Goal: Transaction & Acquisition: Purchase product/service

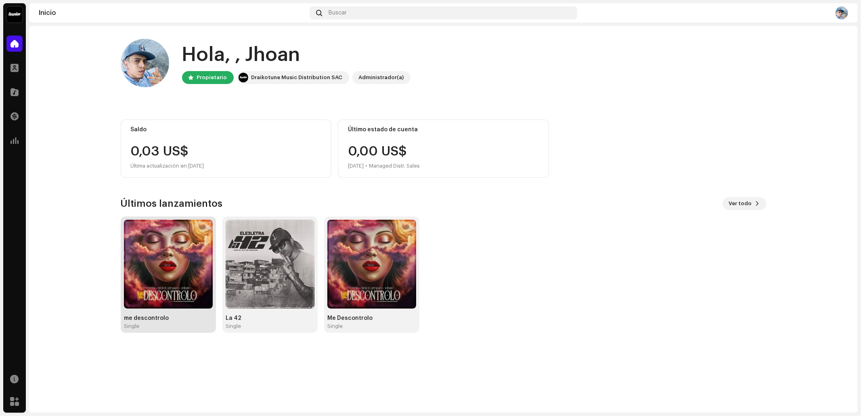
click at [164, 325] on div "Single" at bounding box center [168, 326] width 89 height 6
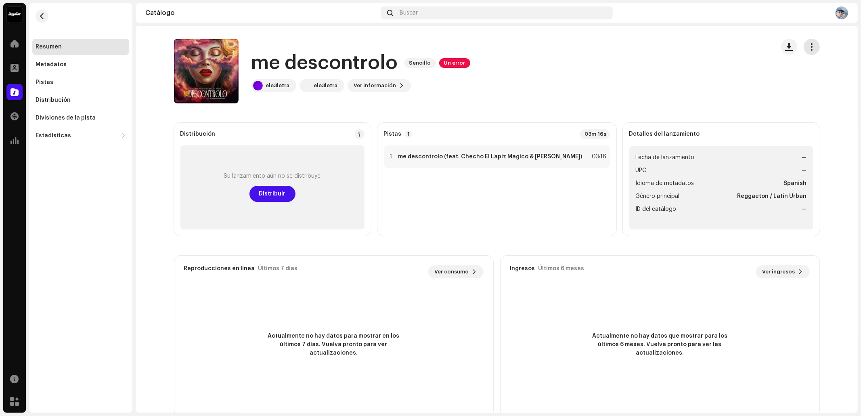
click at [815, 47] on button "button" at bounding box center [812, 47] width 16 height 16
click at [748, 79] on div "Editar" at bounding box center [773, 83] width 82 height 16
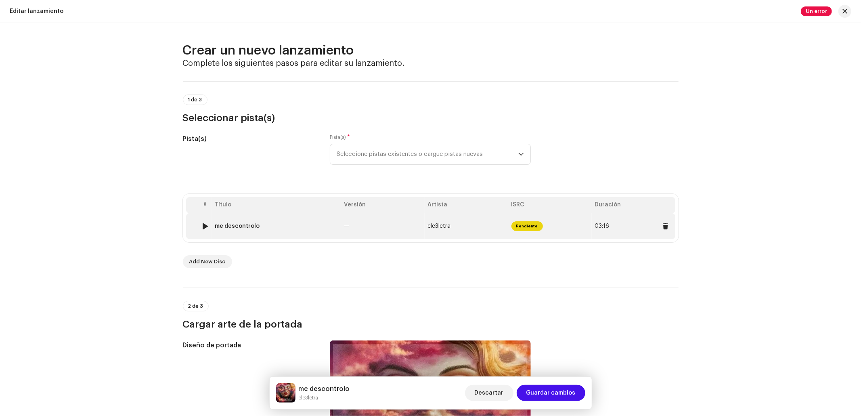
click at [281, 230] on td "me descontrolo" at bounding box center [276, 226] width 129 height 26
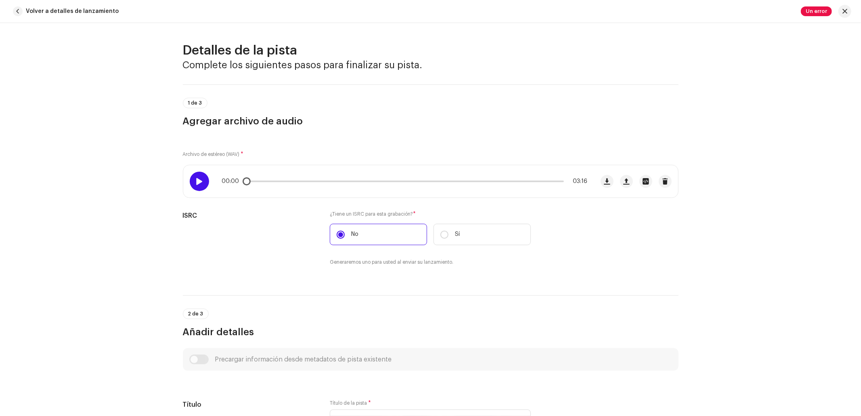
click at [202, 183] on div at bounding box center [199, 181] width 19 height 19
click at [283, 180] on div "00:05 03:16" at bounding box center [405, 181] width 366 height 6
click at [288, 182] on div "00:06 03:16" at bounding box center [405, 181] width 366 height 6
click at [288, 182] on p-slider at bounding box center [405, 181] width 318 height 2
click at [309, 180] on div "00:27 03:16" at bounding box center [405, 181] width 366 height 6
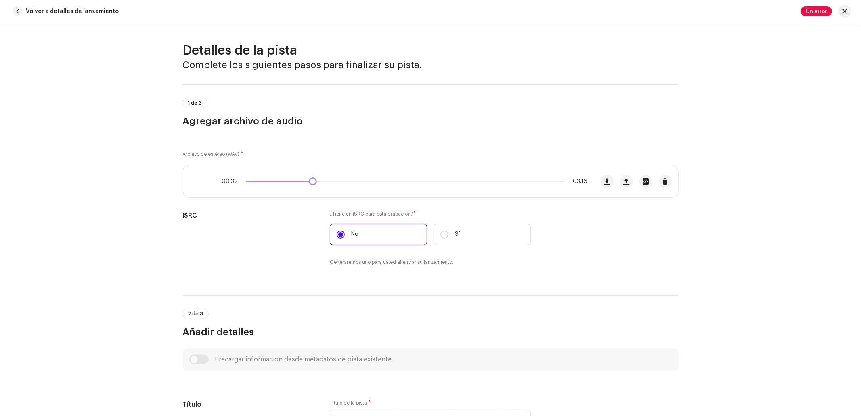
drag, startPoint x: 312, startPoint y: 184, endPoint x: 317, endPoint y: 184, distance: 5.2
click at [315, 184] on div "00:32 03:16" at bounding box center [405, 181] width 366 height 6
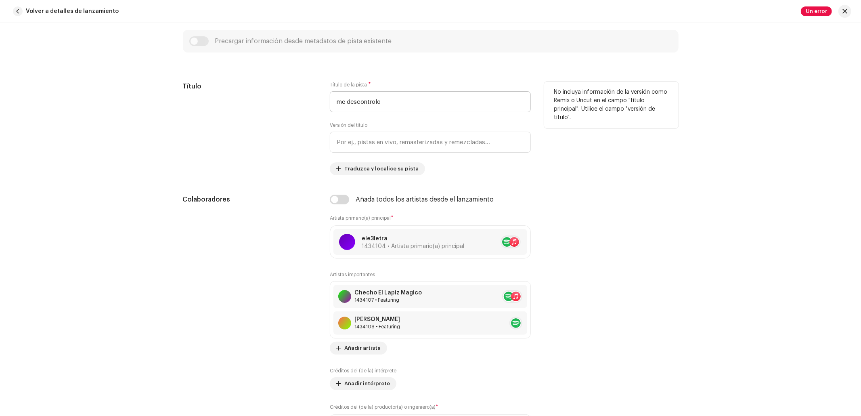
scroll to position [430, 0]
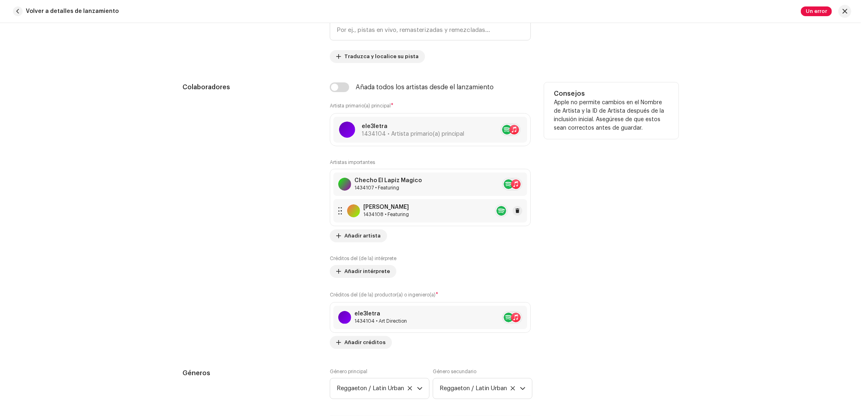
click at [403, 206] on div "[PERSON_NAME] 1434108 • Featuring" at bounding box center [430, 210] width 194 height 23
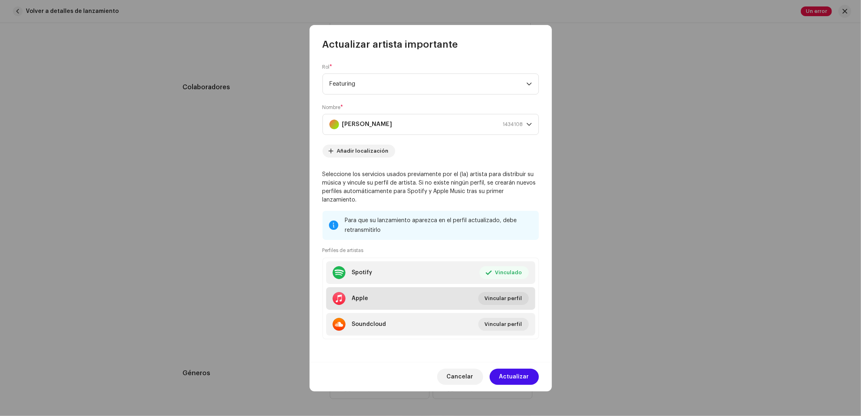
drag, startPoint x: 370, startPoint y: 264, endPoint x: 426, endPoint y: 304, distance: 68.7
click at [426, 304] on li "Apple Vincular perfil" at bounding box center [430, 298] width 209 height 23
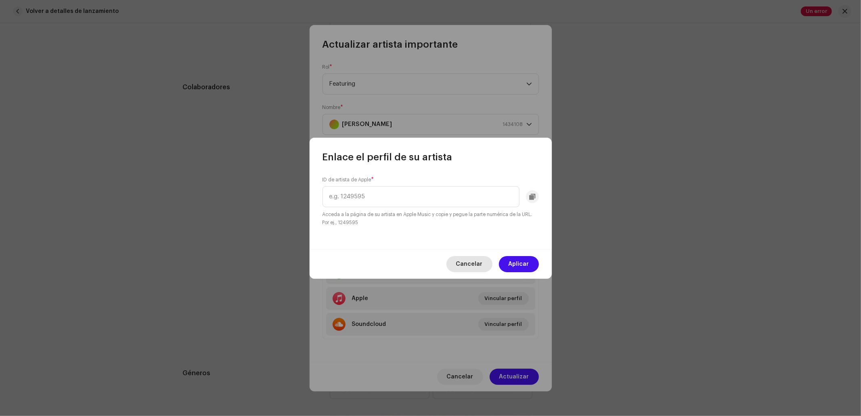
click at [465, 264] on span "Cancelar" at bounding box center [469, 264] width 27 height 16
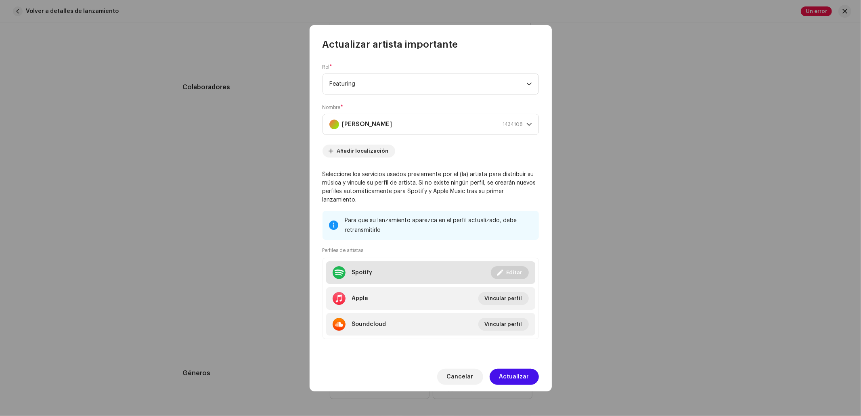
click at [517, 268] on span "Editar" at bounding box center [515, 272] width 16 height 16
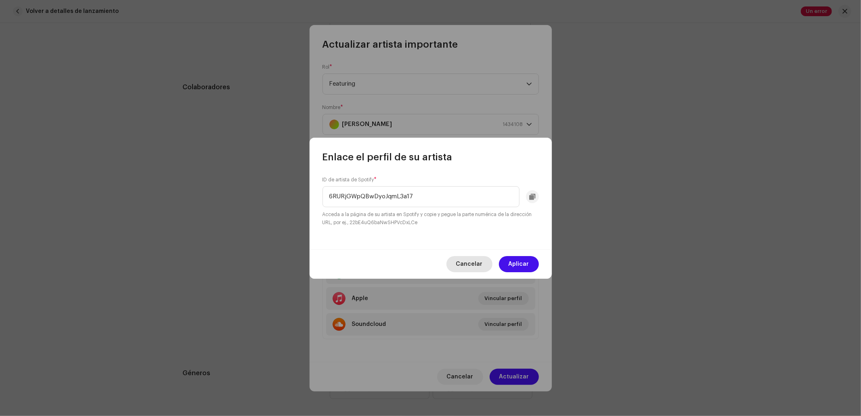
click at [472, 263] on span "Cancelar" at bounding box center [469, 264] width 27 height 16
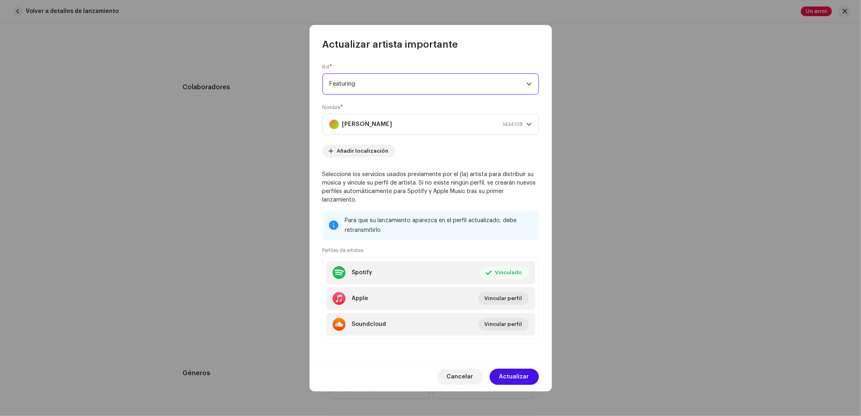
click at [440, 80] on span "Featuring" at bounding box center [427, 84] width 197 height 20
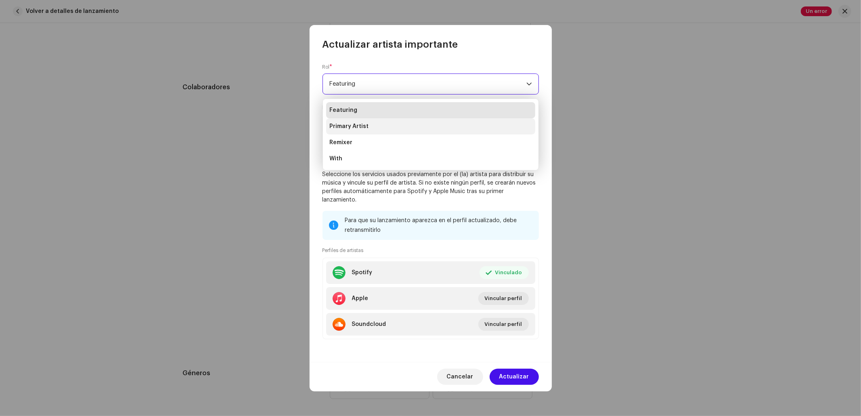
click at [412, 128] on li "Primary Artist" at bounding box center [430, 126] width 209 height 16
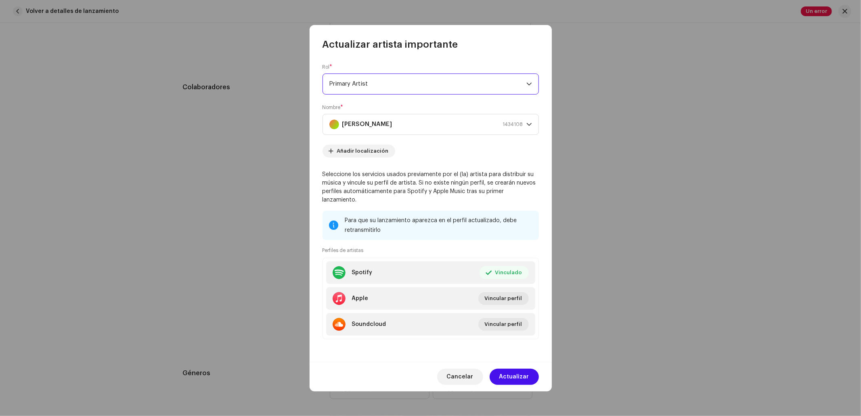
drag, startPoint x: 548, startPoint y: 47, endPoint x: 601, endPoint y: 54, distance: 53.3
click at [549, 47] on div "Actualizar artista importante" at bounding box center [431, 38] width 242 height 26
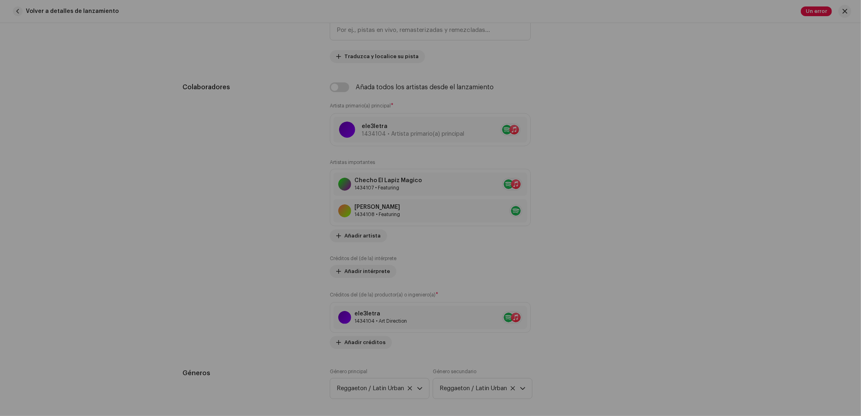
click at [601, 55] on div "Actualizar artista importante Rol * Primary Artist Nombre * [PERSON_NAME] 14341…" at bounding box center [430, 208] width 861 height 416
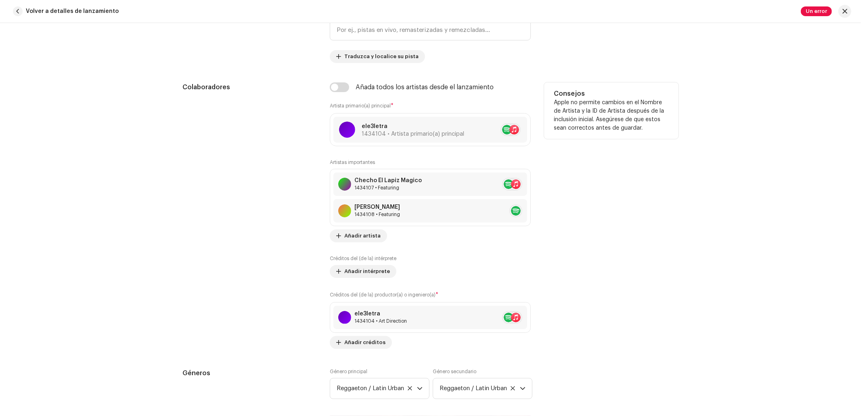
drag, startPoint x: 496, startPoint y: 214, endPoint x: 575, endPoint y: 277, distance: 101.7
click at [575, 278] on div "Consejos Apple no permite cambios en el Nombre de Artista y la ID de Artista de…" at bounding box center [611, 215] width 134 height 266
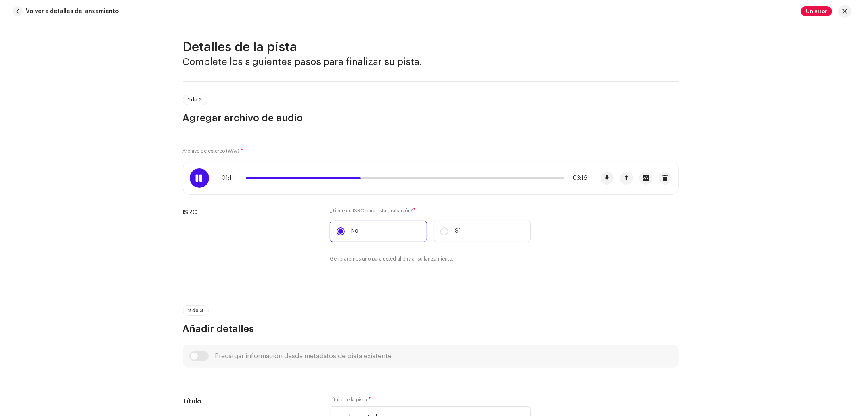
scroll to position [0, 0]
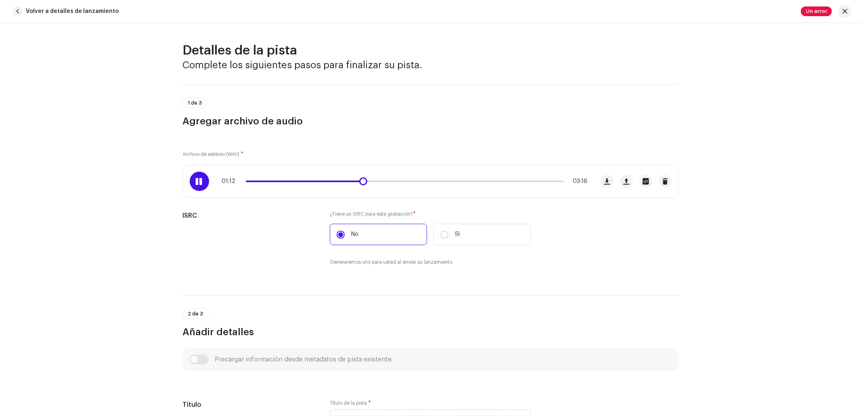
click at [373, 176] on div "01:12 03:16" at bounding box center [388, 181] width 411 height 32
click at [383, 183] on div "01:12 03:16" at bounding box center [405, 181] width 366 height 6
click at [383, 181] on p-slider at bounding box center [405, 181] width 318 height 2
click at [388, 182] on div "01:13 03:16" at bounding box center [405, 181] width 366 height 6
drag, startPoint x: 367, startPoint y: 182, endPoint x: 383, endPoint y: 185, distance: 15.9
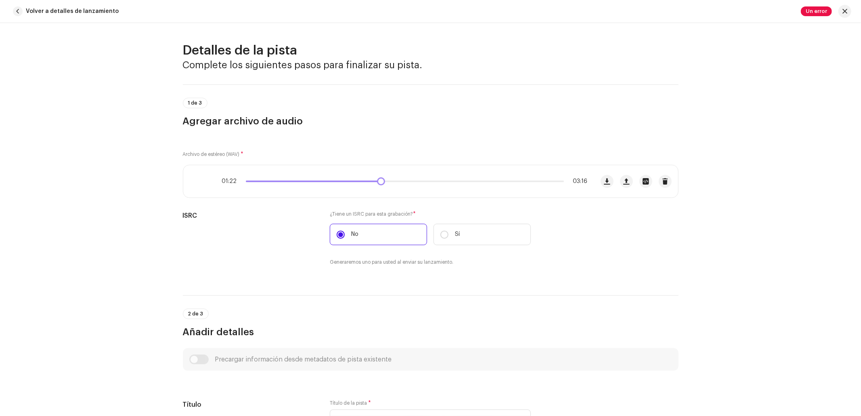
click at [380, 185] on span at bounding box center [381, 181] width 8 height 8
drag, startPoint x: 396, startPoint y: 181, endPoint x: 417, endPoint y: 184, distance: 21.6
click at [411, 182] on div "01:24 03:16" at bounding box center [405, 181] width 366 height 6
drag, startPoint x: 383, startPoint y: 180, endPoint x: 432, endPoint y: 186, distance: 48.8
click at [432, 186] on div "01:27 03:16" at bounding box center [388, 181] width 411 height 32
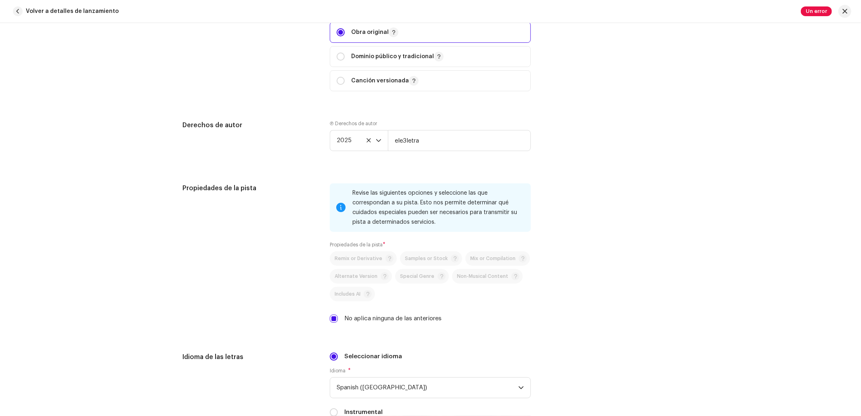
scroll to position [1023, 0]
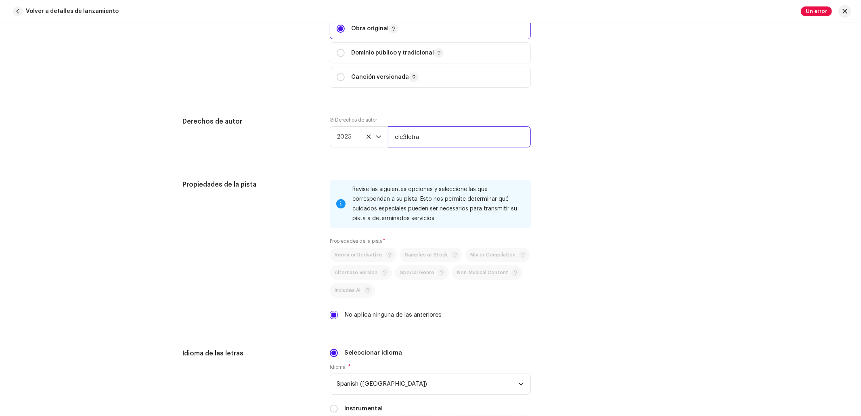
click at [428, 144] on input "ele3letra" at bounding box center [459, 136] width 143 height 21
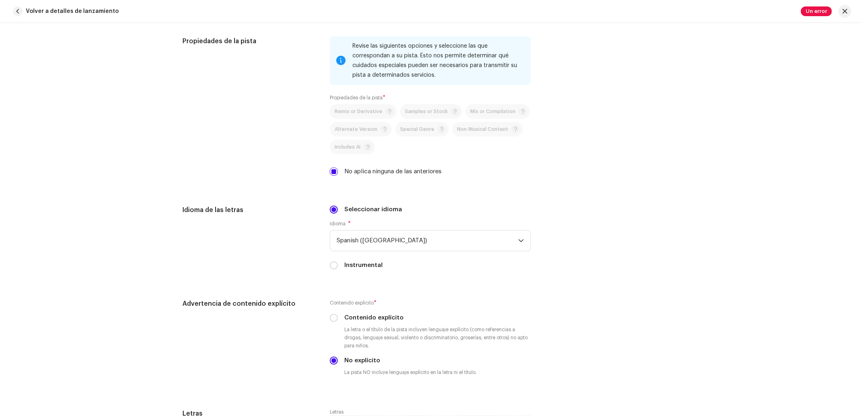
scroll to position [1184, 0]
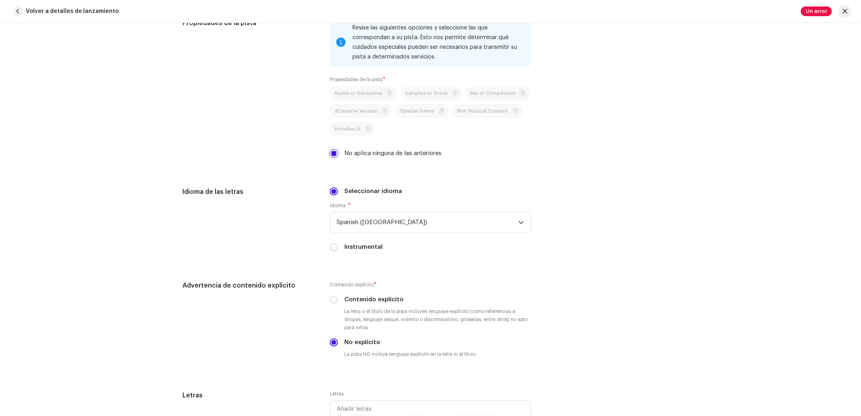
click at [330, 157] on input "No aplica ninguna de las anteriores" at bounding box center [334, 153] width 8 height 8
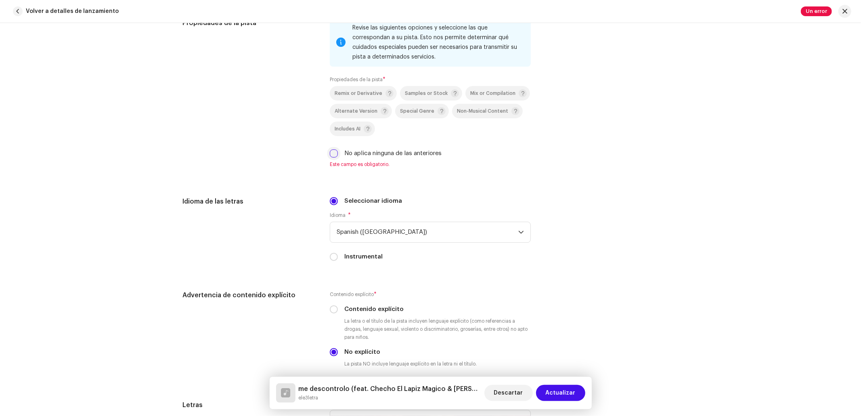
click at [330, 157] on input "No aplica ninguna de las anteriores" at bounding box center [334, 153] width 8 height 8
checkbox input "true"
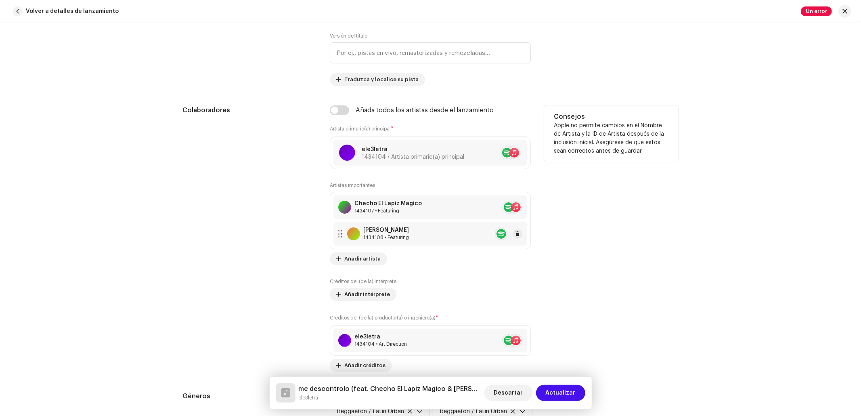
scroll to position [391, 0]
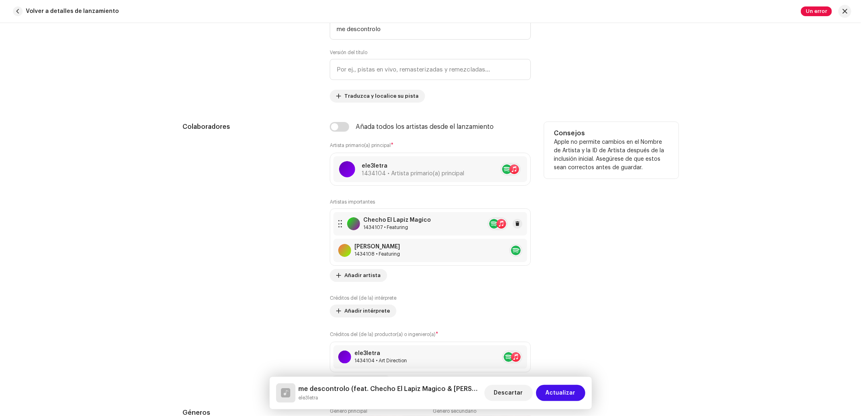
click at [404, 223] on div "Checho El Lapiz Magico" at bounding box center [396, 220] width 67 height 6
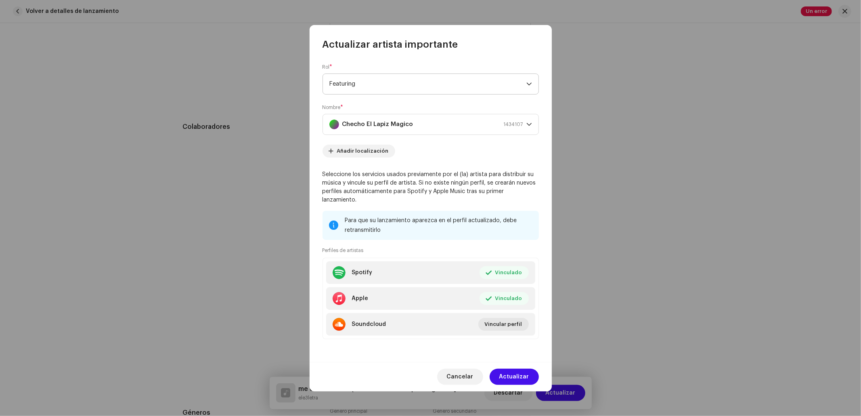
click at [422, 89] on span "Featuring" at bounding box center [427, 84] width 197 height 20
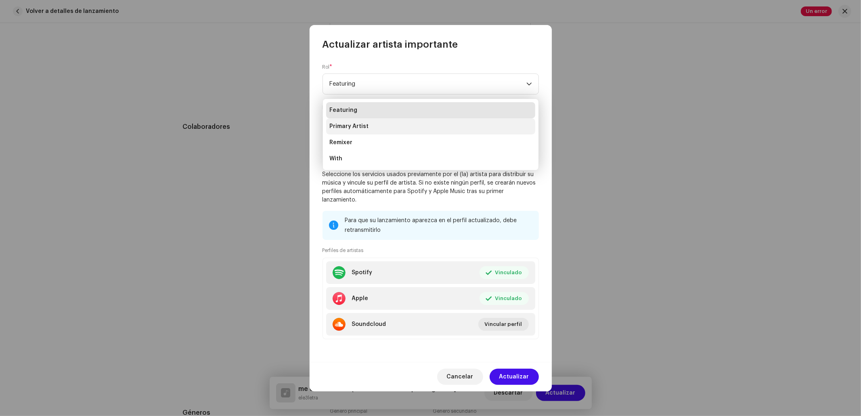
click at [392, 126] on li "Primary Artist" at bounding box center [430, 126] width 209 height 16
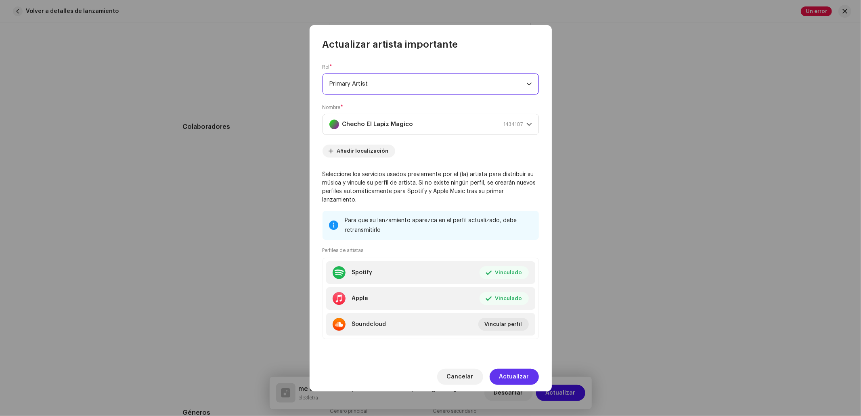
click at [517, 369] on span "Actualizar" at bounding box center [514, 377] width 30 height 16
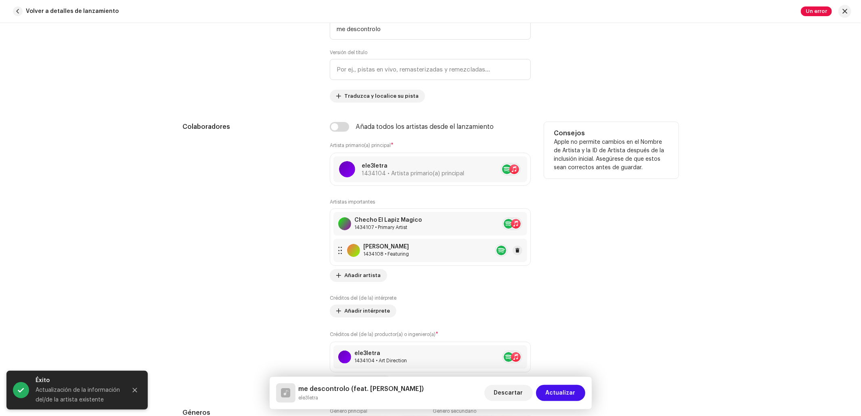
click at [393, 254] on div "1434108 • Featuring" at bounding box center [386, 254] width 46 height 6
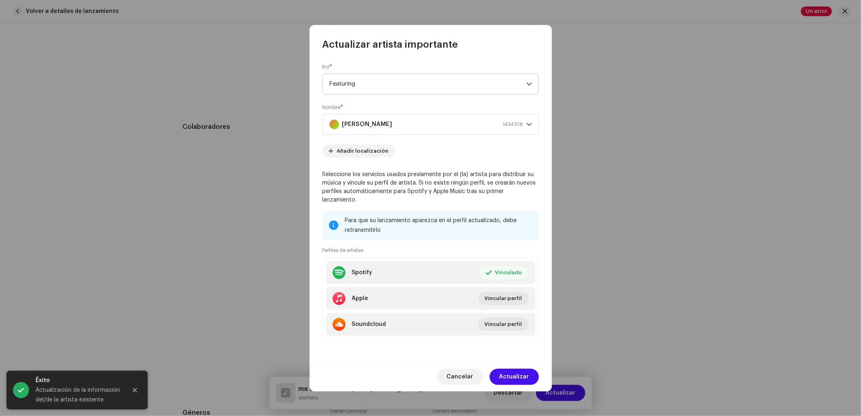
click at [480, 92] on span "Featuring" at bounding box center [427, 84] width 197 height 20
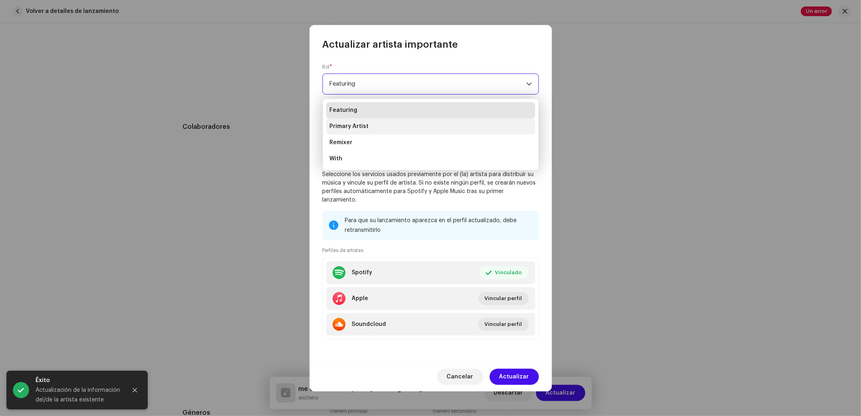
click at [432, 130] on li "Primary Artist" at bounding box center [430, 126] width 209 height 16
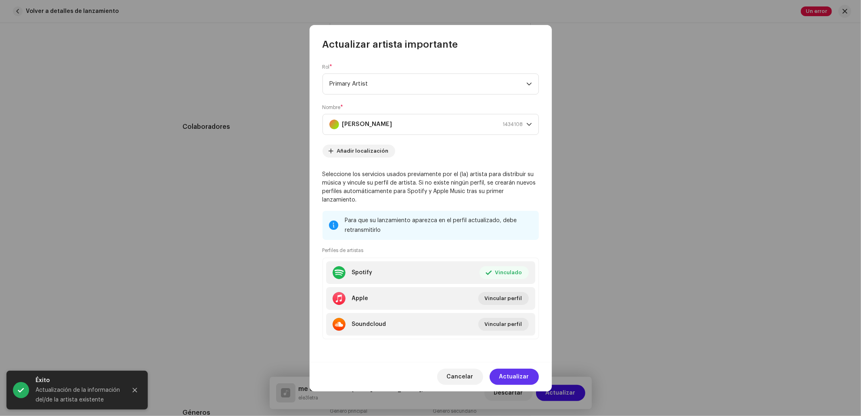
click at [515, 373] on span "Actualizar" at bounding box center [514, 377] width 30 height 16
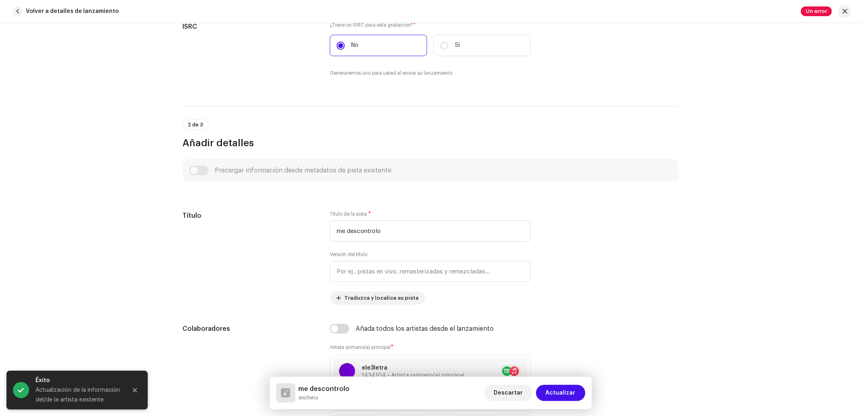
scroll to position [175, 0]
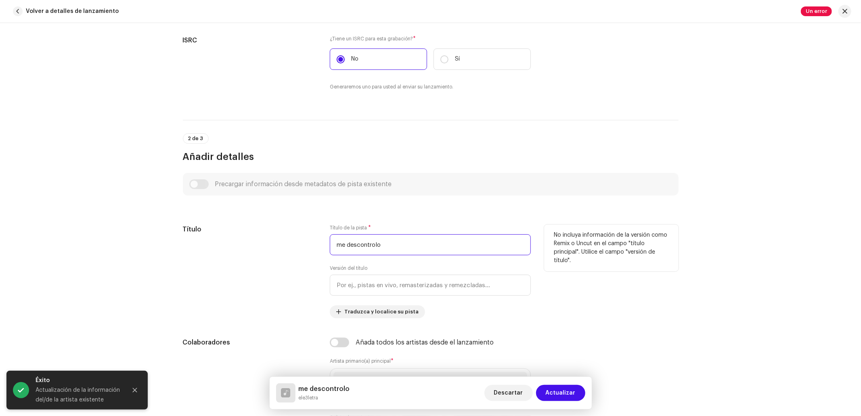
drag, startPoint x: 396, startPoint y: 243, endPoint x: 299, endPoint y: 246, distance: 97.7
click at [299, 246] on div "Título Título de la pista * me descontrolo Versión del título Traduzca y locali…" at bounding box center [431, 271] width 496 height 94
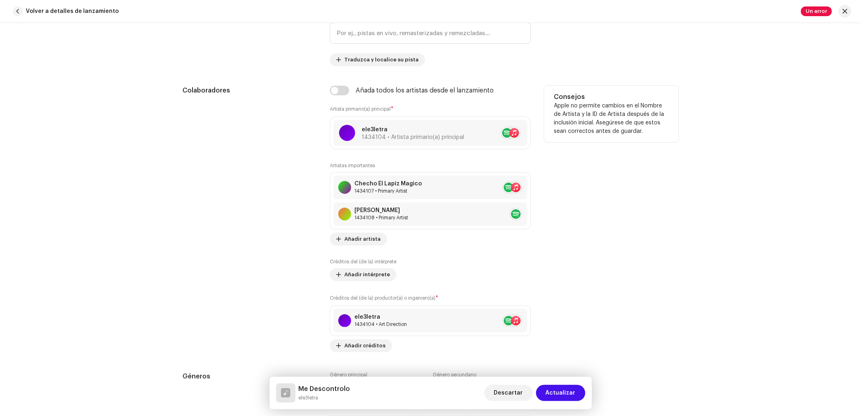
scroll to position [444, 0]
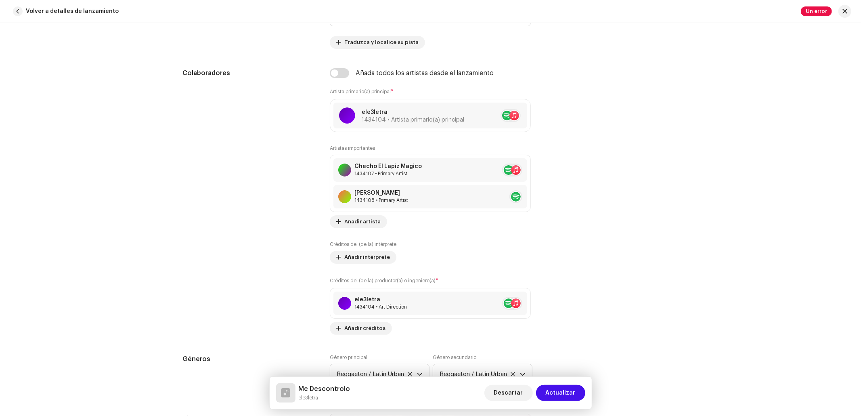
type input "Me Descontrolo"
click at [418, 117] on p "ele3letra" at bounding box center [413, 112] width 103 height 8
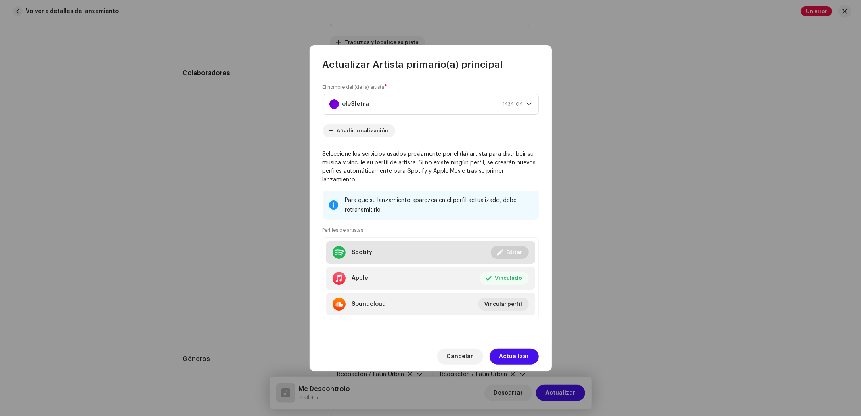
click at [362, 249] on div "Spotify" at bounding box center [362, 252] width 21 height 6
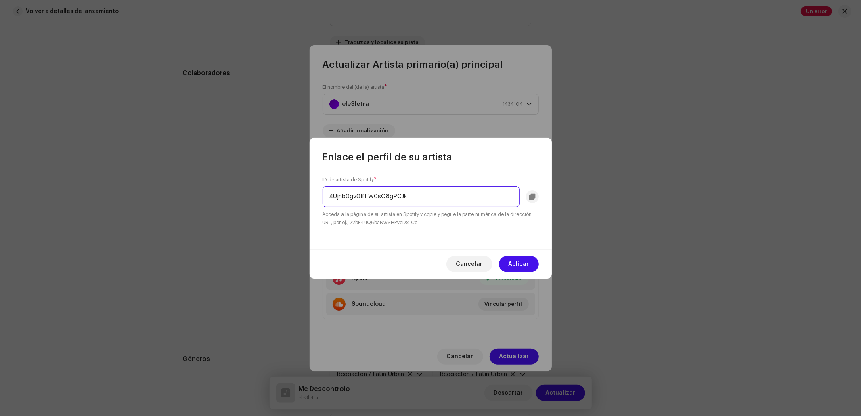
click at [400, 197] on input "4Ujnb0gv0IfFW0sO8gPCJk" at bounding box center [421, 196] width 197 height 21
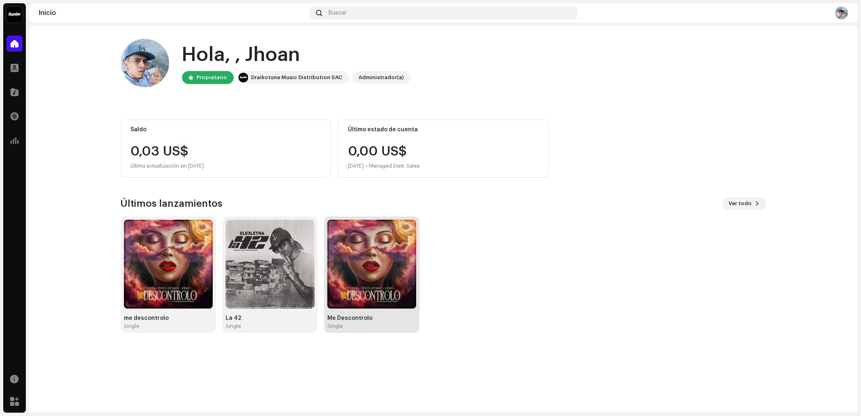
click at [362, 317] on div "Me Descontrolo" at bounding box center [371, 318] width 89 height 6
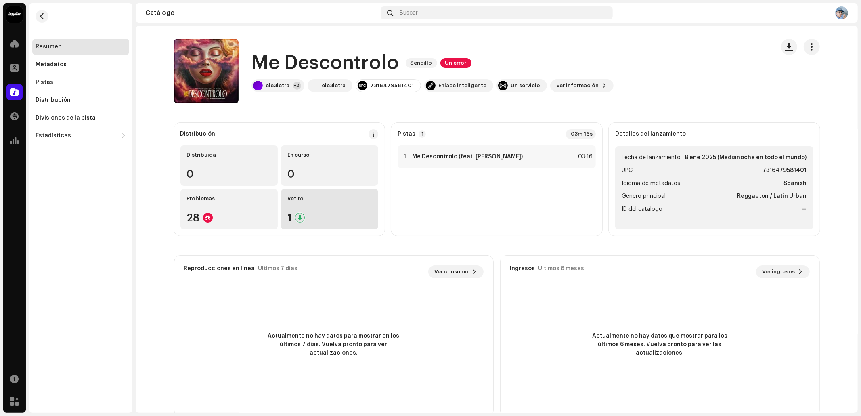
click at [308, 206] on div "Retiro 1" at bounding box center [329, 209] width 97 height 40
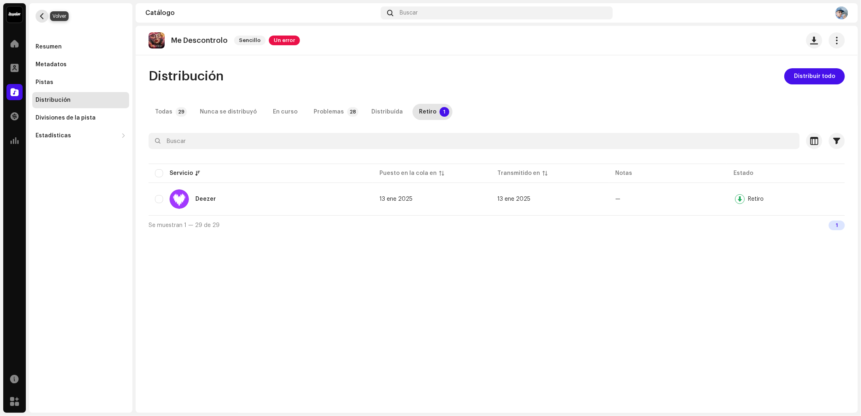
click at [41, 12] on button "button" at bounding box center [42, 16] width 13 height 13
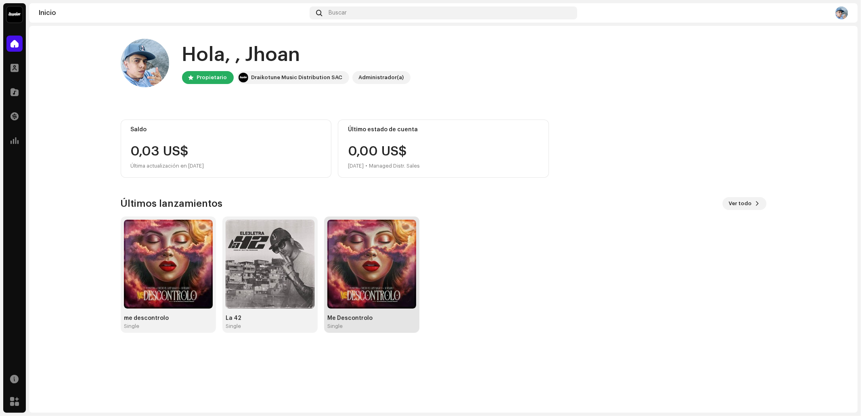
click at [367, 291] on img at bounding box center [371, 264] width 89 height 89
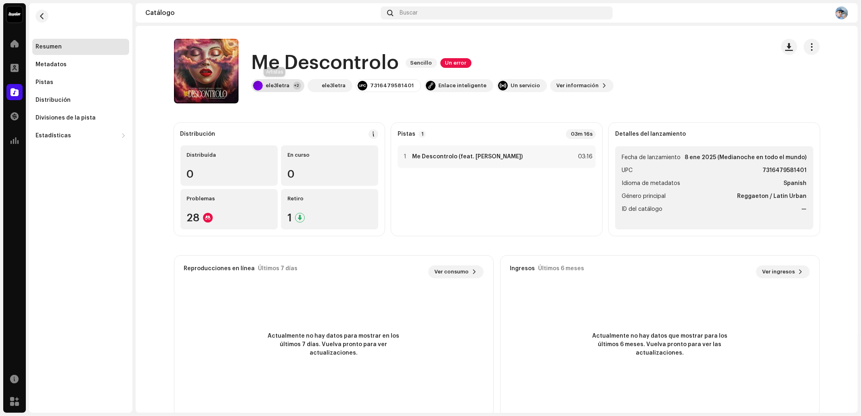
click at [283, 83] on div "ele3letra" at bounding box center [278, 85] width 24 height 6
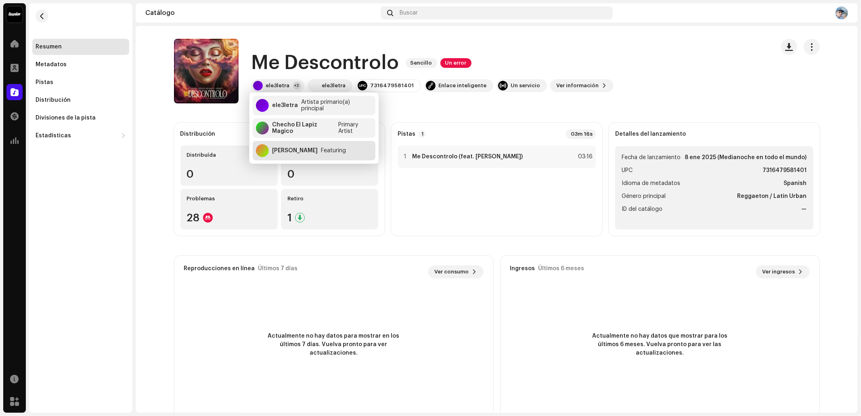
click at [327, 146] on div "King Richard Featuring" at bounding box center [314, 150] width 123 height 19
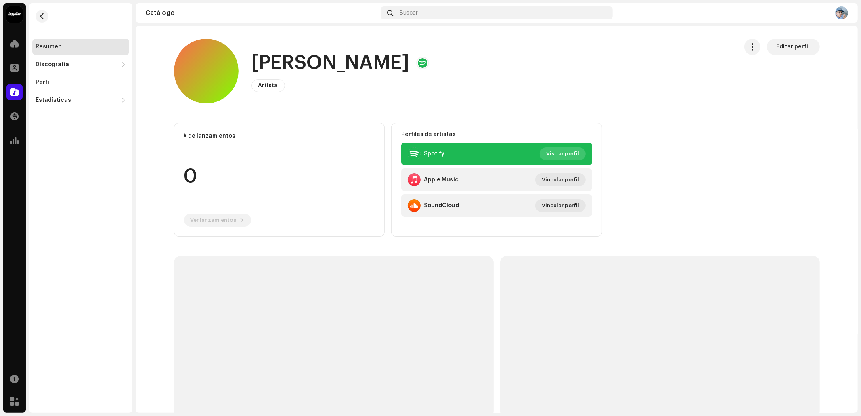
click at [572, 154] on span "Visitar perfil" at bounding box center [562, 154] width 33 height 16
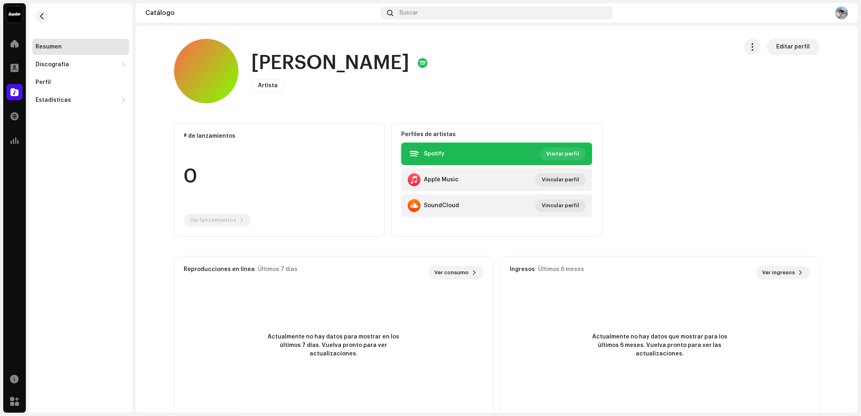
click at [738, 41] on div "King Richard Artista Editar perfil Editar perfil" at bounding box center [497, 71] width 646 height 65
click at [750, 48] on span "button" at bounding box center [752, 47] width 8 height 6
click at [790, 47] on span "Editar perfil" at bounding box center [794, 47] width 34 height 16
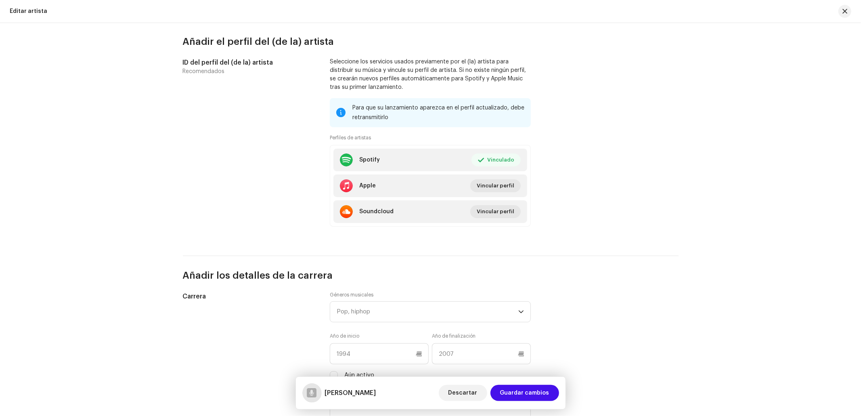
scroll to position [484, 0]
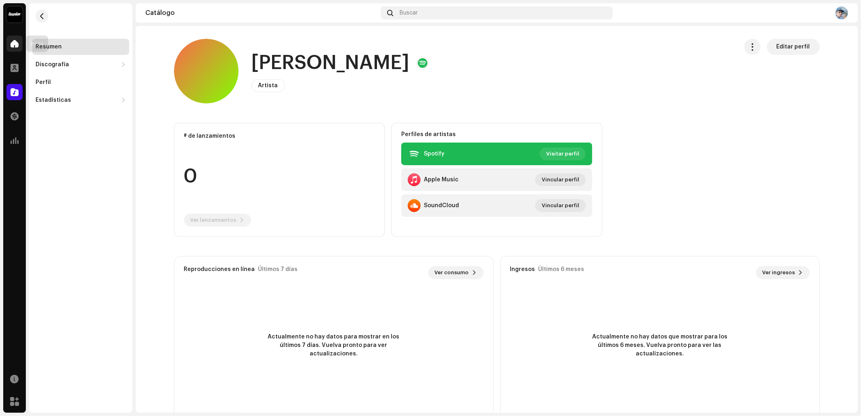
click at [12, 44] on span at bounding box center [14, 43] width 8 height 6
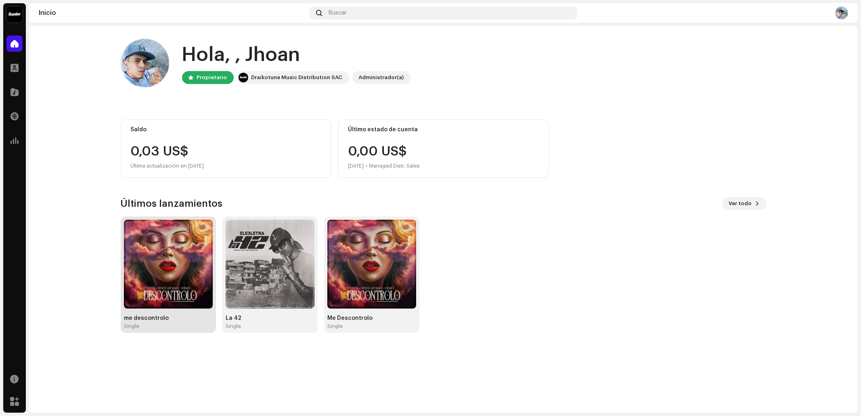
click at [154, 315] on div "me descontrolo" at bounding box center [168, 318] width 89 height 6
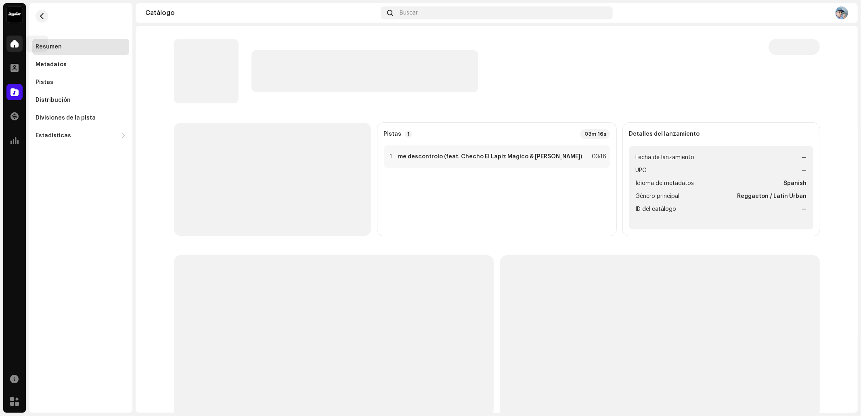
click at [14, 42] on span at bounding box center [14, 43] width 8 height 6
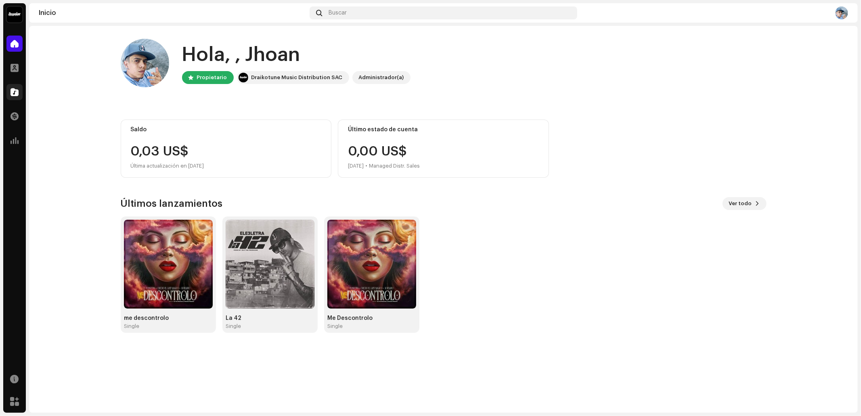
click at [16, 94] on span at bounding box center [14, 92] width 8 height 6
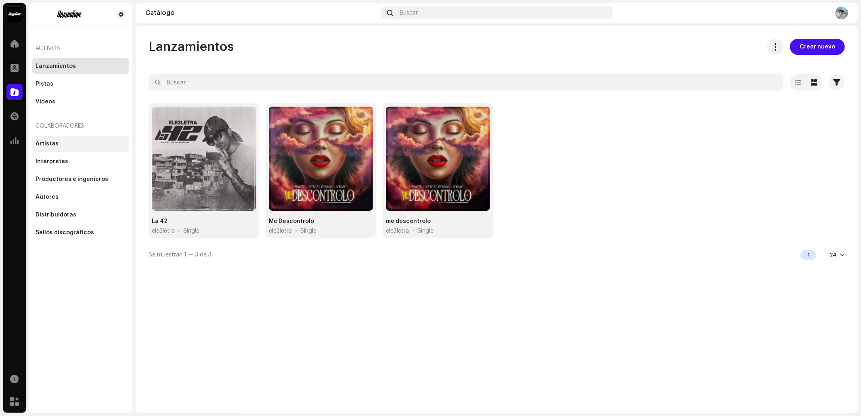
click at [57, 139] on div "Artistas" at bounding box center [80, 144] width 97 height 16
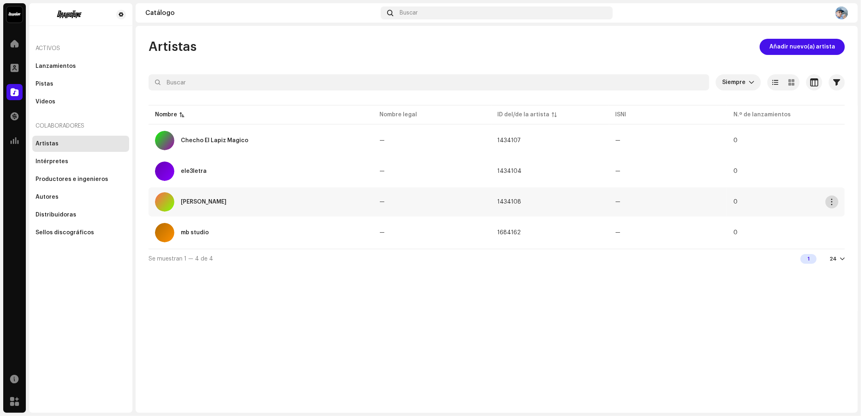
click at [835, 201] on button "button" at bounding box center [832, 201] width 13 height 13
click at [422, 202] on td "—" at bounding box center [432, 201] width 118 height 29
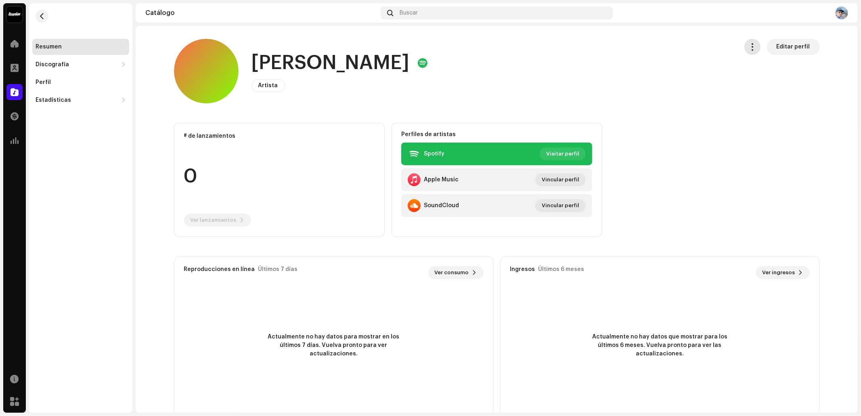
click at [753, 47] on span "button" at bounding box center [752, 47] width 8 height 6
click at [795, 39] on span "Editar perfil" at bounding box center [794, 47] width 34 height 16
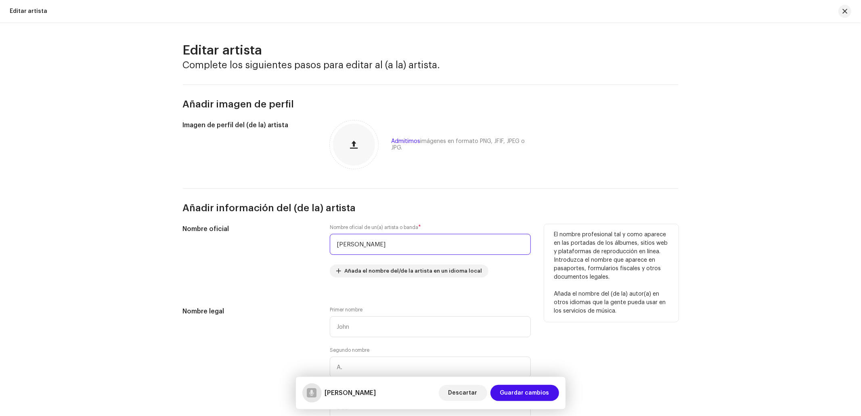
drag, startPoint x: 403, startPoint y: 244, endPoint x: 278, endPoint y: 244, distance: 124.7
click at [278, 244] on div "Nombre oficial Nombre oficial de un(a) artista o banda * King Richard Añada el …" at bounding box center [431, 255] width 496 height 63
click at [355, 240] on input "[PERSON_NAME]" at bounding box center [430, 244] width 201 height 21
click at [362, 244] on input "[PERSON_NAME]" at bounding box center [430, 244] width 201 height 21
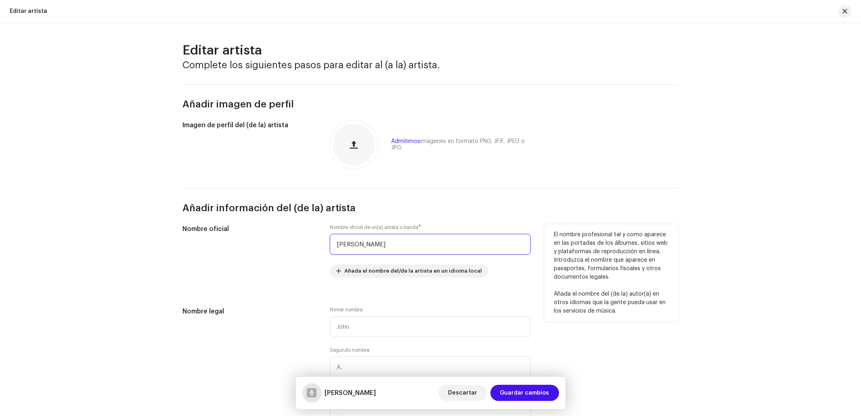
click at [363, 244] on input "[PERSON_NAME]" at bounding box center [430, 244] width 201 height 21
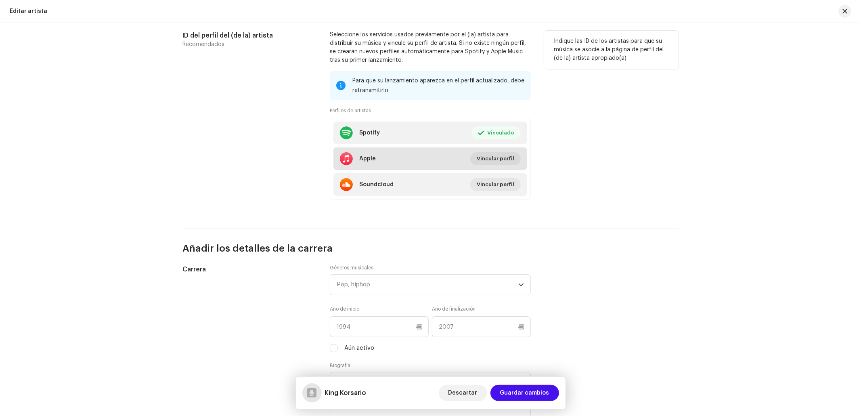
scroll to position [538, 0]
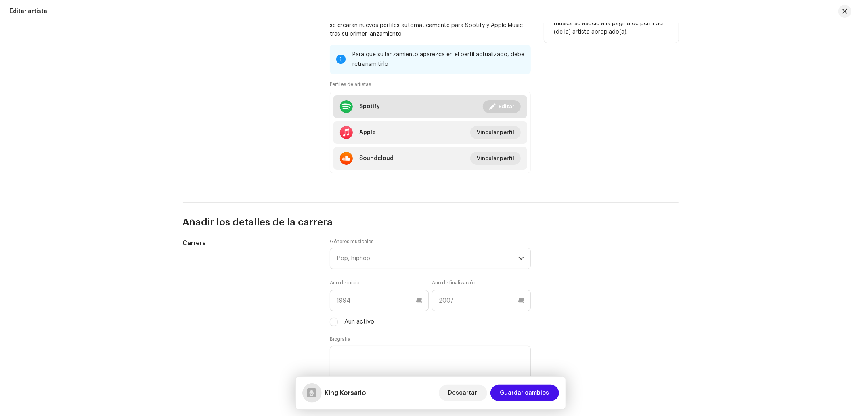
type input "King Korsario"
click at [501, 106] on span "Editar" at bounding box center [507, 106] width 16 height 16
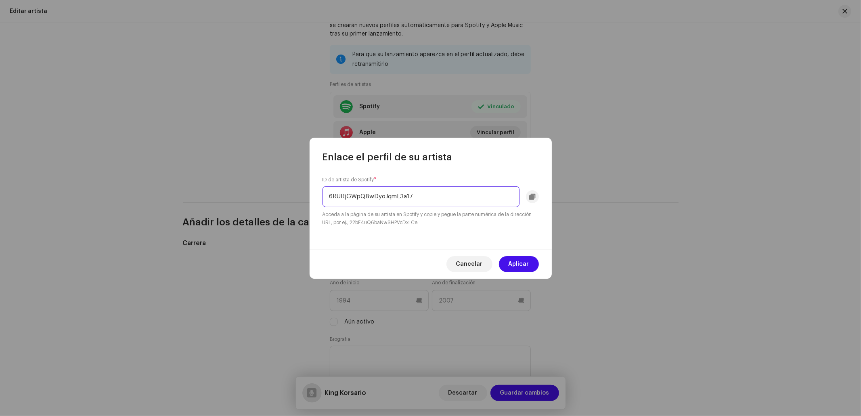
drag, startPoint x: 452, startPoint y: 197, endPoint x: 319, endPoint y: 202, distance: 133.3
click at [319, 202] on div "ID de artista de Spotify * 6RURjGWpQBwDyoJqmL3a17 Acceda a la página de su arti…" at bounding box center [431, 206] width 242 height 86
click at [525, 272] on div "Cancelar Aplicar" at bounding box center [431, 263] width 242 height 29
click at [518, 266] on span "Aplicar" at bounding box center [519, 264] width 21 height 16
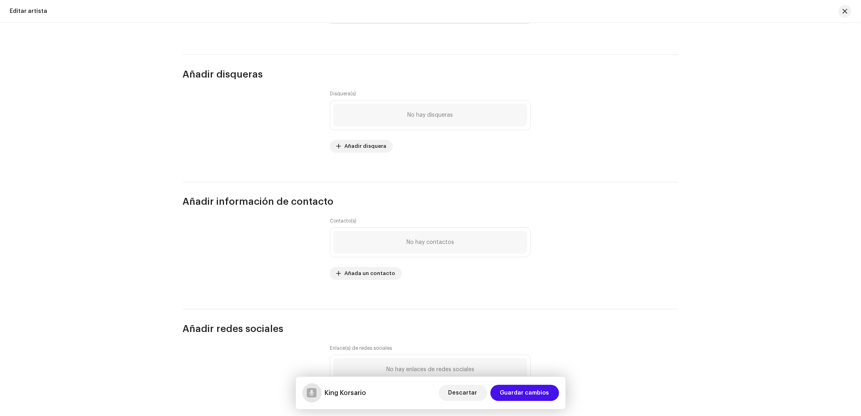
scroll to position [853, 0]
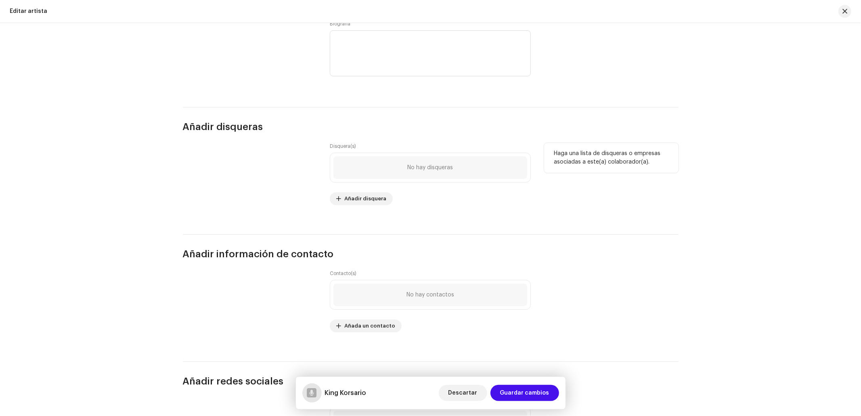
click at [435, 168] on span "No hay disqueras" at bounding box center [431, 167] width 46 height 6
click at [337, 215] on div "Disquera(s) No hay disqueras Añadir disquera" at bounding box center [430, 179] width 201 height 72
click at [348, 204] on span "Añadir disquera" at bounding box center [365, 199] width 42 height 16
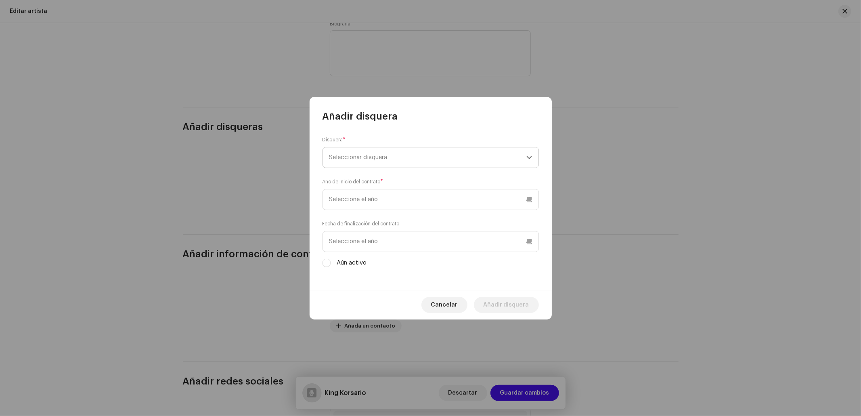
click at [388, 149] on span "Seleccionar disquera" at bounding box center [427, 157] width 197 height 20
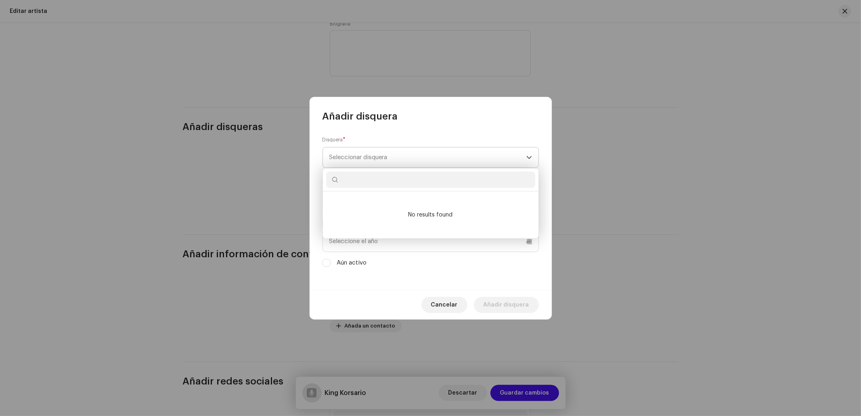
type input "Y"
click at [342, 181] on input "Ramayama Music" at bounding box center [430, 180] width 209 height 16
type input "Ramayama Music"
click at [455, 124] on div "Disquera * Seleccionar disquera Año de inicio del contrato * Fecha de finalizac…" at bounding box center [431, 206] width 242 height 167
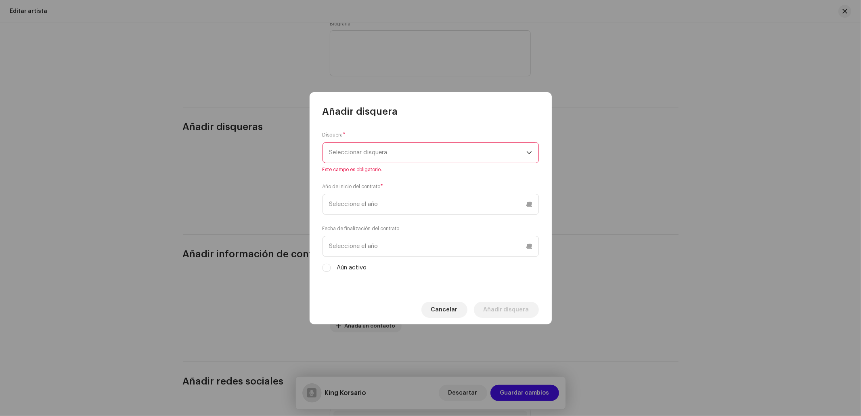
click at [452, 301] on div "Cancelar Añadir disquera" at bounding box center [431, 309] width 242 height 29
click at [446, 304] on span "Cancelar" at bounding box center [444, 310] width 27 height 16
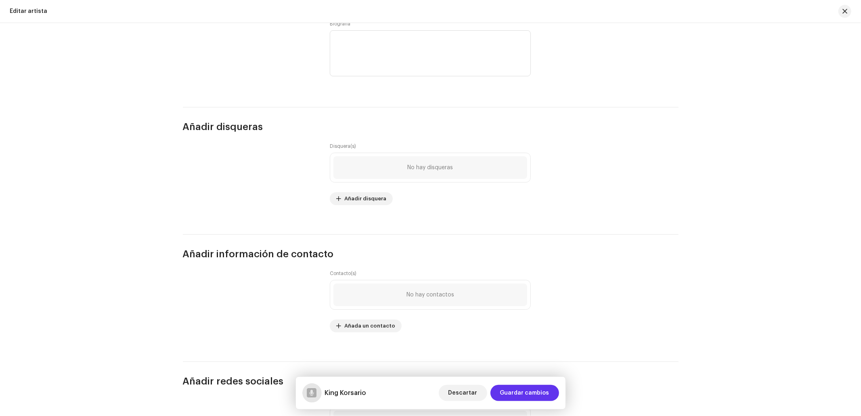
click at [524, 390] on span "Guardar cambios" at bounding box center [524, 393] width 49 height 16
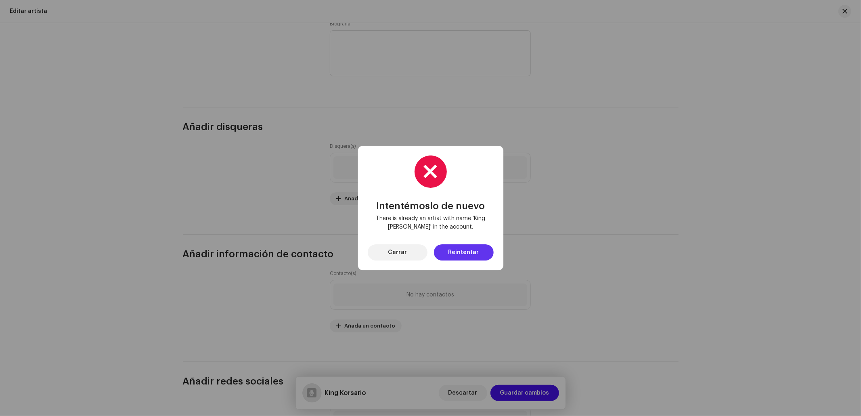
click at [449, 246] on button "Reintentar" at bounding box center [464, 252] width 60 height 16
click at [417, 254] on button "Cerrar" at bounding box center [398, 252] width 60 height 16
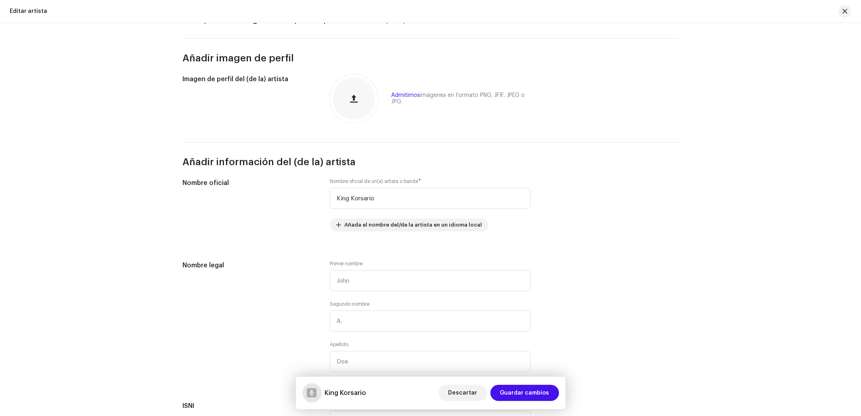
scroll to position [0, 0]
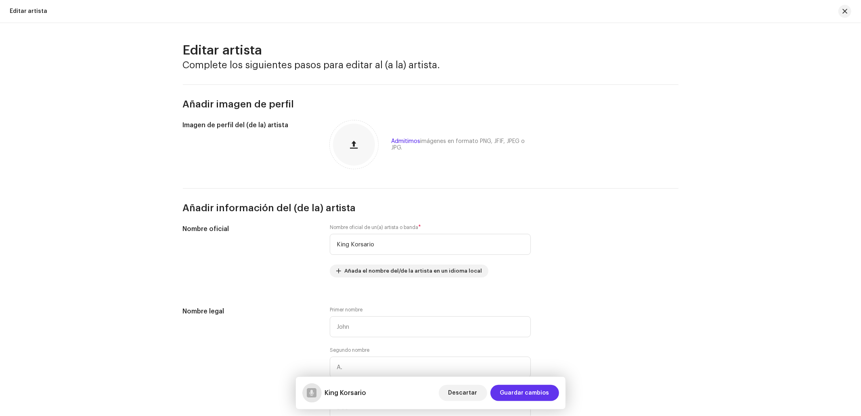
click at [520, 391] on span "Guardar cambios" at bounding box center [524, 393] width 49 height 16
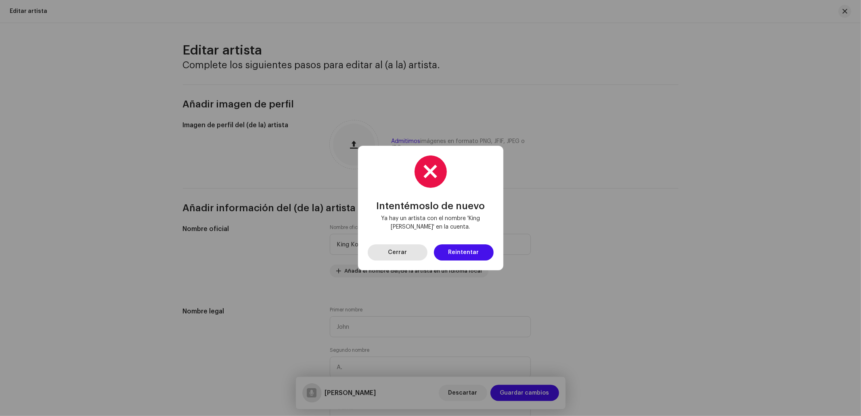
click at [400, 249] on span "Cerrar" at bounding box center [397, 252] width 19 height 16
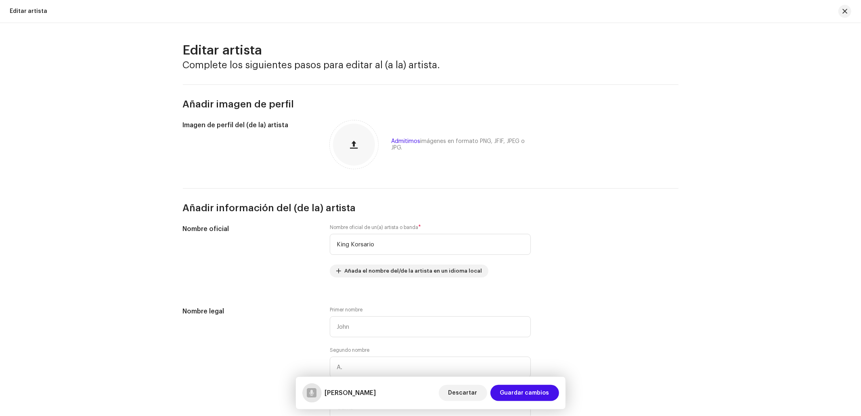
click at [475, 165] on div "Admitimos imágenes en formato PNG, JFIF, JPEG o JPG." at bounding box center [430, 144] width 201 height 48
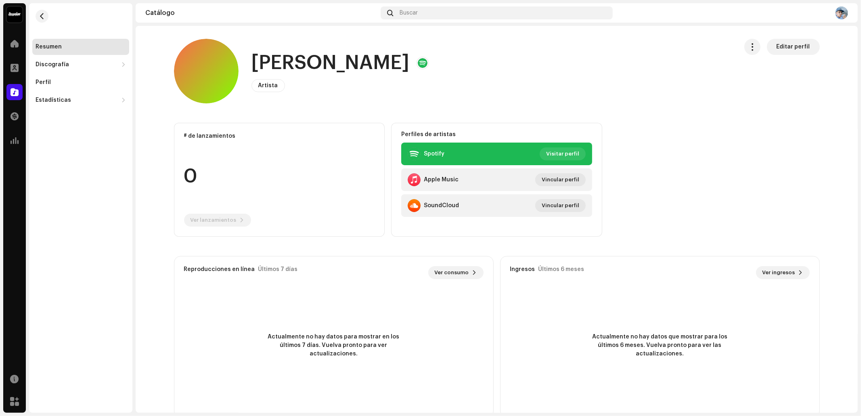
click at [506, 66] on div "King Richard Artista Editar perfil" at bounding box center [452, 71] width 557 height 65
click at [56, 44] on div "Resumen" at bounding box center [49, 47] width 26 height 6
click at [12, 33] on div "Inicio" at bounding box center [14, 43] width 23 height 23
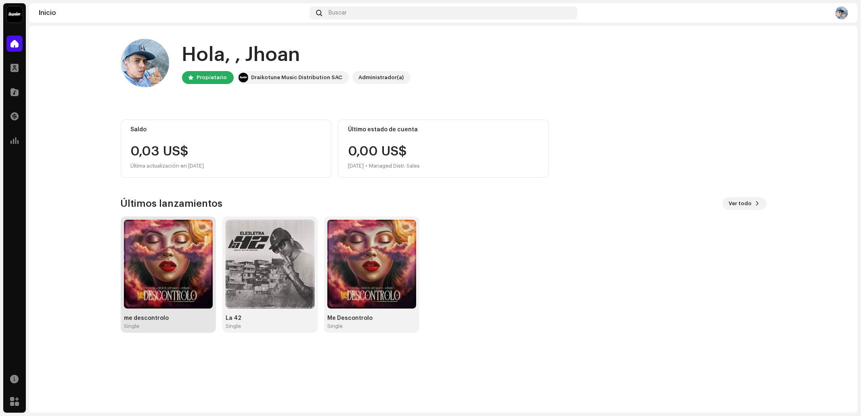
click at [178, 322] on div "me descontrolo Single" at bounding box center [168, 322] width 89 height 15
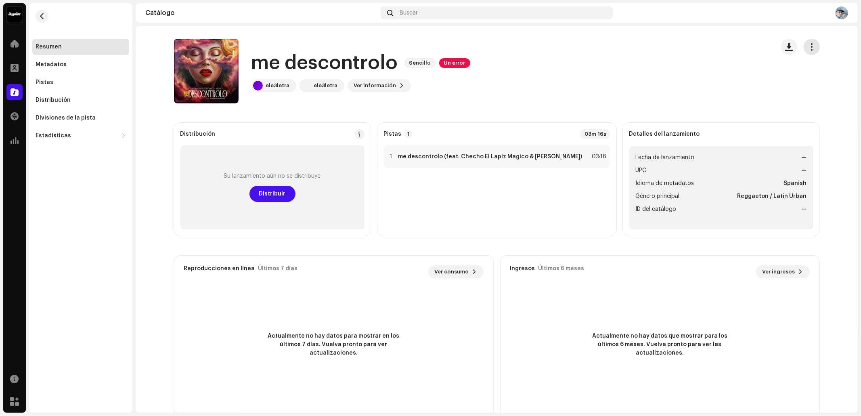
click at [816, 43] on button "button" at bounding box center [812, 47] width 16 height 16
click at [756, 83] on div "Editar" at bounding box center [772, 83] width 75 height 6
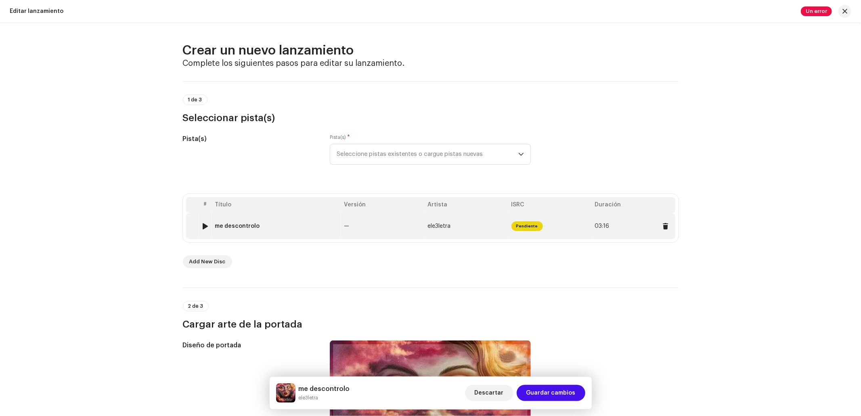
click at [354, 231] on td "—" at bounding box center [383, 226] width 84 height 26
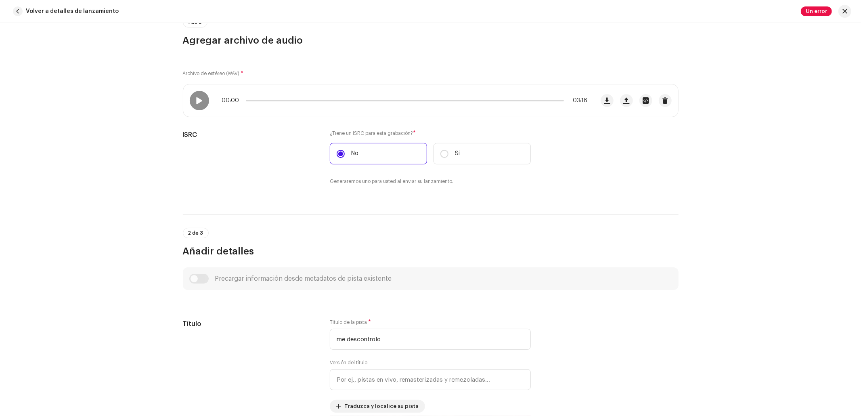
scroll to position [215, 0]
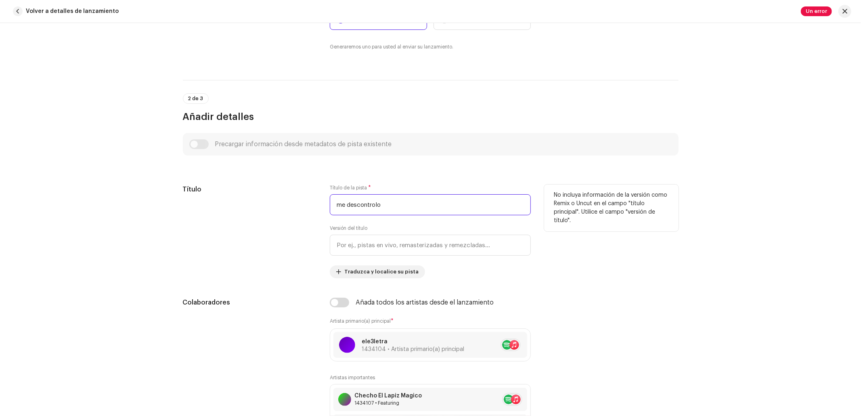
click at [296, 196] on div "Título Título de la pista * me descontrolo Versión del título Traduzca y locali…" at bounding box center [431, 231] width 496 height 94
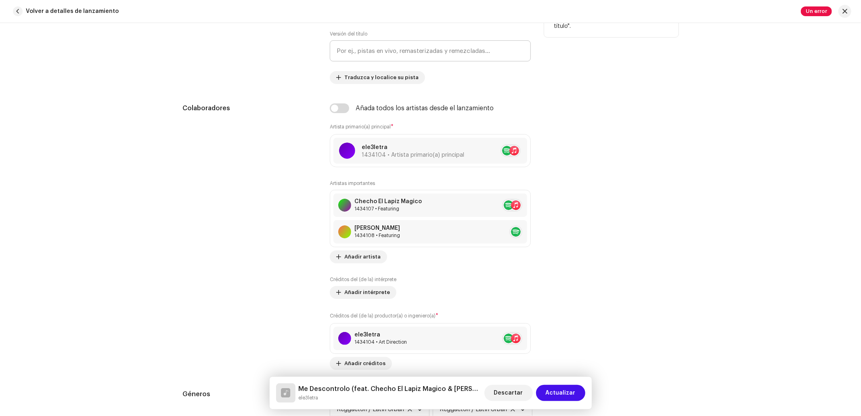
scroll to position [430, 0]
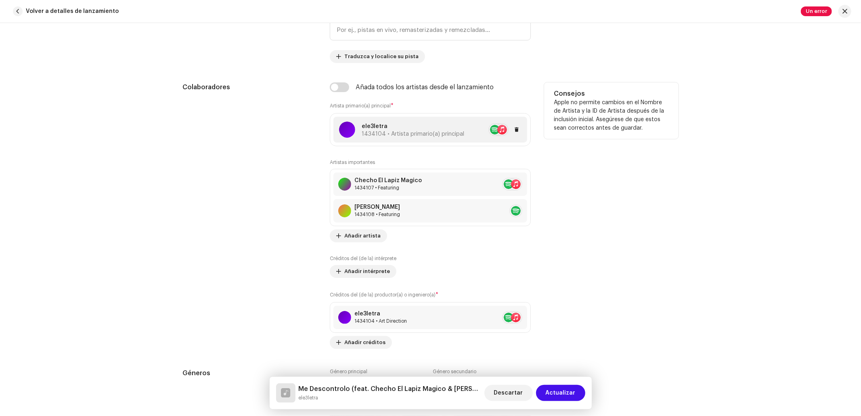
type input "Me Descontrolo"
click at [412, 128] on p "ele3letra" at bounding box center [413, 126] width 103 height 8
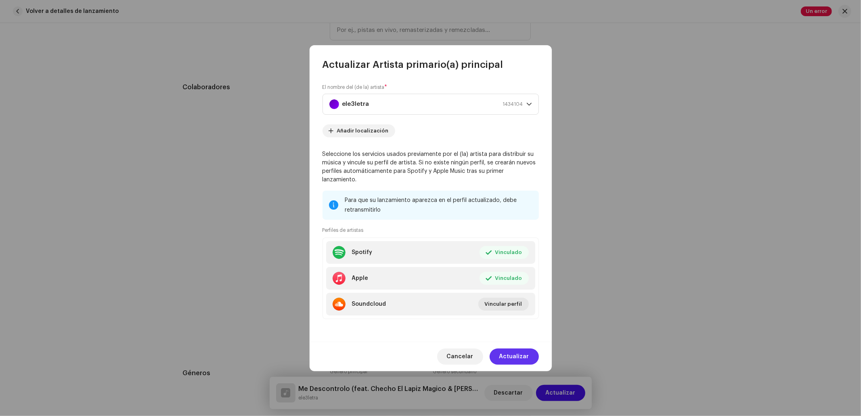
click at [515, 348] on span "Actualizar" at bounding box center [514, 356] width 30 height 16
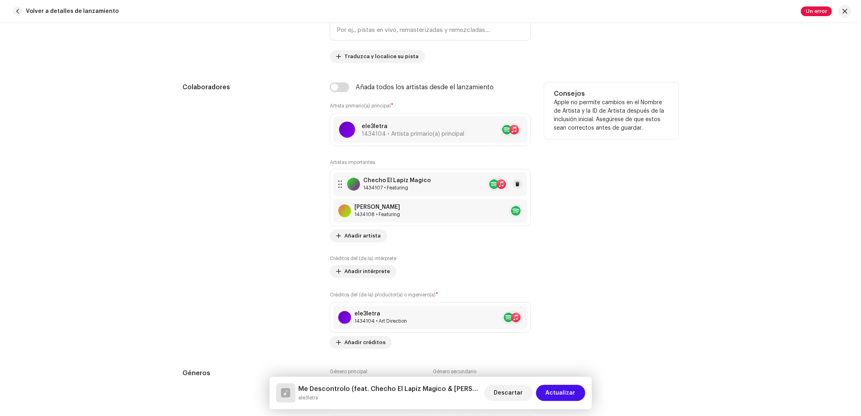
click at [398, 178] on div "Checho El Lapiz Magico 1434107 • Featuring" at bounding box center [430, 183] width 194 height 23
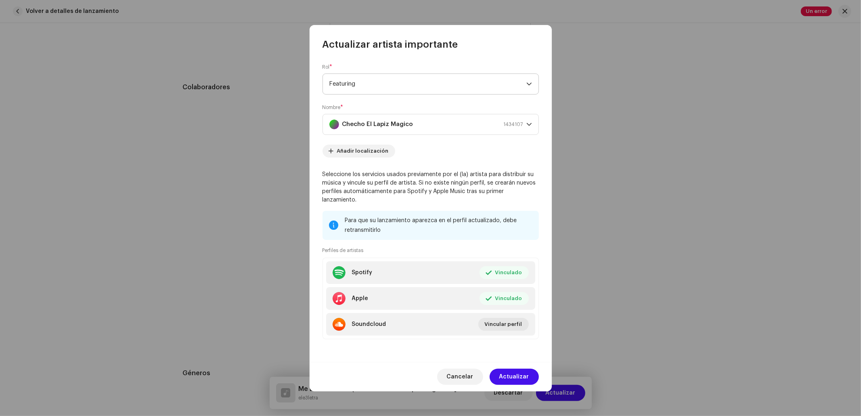
click at [405, 91] on span "Featuring" at bounding box center [427, 84] width 197 height 20
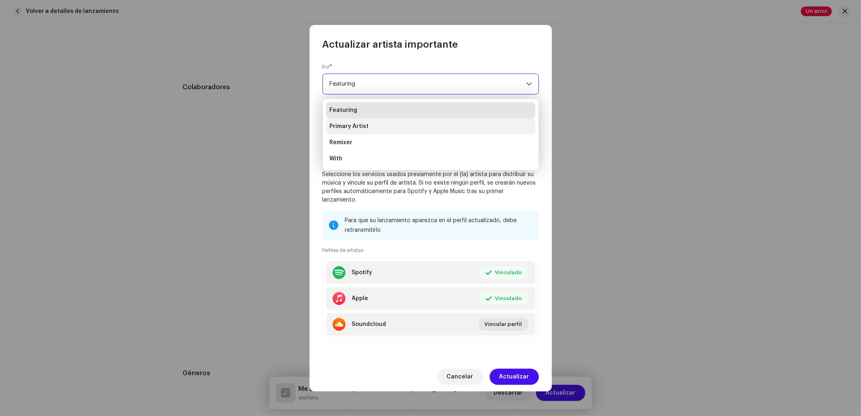
click at [357, 127] on span "Primary Artist" at bounding box center [348, 126] width 39 height 8
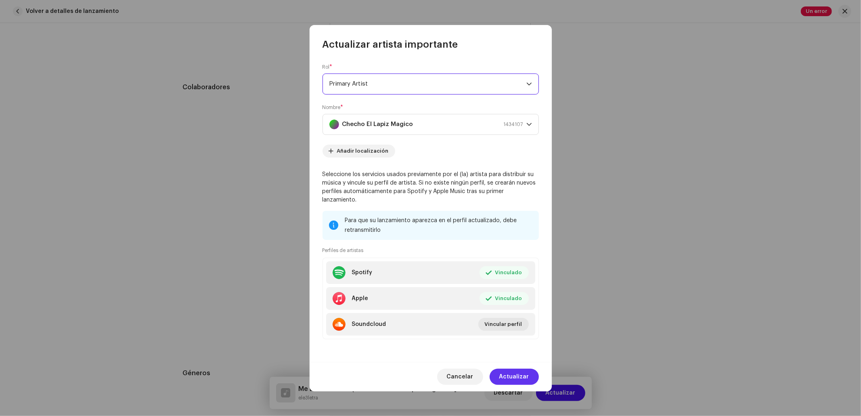
click at [524, 369] on span "Actualizar" at bounding box center [514, 377] width 30 height 16
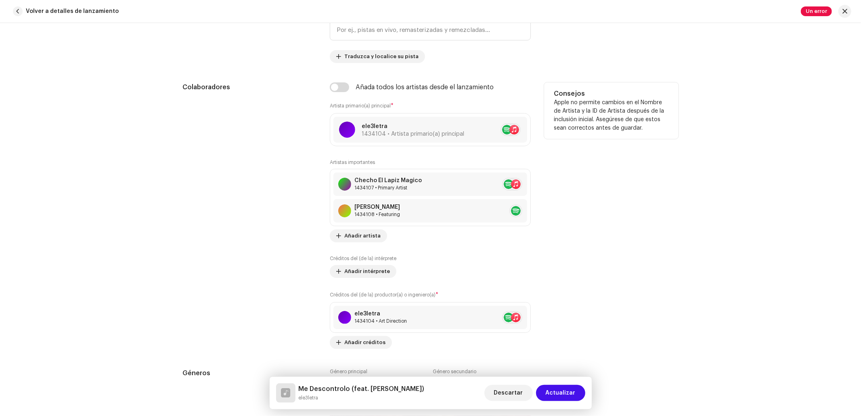
click at [386, 210] on div "[PERSON_NAME]" at bounding box center [377, 207] width 46 height 6
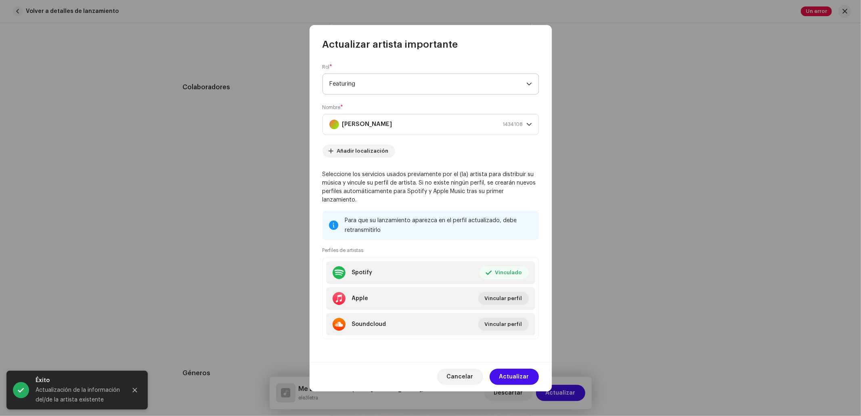
click at [414, 90] on span "Featuring" at bounding box center [427, 84] width 197 height 20
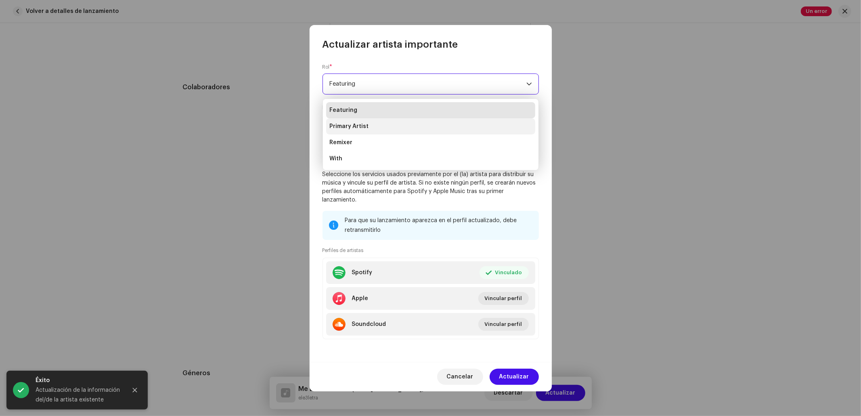
click at [370, 125] on li "Primary Artist" at bounding box center [430, 126] width 209 height 16
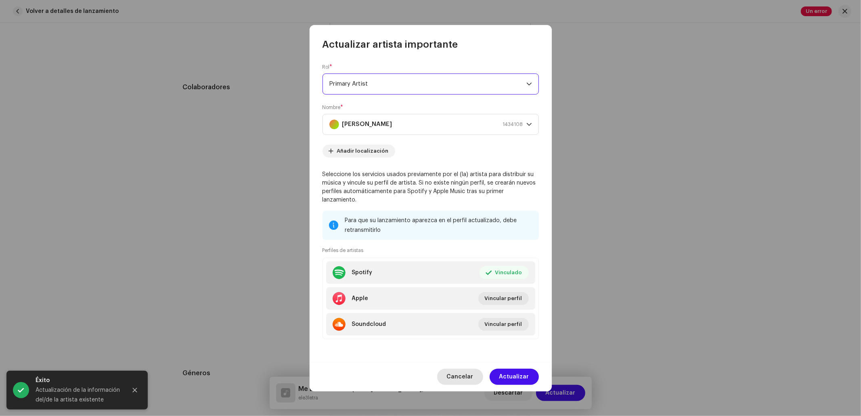
click at [467, 369] on span "Cancelar" at bounding box center [460, 377] width 27 height 16
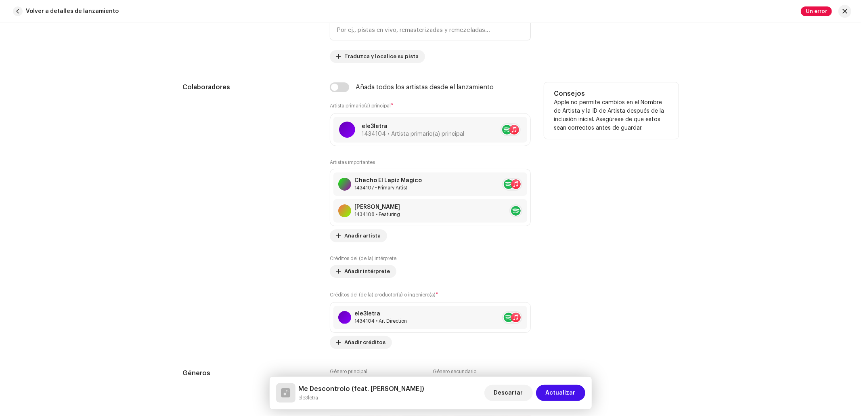
click at [527, 212] on button at bounding box center [532, 211] width 10 height 10
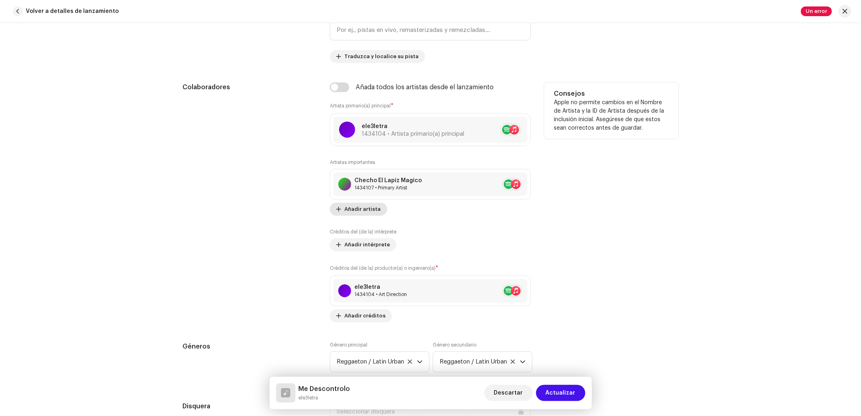
click at [351, 215] on span "Añadir artista" at bounding box center [362, 209] width 36 height 16
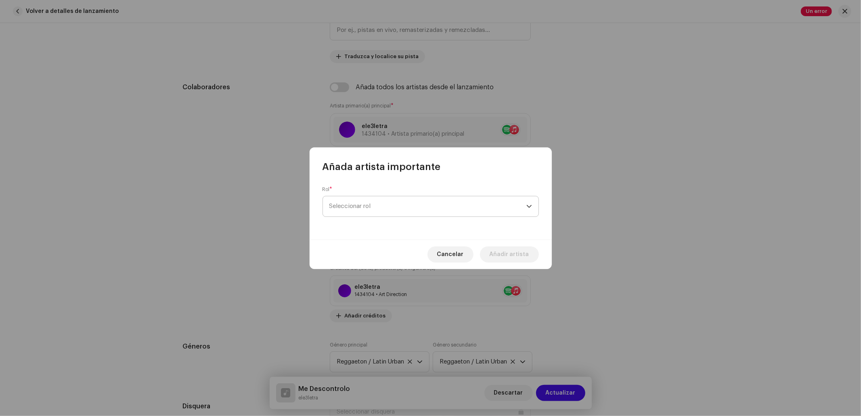
click at [399, 209] on span "Seleccionar rol" at bounding box center [427, 206] width 197 height 20
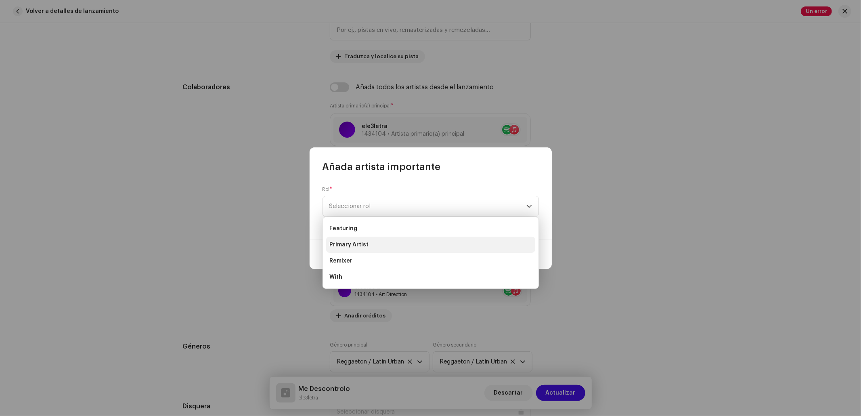
click at [361, 244] on span "Primary Artist" at bounding box center [348, 245] width 39 height 8
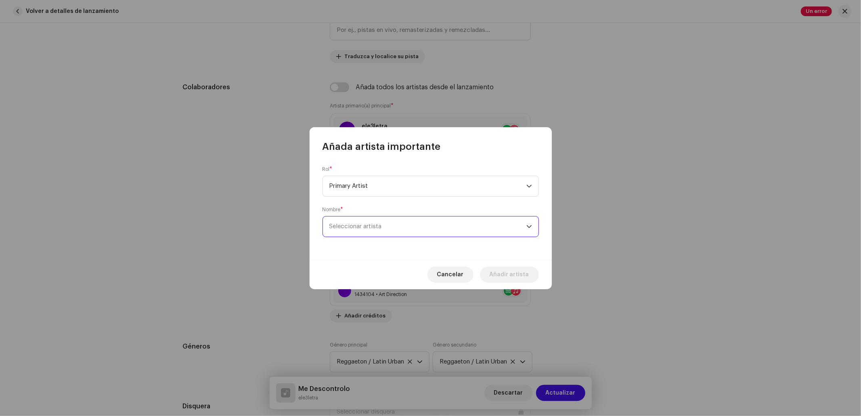
click at [378, 224] on span "Seleccionar artista" at bounding box center [355, 226] width 52 height 6
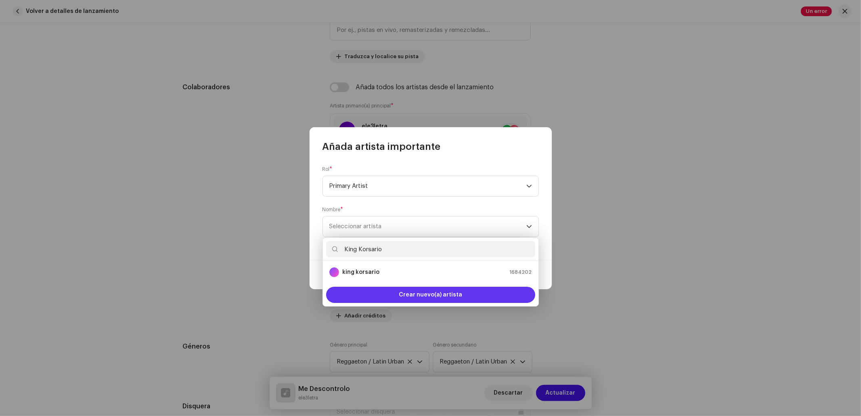
type input "King Korsario"
click at [408, 294] on span "Crear nuevo(a) artista" at bounding box center [430, 295] width 63 height 16
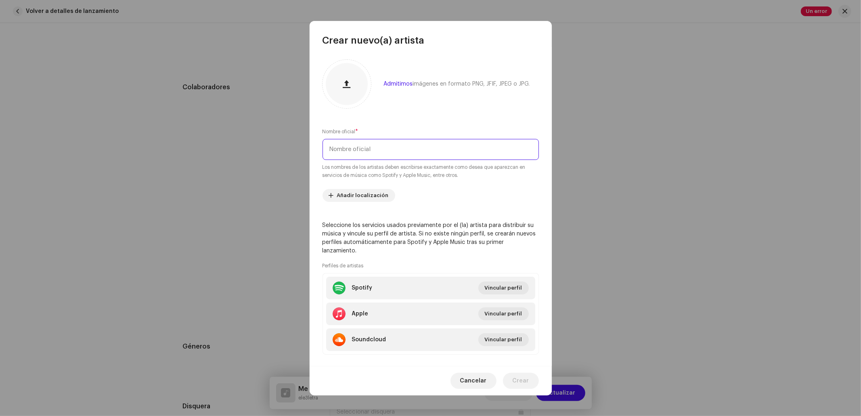
click at [379, 144] on input "text" at bounding box center [431, 149] width 216 height 21
type input "King Korsario"
click at [524, 370] on div "Cancelar Crear" at bounding box center [431, 380] width 242 height 29
click at [522, 376] on span "Crear" at bounding box center [521, 381] width 17 height 16
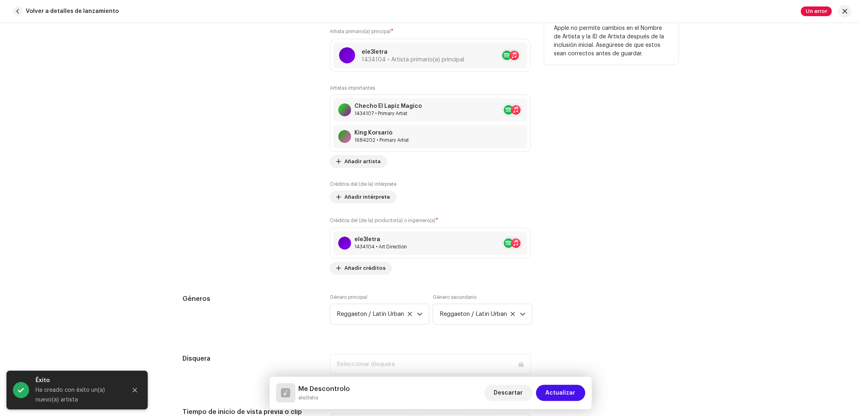
scroll to position [538, 0]
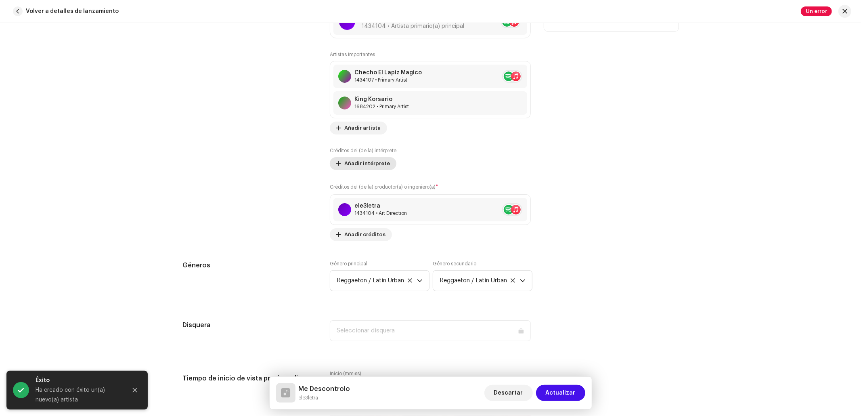
click at [378, 167] on span "Añadir intérprete" at bounding box center [367, 163] width 46 height 16
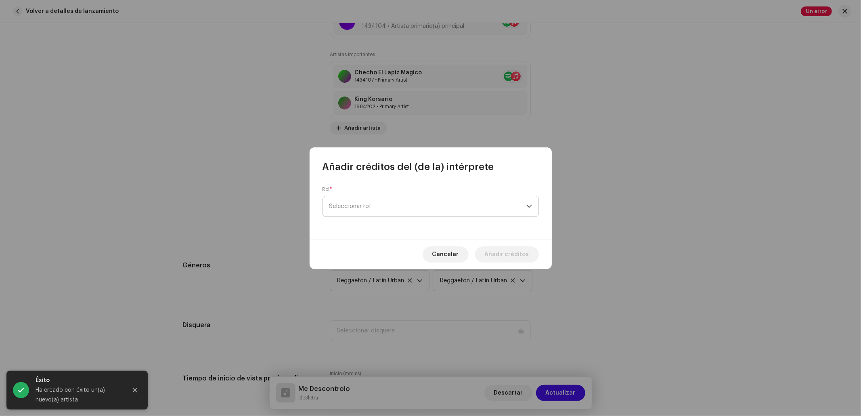
click at [391, 215] on span "Seleccionar rol" at bounding box center [427, 206] width 197 height 20
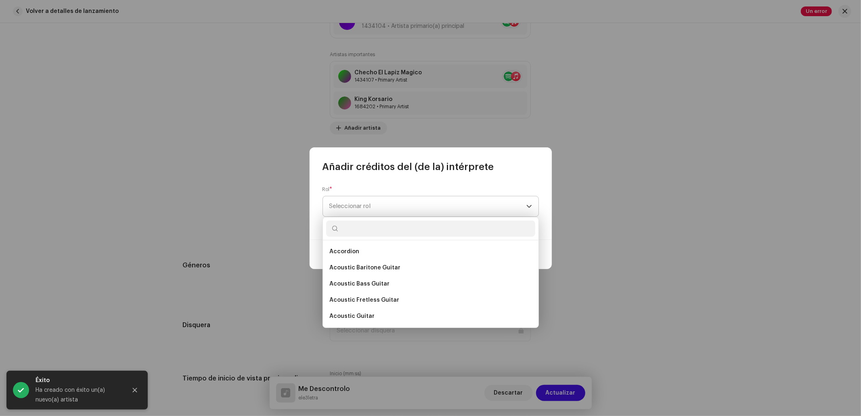
click at [389, 209] on span "Seleccionar rol" at bounding box center [427, 206] width 197 height 20
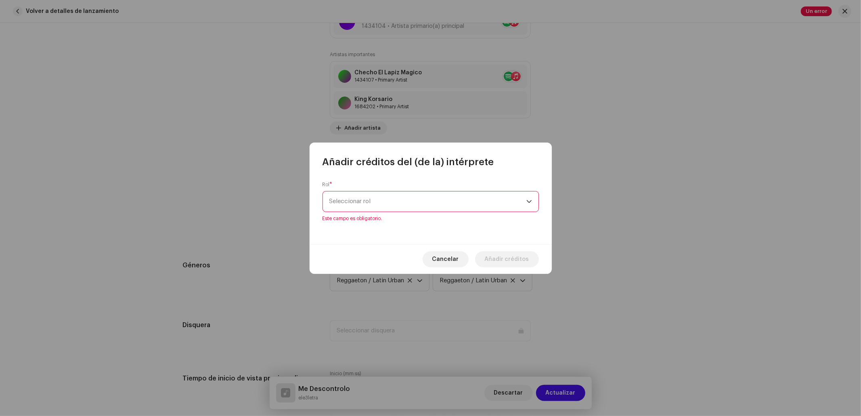
click at [389, 208] on span "Seleccionar rol" at bounding box center [427, 201] width 197 height 20
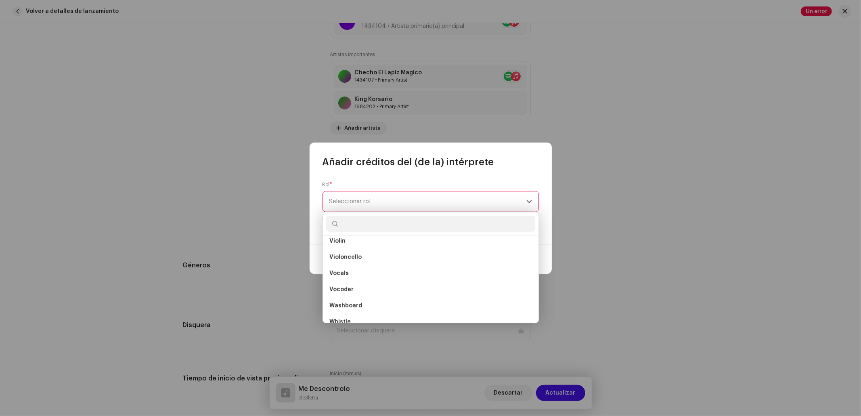
scroll to position [5754, 0]
click at [349, 274] on li "Vocals" at bounding box center [430, 274] width 209 height 16
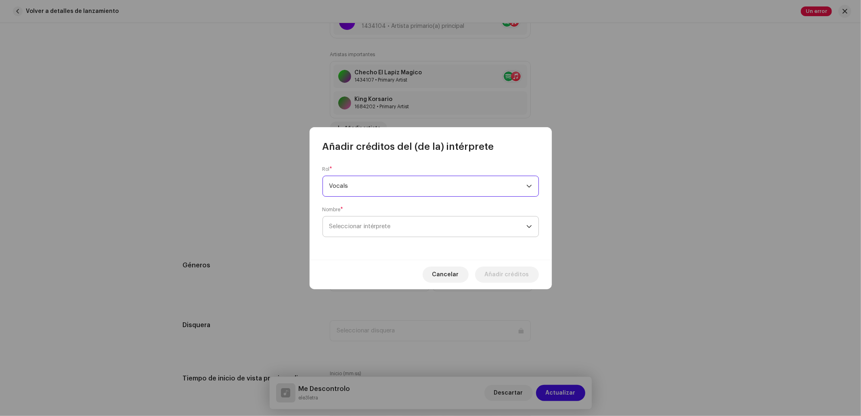
click at [377, 224] on span "Seleccionar intérprete" at bounding box center [359, 226] width 61 height 6
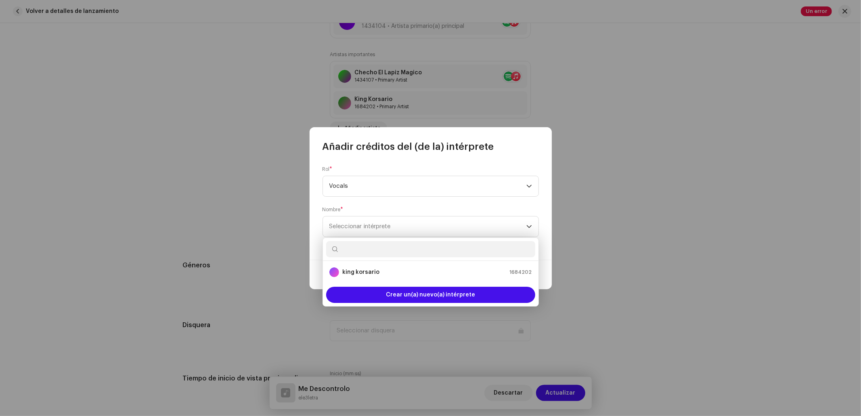
type input "E"
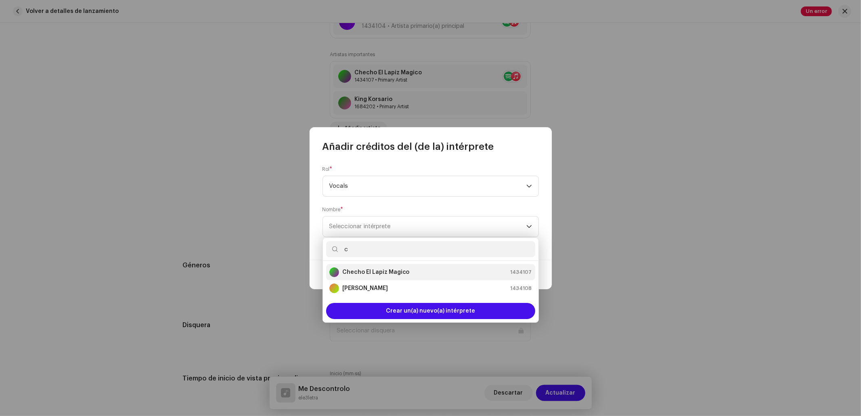
type input "c"
click at [400, 273] on strong "Checho El Lapiz Magico" at bounding box center [375, 272] width 67 height 8
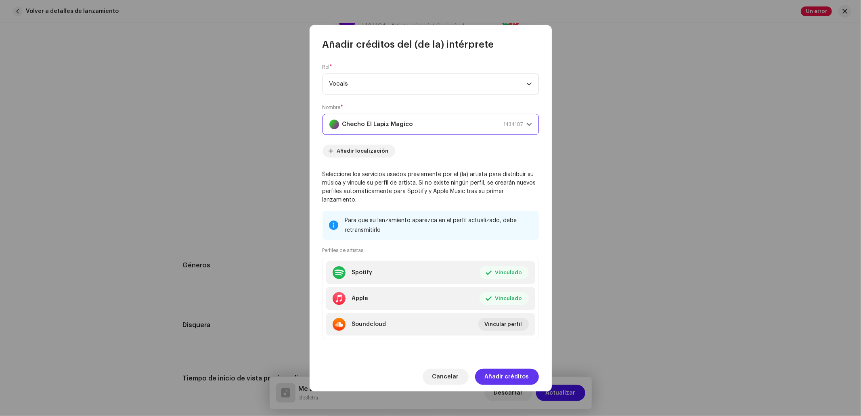
click at [522, 374] on span "Añadir créditos" at bounding box center [507, 377] width 44 height 16
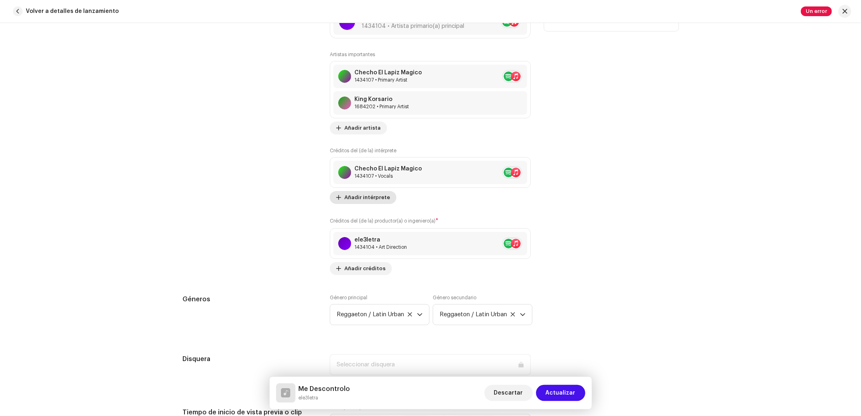
click at [367, 199] on span "Añadir intérprete" at bounding box center [367, 197] width 46 height 16
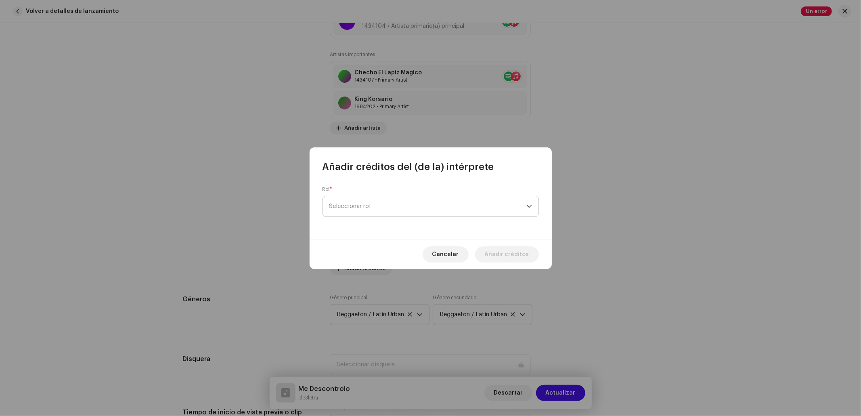
click at [393, 205] on span "Seleccionar rol" at bounding box center [427, 206] width 197 height 20
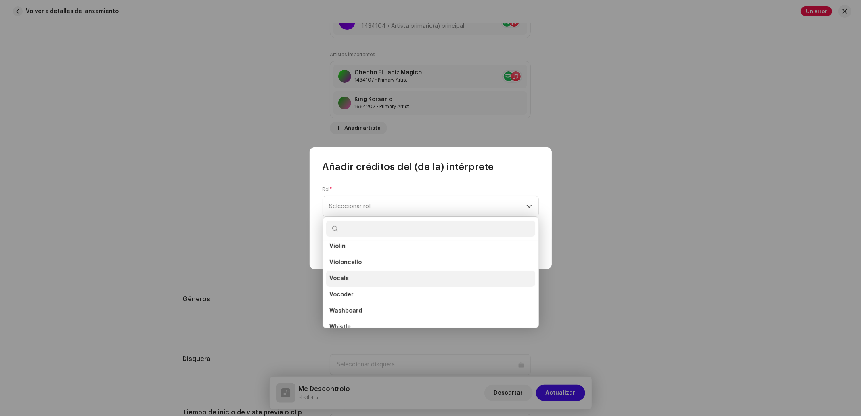
click at [343, 276] on span "Vocals" at bounding box center [338, 278] width 19 height 8
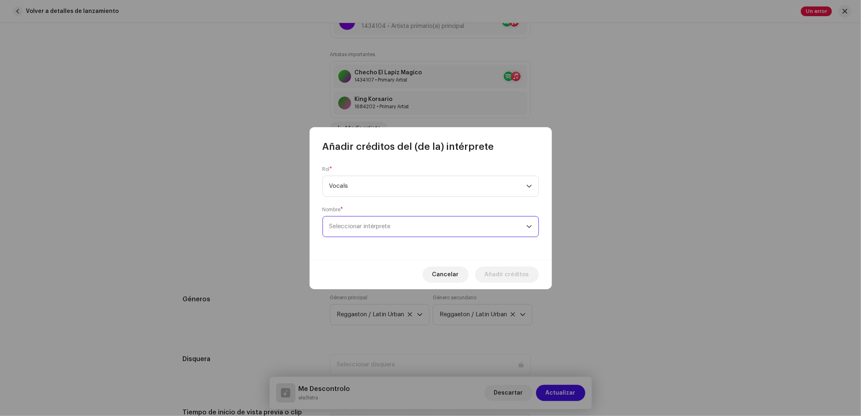
click at [451, 220] on span "Seleccionar intérprete" at bounding box center [427, 226] width 197 height 20
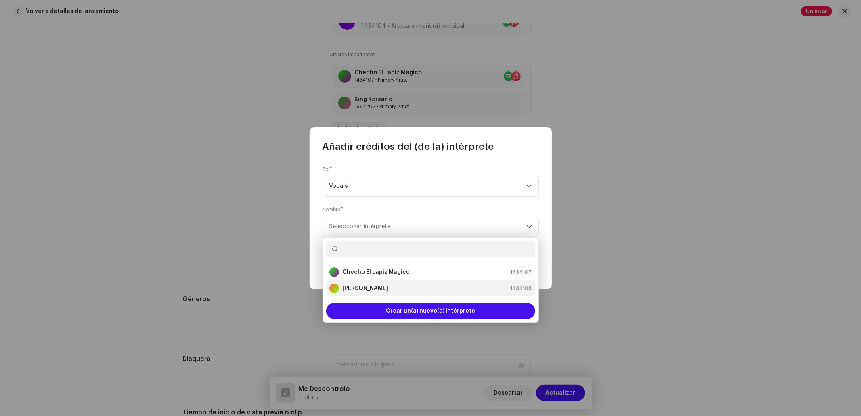
click at [373, 289] on strong "[PERSON_NAME]" at bounding box center [365, 288] width 46 height 8
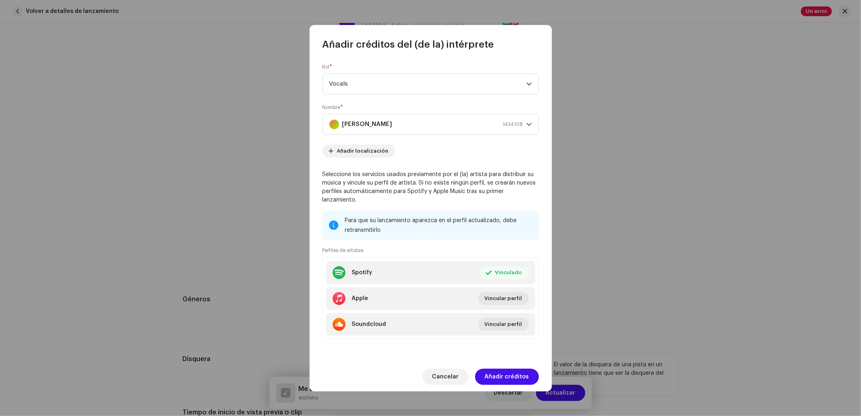
click at [516, 375] on span "Añadir créditos" at bounding box center [507, 377] width 44 height 16
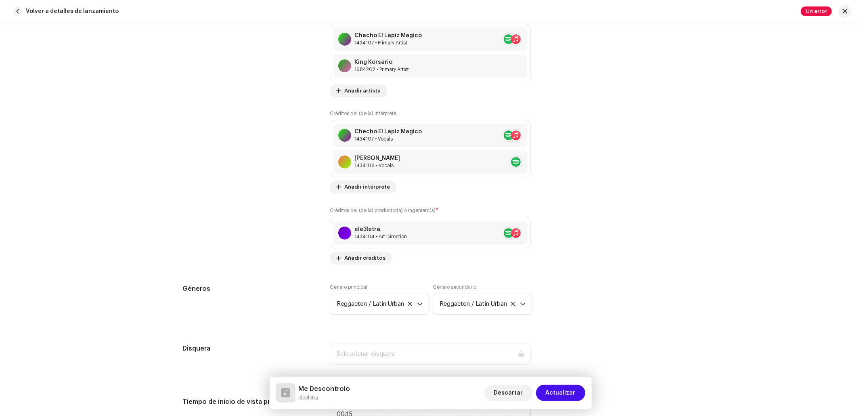
scroll to position [592, 0]
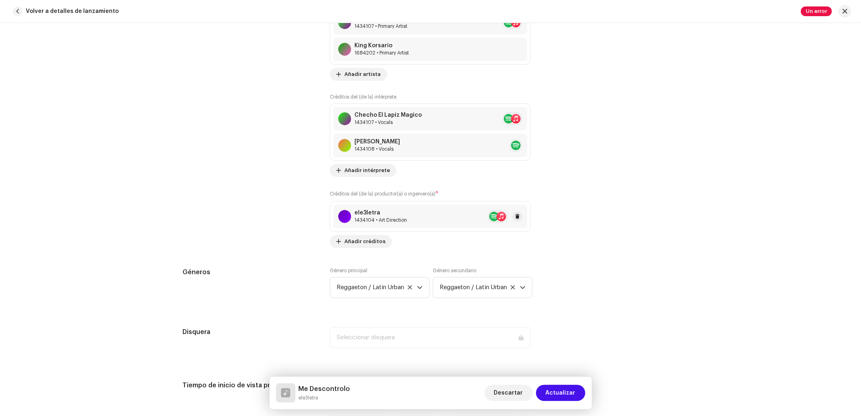
click at [398, 216] on div "ele3letra" at bounding box center [380, 213] width 52 height 6
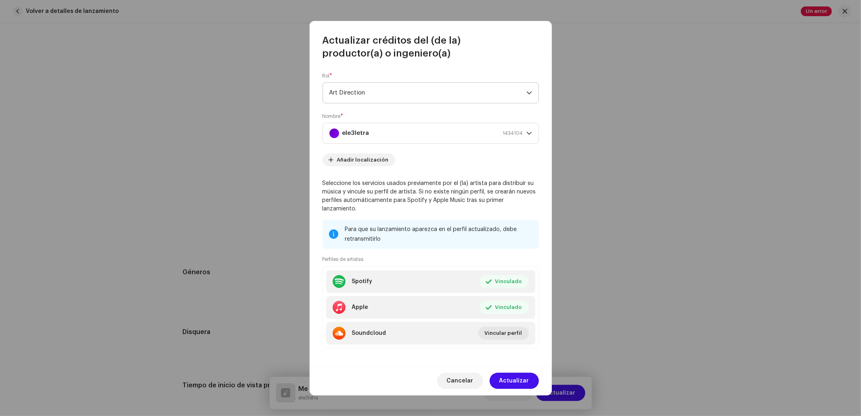
click at [390, 97] on span "Art Direction" at bounding box center [427, 93] width 197 height 20
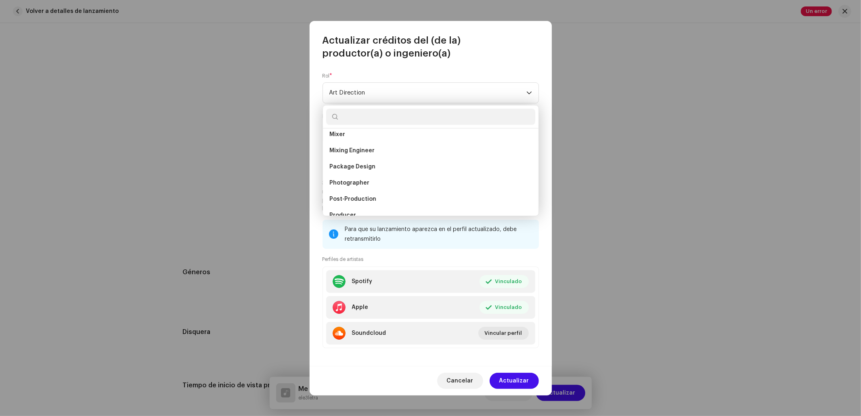
scroll to position [355, 0]
click at [371, 137] on span "Recording Engineer" at bounding box center [357, 140] width 56 height 8
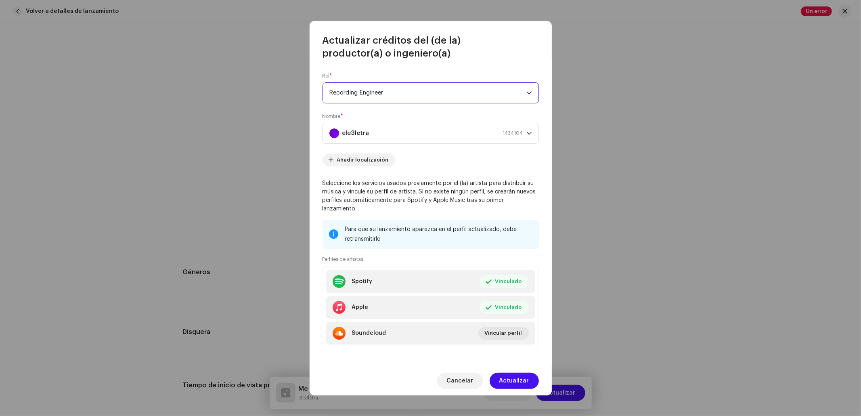
click at [398, 94] on span "Recording Engineer" at bounding box center [427, 93] width 197 height 20
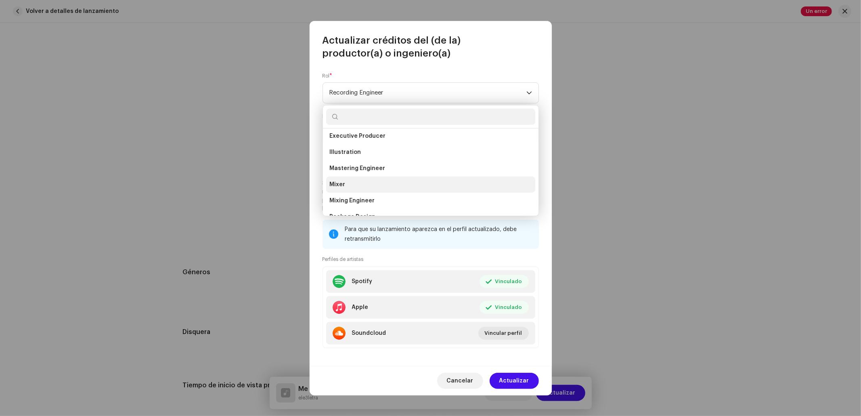
scroll to position [215, 0]
click at [399, 183] on li "Mixing Engineer" at bounding box center [430, 183] width 209 height 16
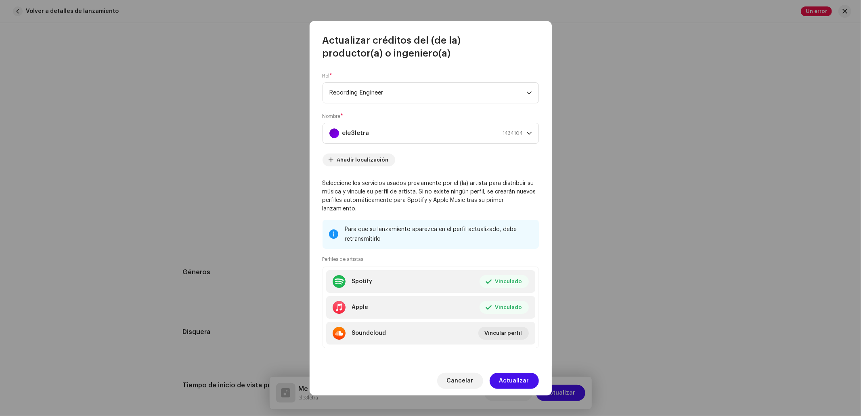
scroll to position [287, 0]
click at [522, 375] on span "Actualizar" at bounding box center [514, 381] width 30 height 16
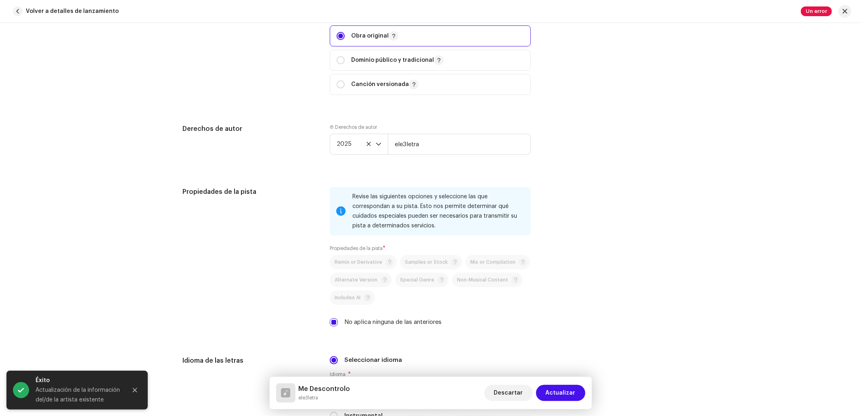
scroll to position [1076, 0]
click at [430, 145] on input "ele3letra" at bounding box center [459, 143] width 143 height 21
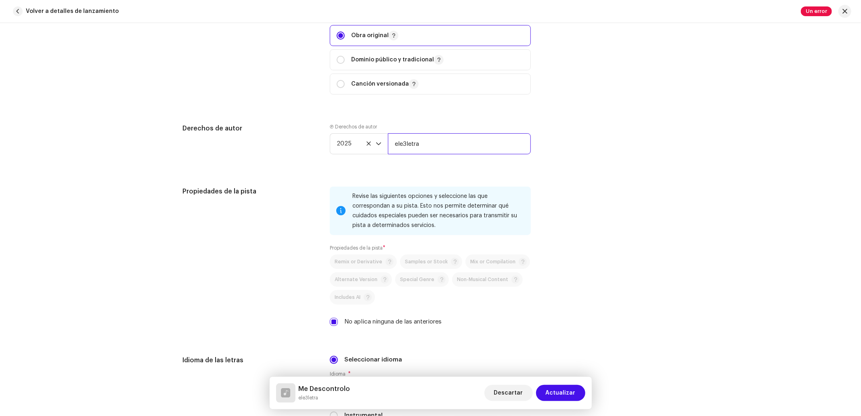
type input "m"
drag, startPoint x: 479, startPoint y: 147, endPoint x: 331, endPoint y: 155, distance: 147.6
click at [335, 154] on div "2025 MB Studio Forever Beats" at bounding box center [430, 143] width 201 height 21
click at [435, 152] on input "MB Studio Forever Beats" at bounding box center [459, 143] width 143 height 21
drag, startPoint x: 423, startPoint y: 149, endPoint x: 502, endPoint y: 152, distance: 78.8
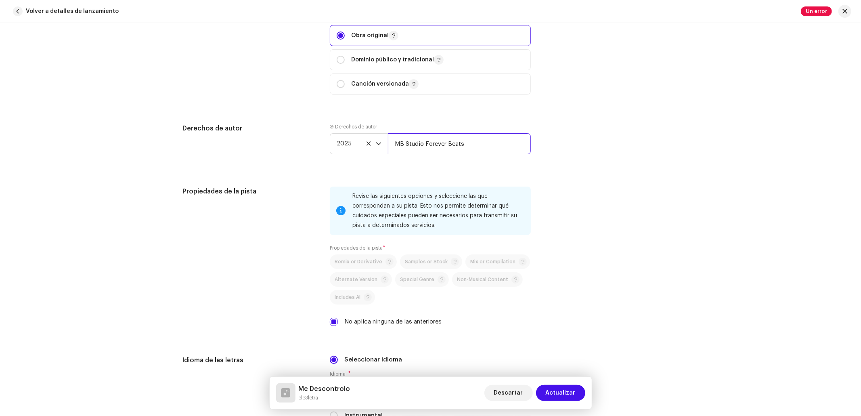
click at [501, 152] on input "MB Studio Forever Beats" at bounding box center [459, 143] width 143 height 21
drag, startPoint x: 433, startPoint y: 147, endPoint x: 429, endPoint y: 149, distance: 4.2
click at [432, 147] on input "MB Studio" at bounding box center [459, 143] width 143 height 21
click at [429, 149] on input "MB Studio" at bounding box center [459, 143] width 143 height 21
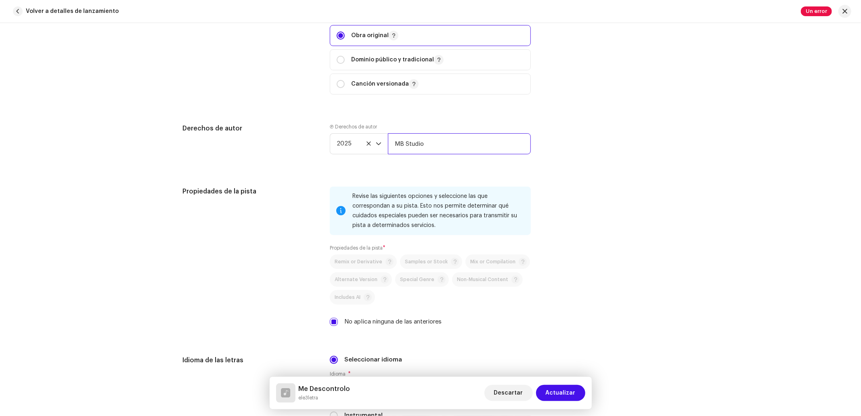
click at [428, 149] on input "MB Studio" at bounding box center [459, 143] width 143 height 21
drag, startPoint x: 342, startPoint y: 152, endPoint x: 280, endPoint y: 155, distance: 61.4
click at [277, 155] on div "Derechos de autor Ⓟ Derechos de autor 2025 MB Studio" at bounding box center [431, 146] width 496 height 44
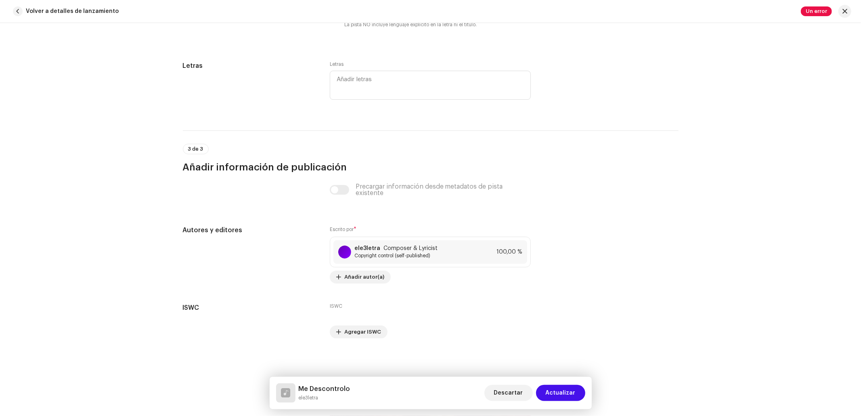
scroll to position [1582, 0]
type input "MB Studio"
click at [385, 254] on span "Copyright control (self-published)" at bounding box center [395, 255] width 83 height 6
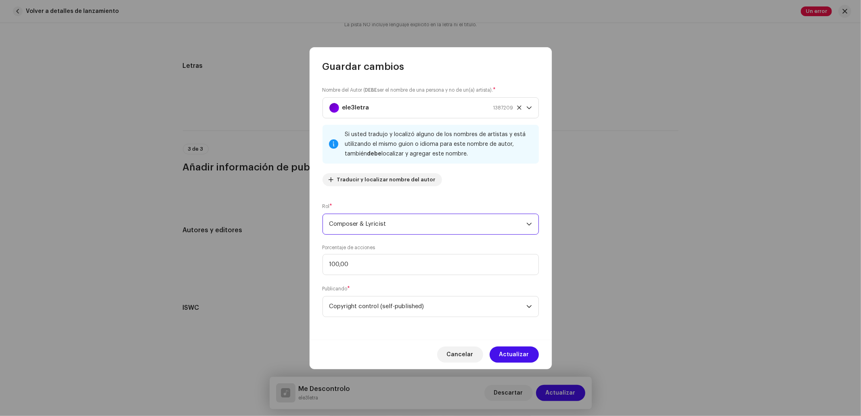
click at [412, 220] on span "Composer & Lyricist" at bounding box center [427, 224] width 197 height 20
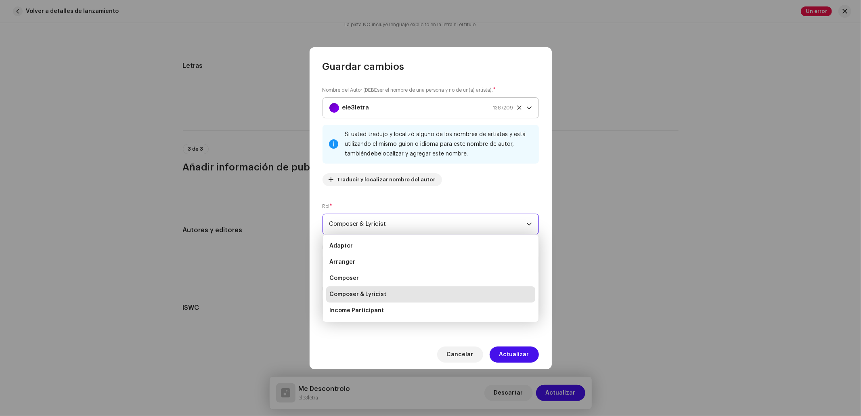
click at [427, 104] on div "ele3letra 1387209" at bounding box center [421, 108] width 184 height 20
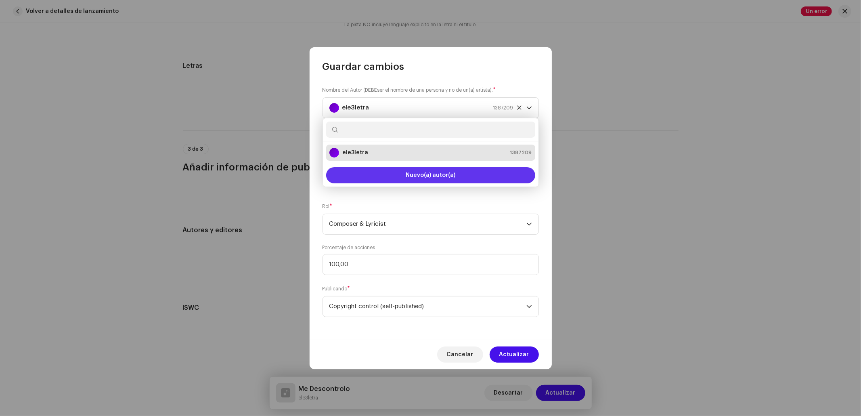
click at [443, 176] on span "Nuevo(a) autor(a)" at bounding box center [431, 175] width 50 height 6
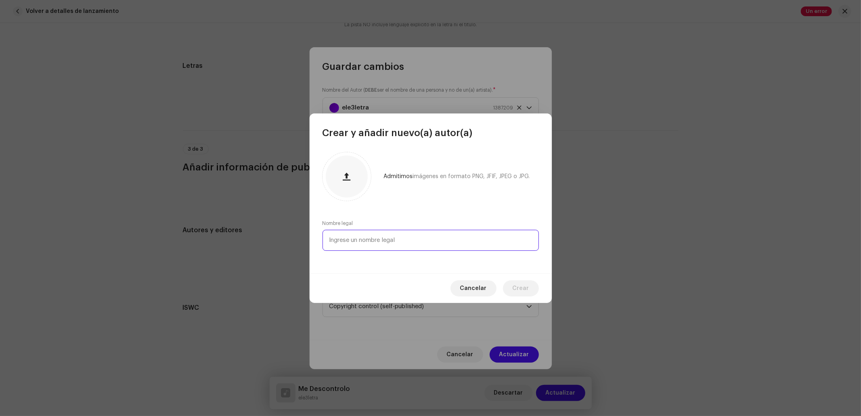
click at [378, 243] on input "text" at bounding box center [431, 240] width 216 height 21
click at [372, 239] on input "text" at bounding box center [431, 240] width 216 height 21
type input "j"
type input "Jhoan A. Bayonas Monsalve"
click at [525, 288] on span "Crear" at bounding box center [521, 288] width 17 height 16
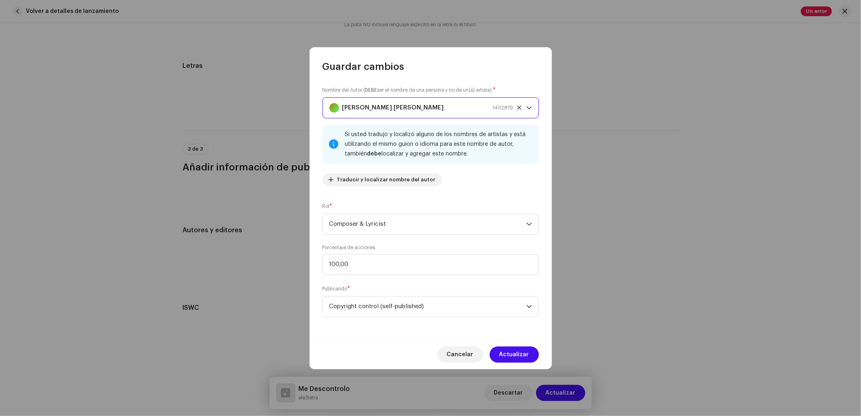
click at [430, 103] on div "Jhoan A. Bayonas Monsalve 1402879" at bounding box center [421, 108] width 184 height 20
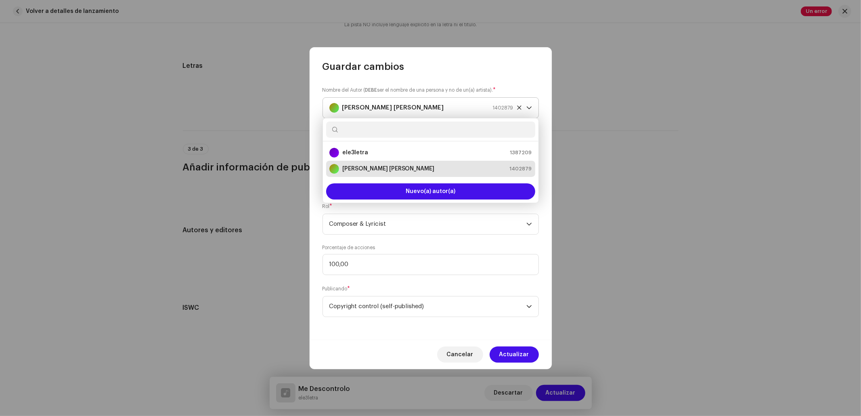
click at [413, 106] on strong "Jhoan A. Bayonas Monsalve" at bounding box center [393, 108] width 102 height 20
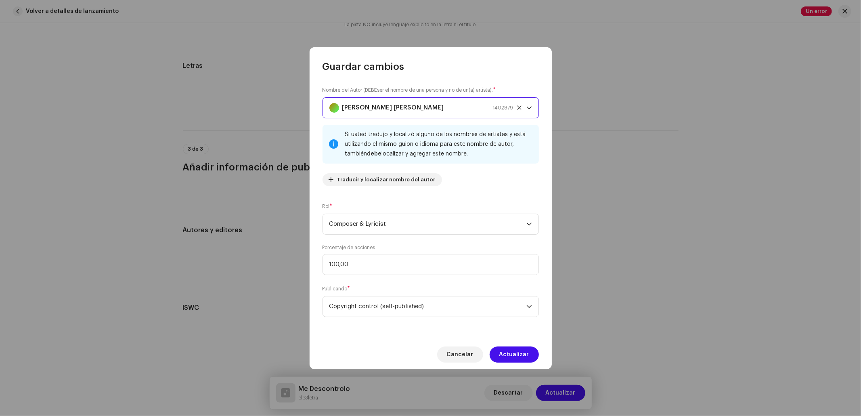
click at [413, 106] on strong "Jhoan A. Bayonas Monsalve" at bounding box center [393, 108] width 102 height 20
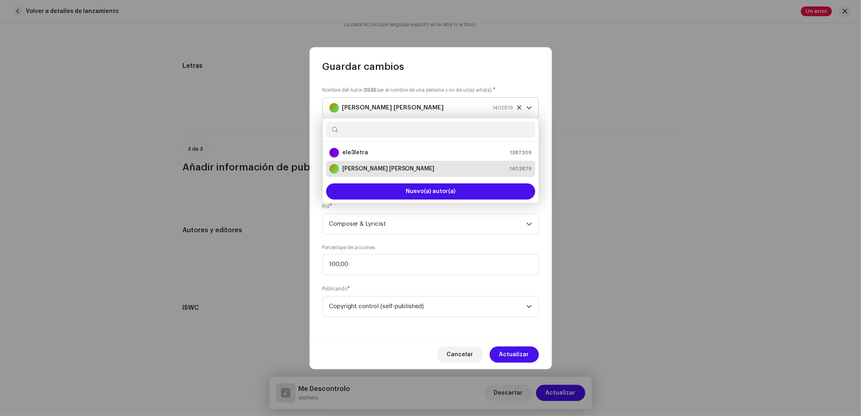
click at [413, 106] on strong "Jhoan A. Bayonas Monsalve" at bounding box center [393, 108] width 102 height 20
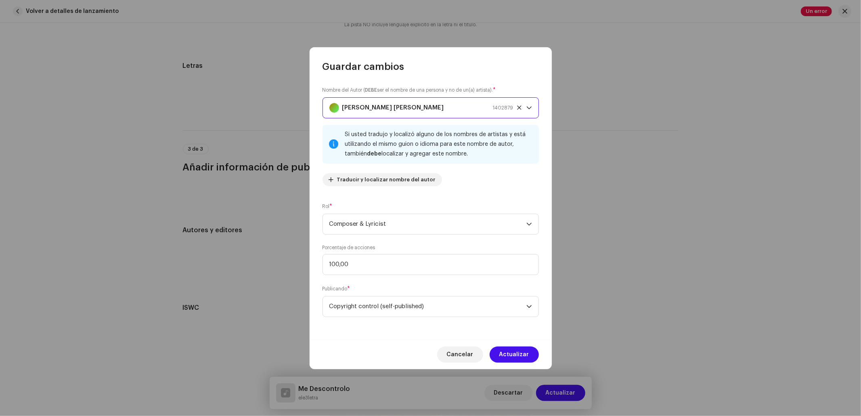
click at [414, 105] on strong "Jhoan A. Bayonas Monsalve" at bounding box center [393, 108] width 102 height 20
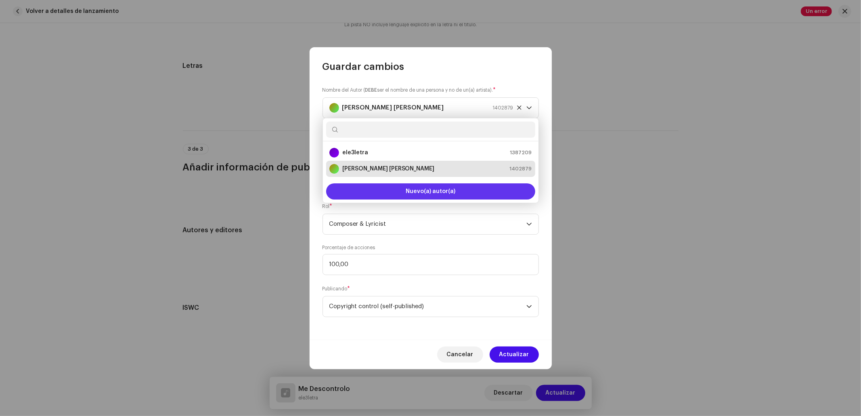
click at [423, 193] on span "Nuevo(a) autor(a)" at bounding box center [431, 192] width 50 height 6
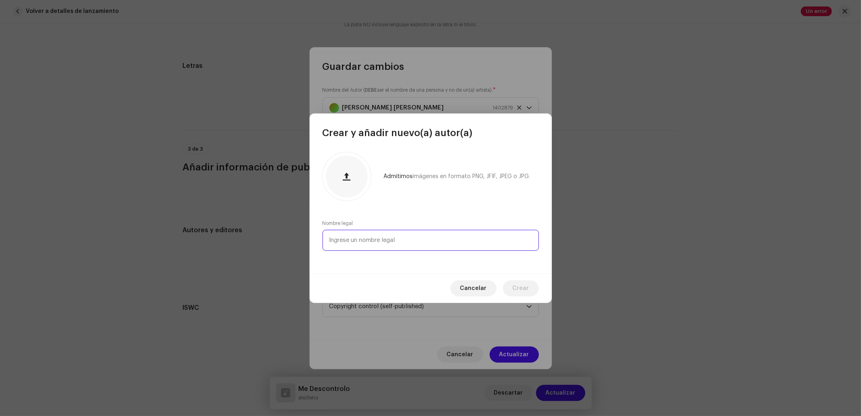
click at [369, 239] on input "text" at bounding box center [431, 240] width 216 height 21
type input "H"
type input "j"
type input "h"
type input "Jhoan A. Bayona Monsalve"
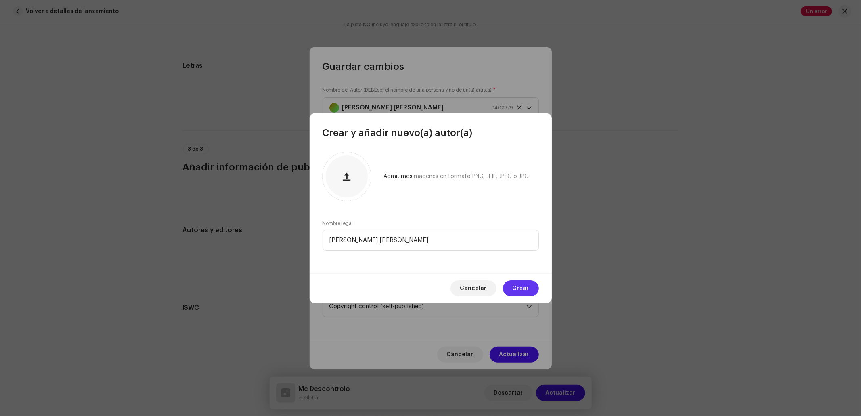
click at [527, 289] on span "Crear" at bounding box center [521, 288] width 17 height 16
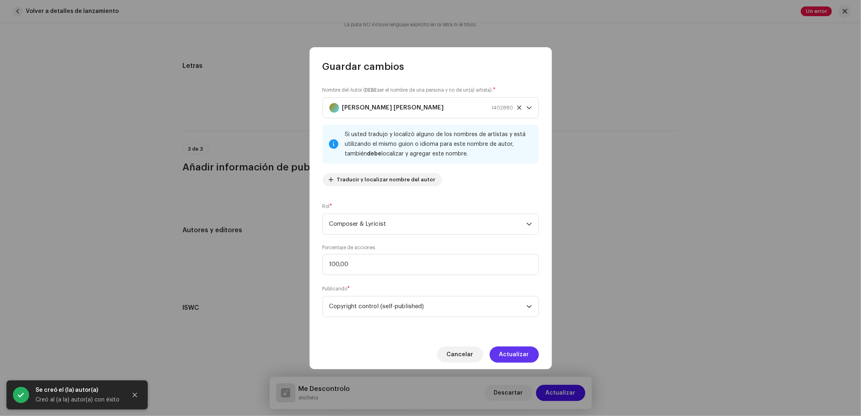
click at [519, 352] on span "Actualizar" at bounding box center [514, 354] width 30 height 16
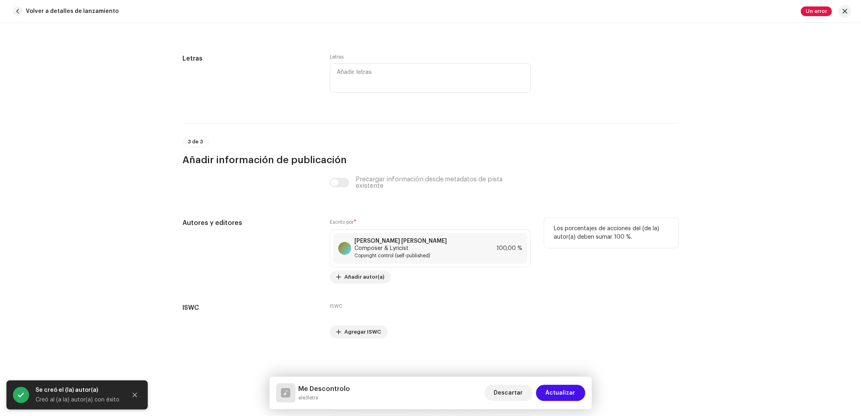
scroll to position [1589, 0]
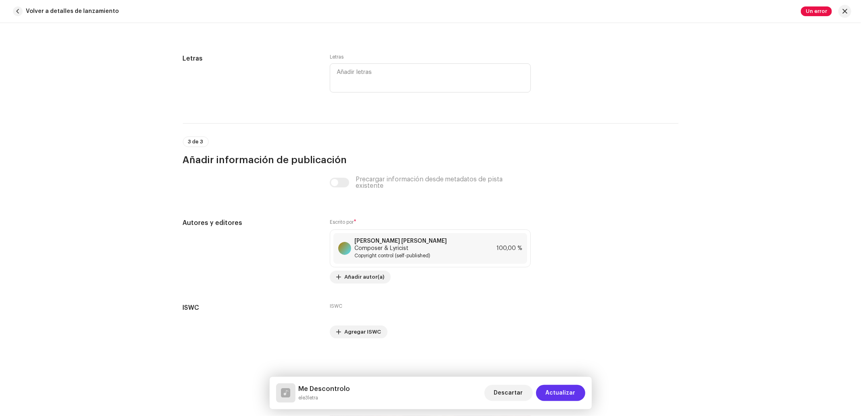
click at [551, 390] on span "Actualizar" at bounding box center [561, 393] width 30 height 16
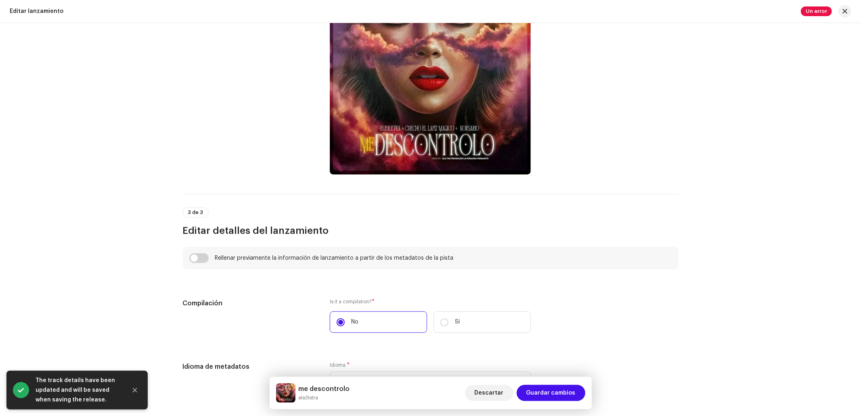
scroll to position [430, 0]
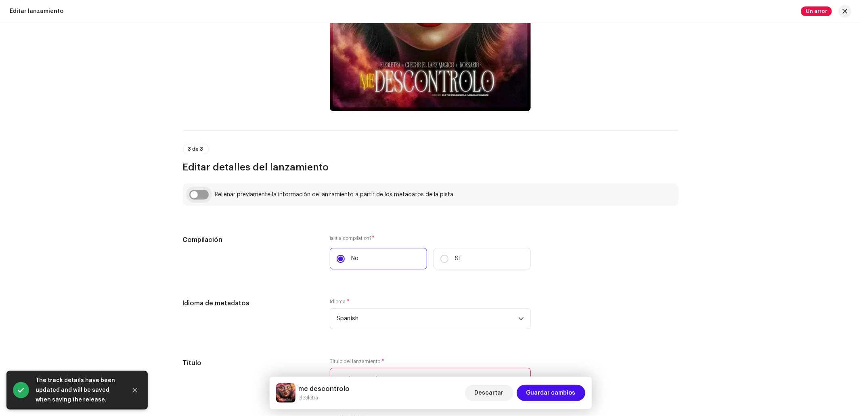
click at [199, 195] on input "checkbox" at bounding box center [198, 195] width 19 height 10
checkbox input "true"
type input "Me Descontrolo"
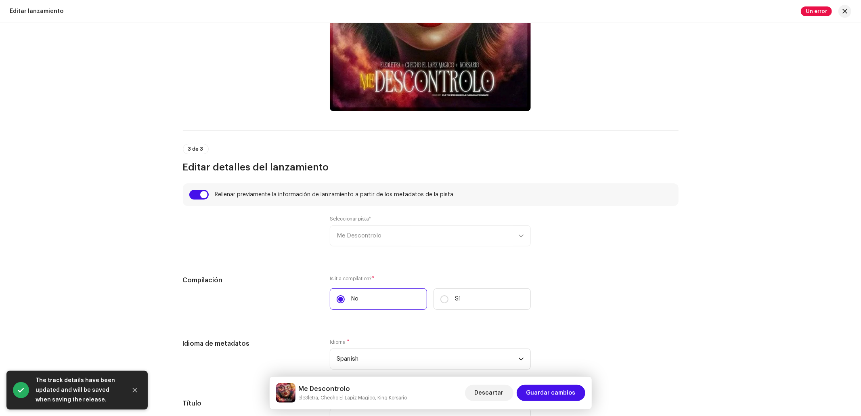
click at [368, 236] on div "Seleccionar pista* Me Descontrolo" at bounding box center [430, 231] width 201 height 31
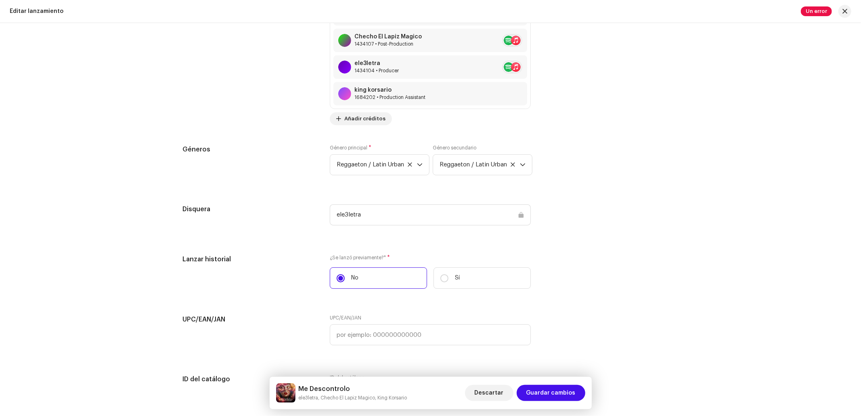
scroll to position [1238, 0]
click at [415, 224] on div "ele3letra" at bounding box center [430, 213] width 201 height 21
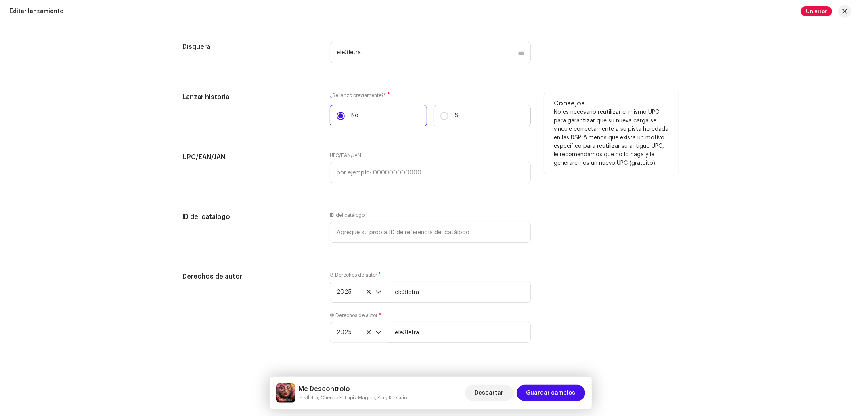
scroll to position [1423, 0]
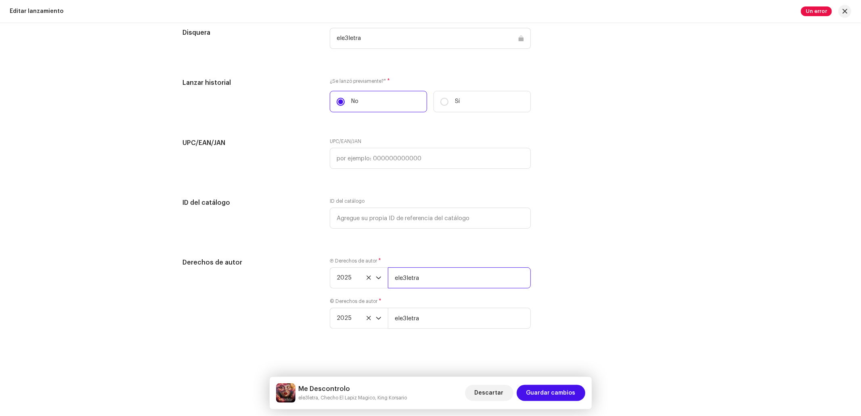
click at [417, 272] on input "ele3letra" at bounding box center [459, 277] width 143 height 21
click at [419, 273] on input "MB Studio" at bounding box center [459, 277] width 143 height 21
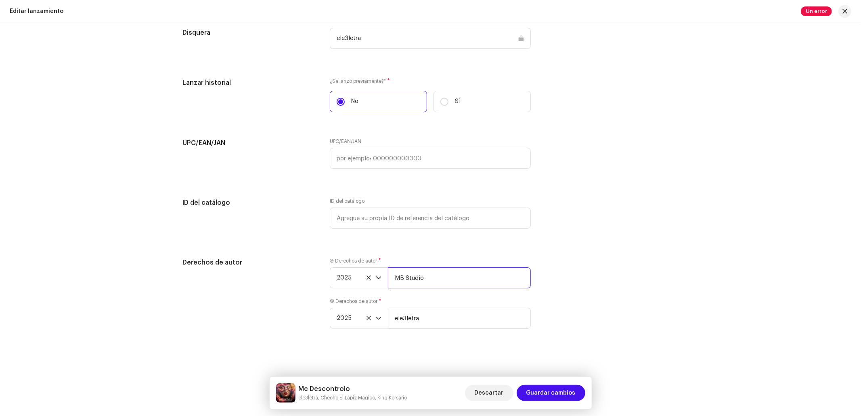
type input "MB Studio"
click at [412, 303] on div "© Derechos de autor * 2025 ele3letra" at bounding box center [430, 313] width 201 height 31
click at [415, 319] on input "ele3letra" at bounding box center [459, 318] width 143 height 21
paste input "MB Studio"
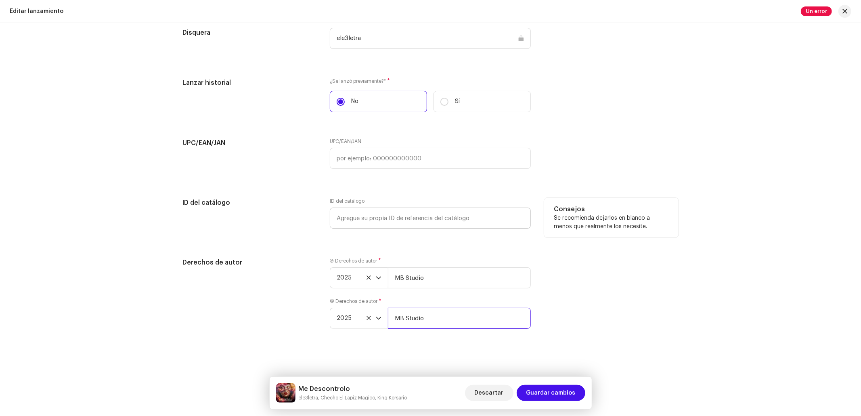
scroll to position [1368, 0]
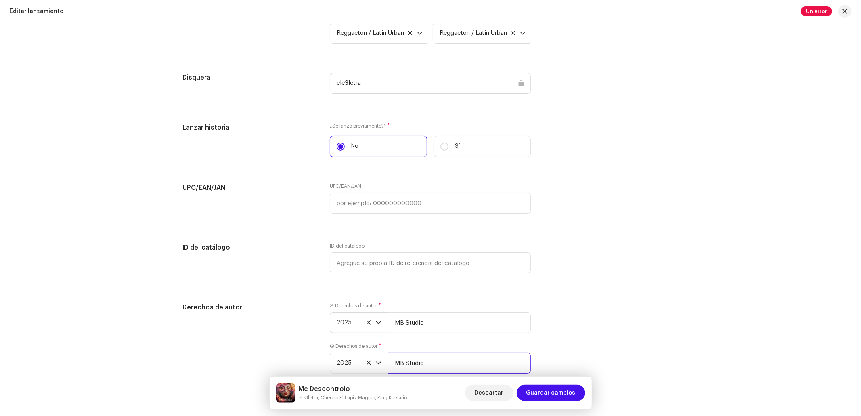
type input "MB Studio"
click at [372, 90] on div "ele3letra" at bounding box center [430, 83] width 201 height 21
click at [353, 91] on div "ele3letra" at bounding box center [430, 83] width 201 height 21
click at [352, 91] on div "ele3letra" at bounding box center [430, 83] width 201 height 21
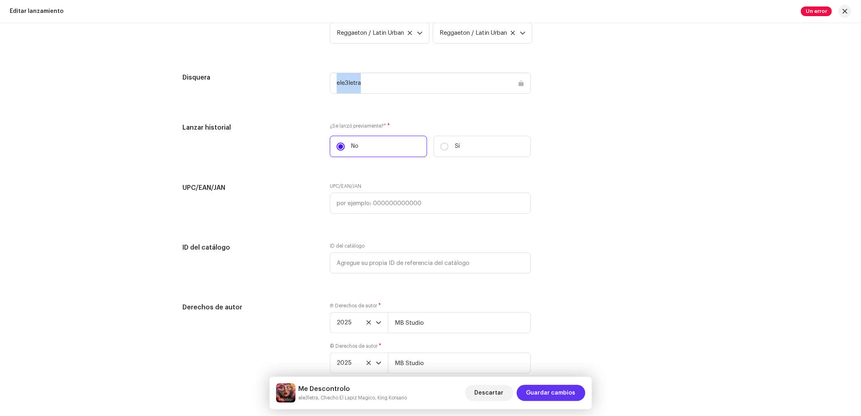
click at [565, 394] on span "Guardar cambios" at bounding box center [550, 393] width 49 height 16
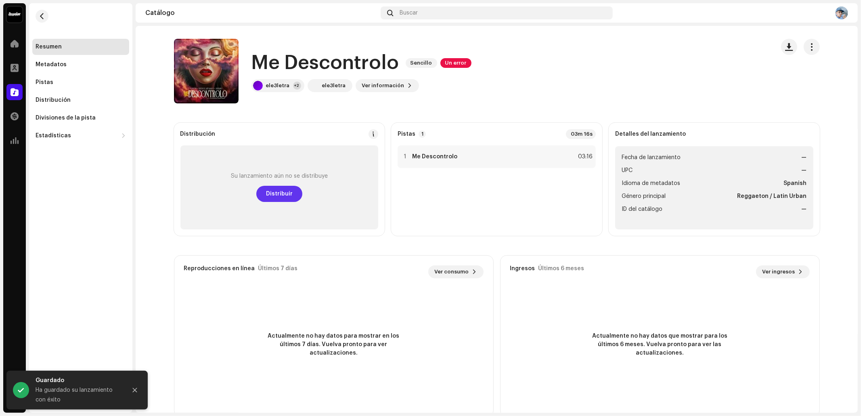
click at [283, 192] on span "Distribuir" at bounding box center [279, 194] width 27 height 16
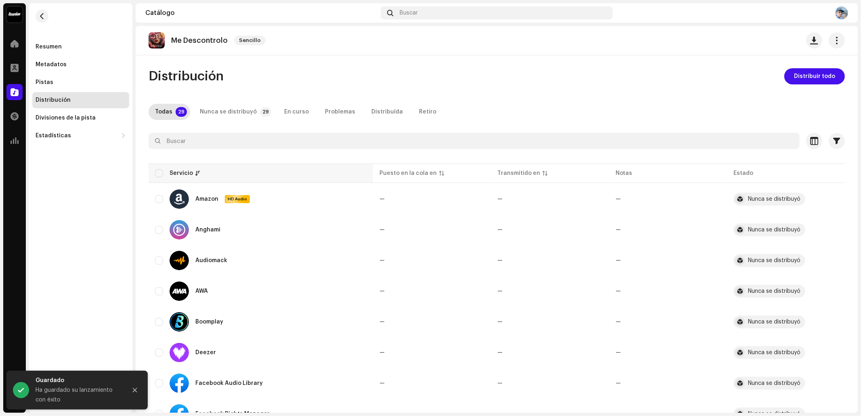
click at [167, 174] on div "Servicio" at bounding box center [261, 173] width 212 height 8
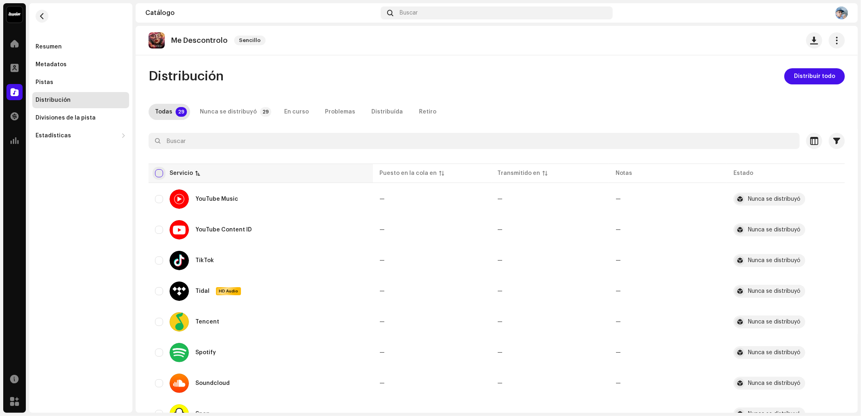
click at [157, 172] on input "checkbox" at bounding box center [159, 173] width 8 height 8
checkbox input "true"
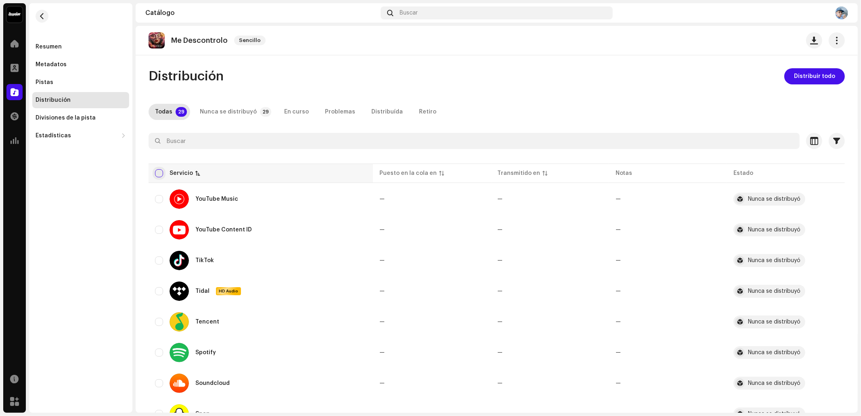
checkbox input "true"
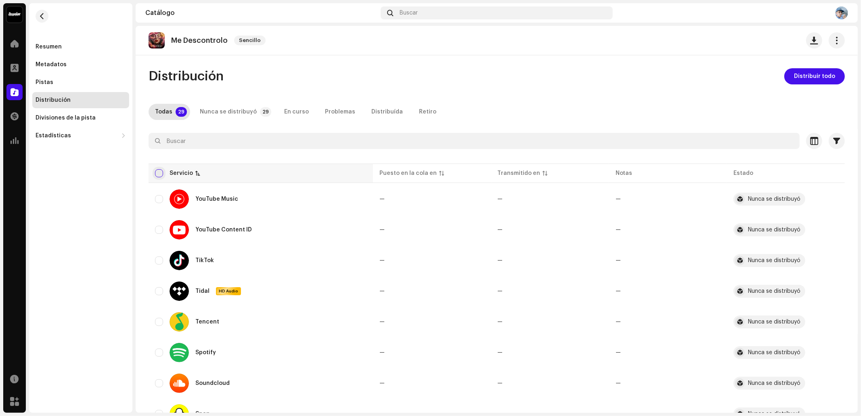
checkbox input "true"
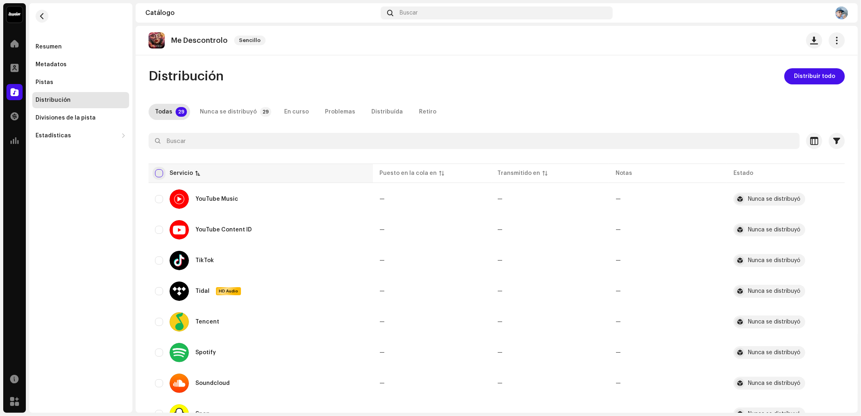
checkbox input "true"
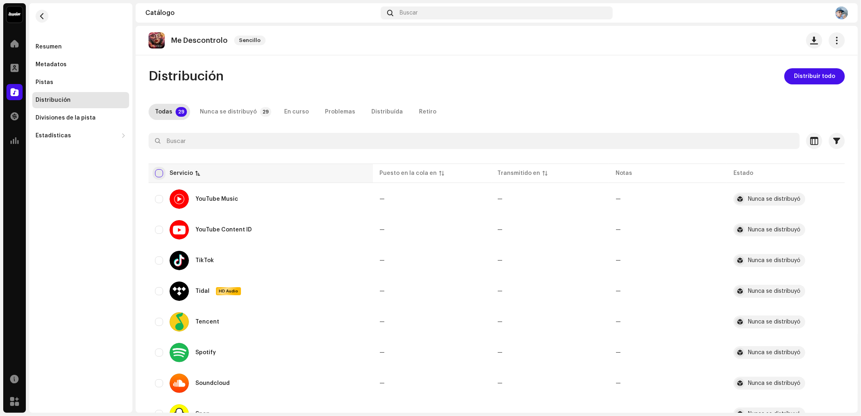
checkbox input "true"
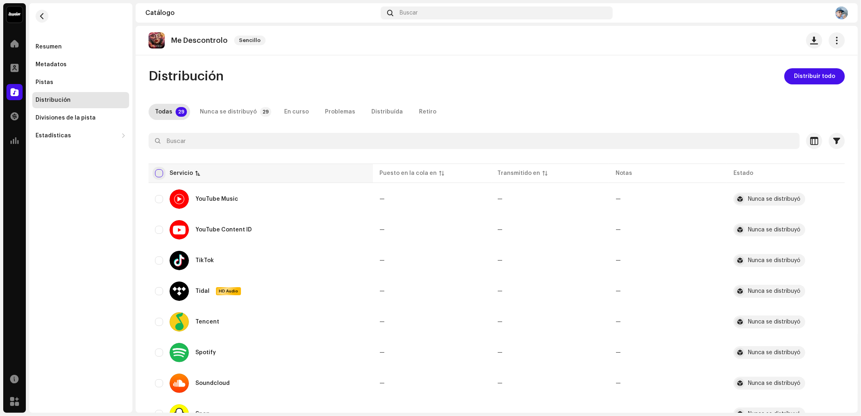
checkbox input "true"
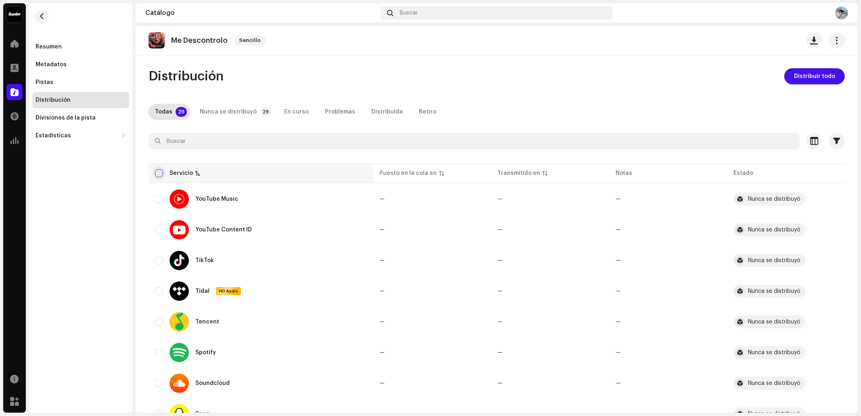
checkbox input "true"
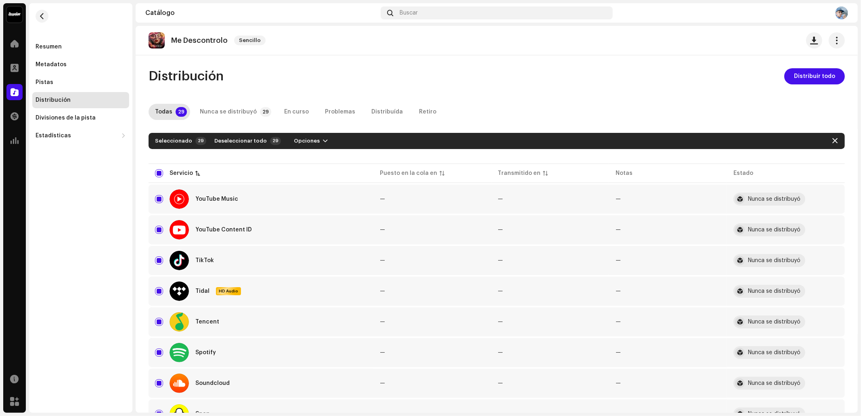
click at [801, 67] on div "Me Descontrolo Sencillo Distribución Distribuir todo Todas 29 Nunca se distribu…" at bounding box center [497, 219] width 722 height 387
click at [804, 78] on span "Distribuir todo" at bounding box center [814, 76] width 41 height 16
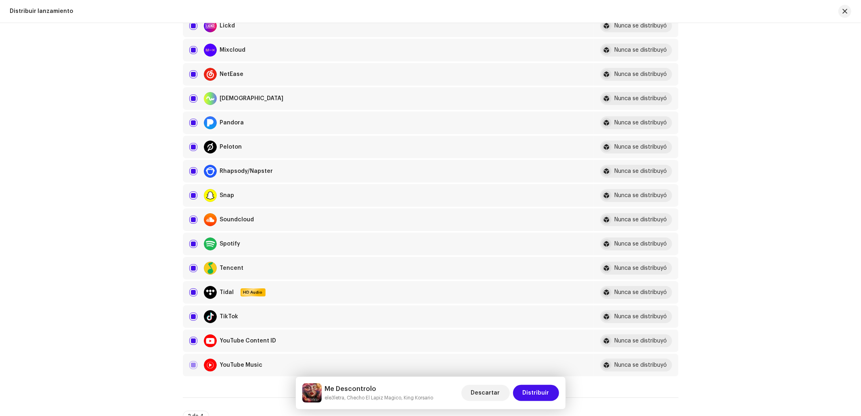
scroll to position [753, 0]
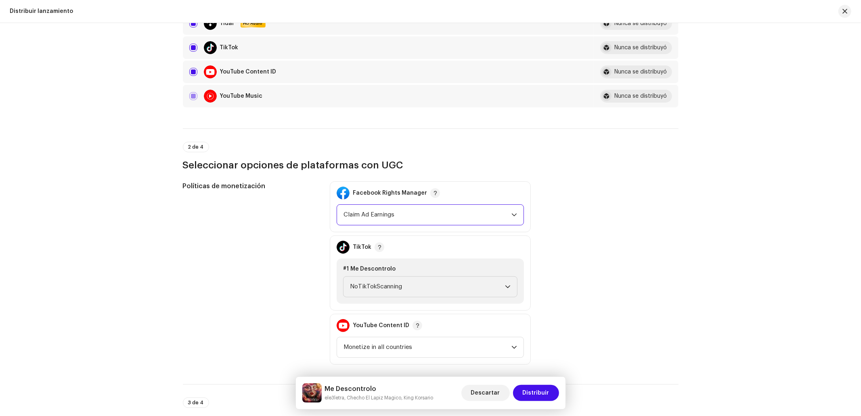
click at [394, 219] on span "Claim Ad Earnings" at bounding box center [428, 215] width 168 height 20
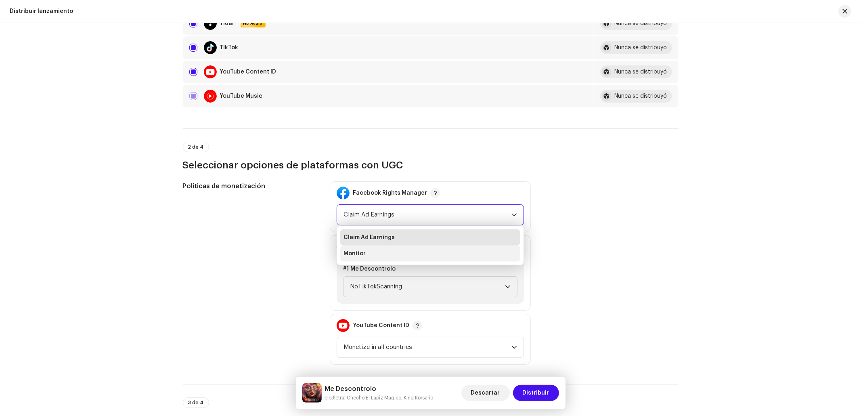
click at [383, 251] on li "Monitor" at bounding box center [430, 253] width 180 height 16
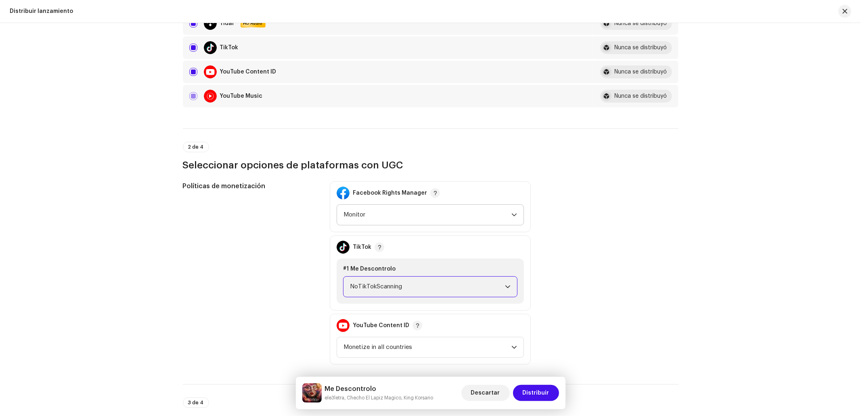
click at [390, 280] on span "NoTikTokScanning" at bounding box center [427, 287] width 155 height 20
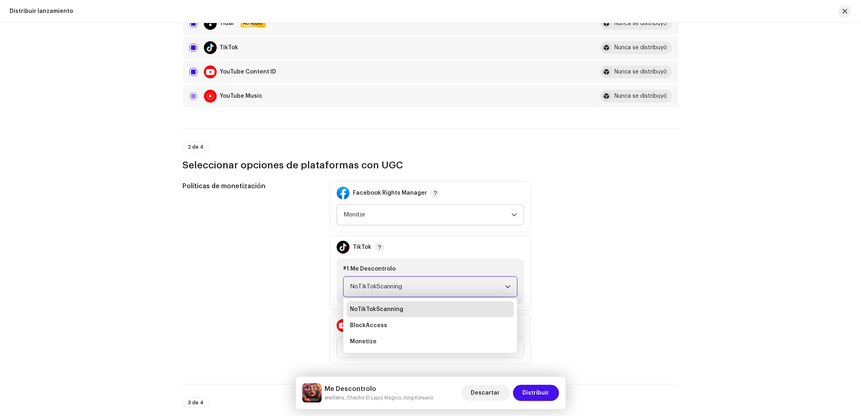
click at [386, 215] on span "Monitor" at bounding box center [428, 215] width 168 height 20
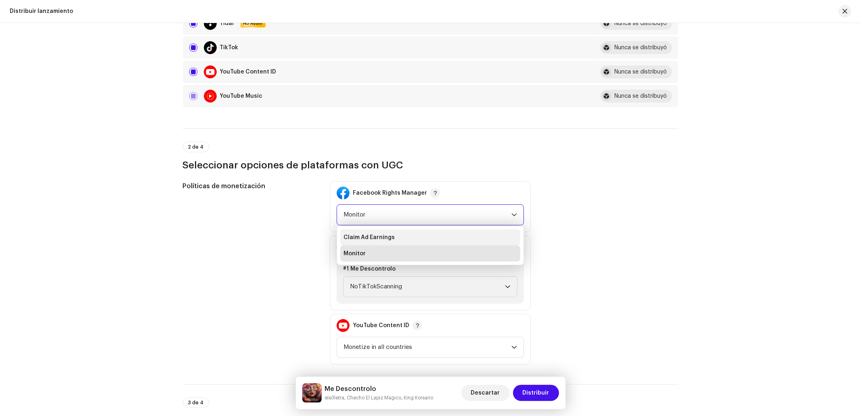
click at [375, 239] on span "Claim Ad Earnings" at bounding box center [369, 237] width 51 height 8
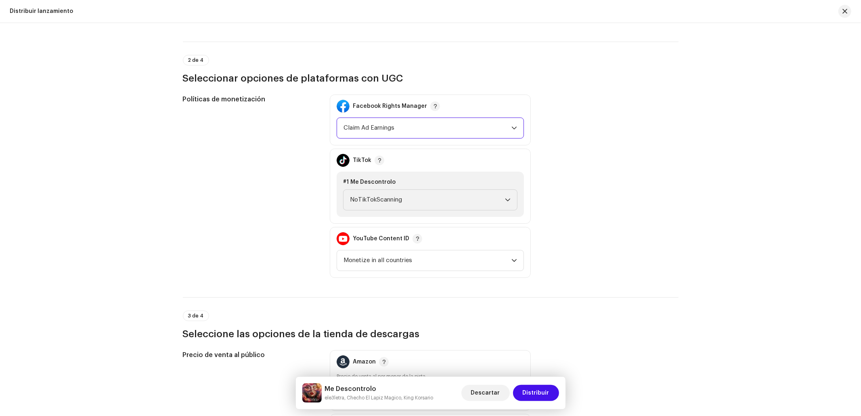
scroll to position [915, 0]
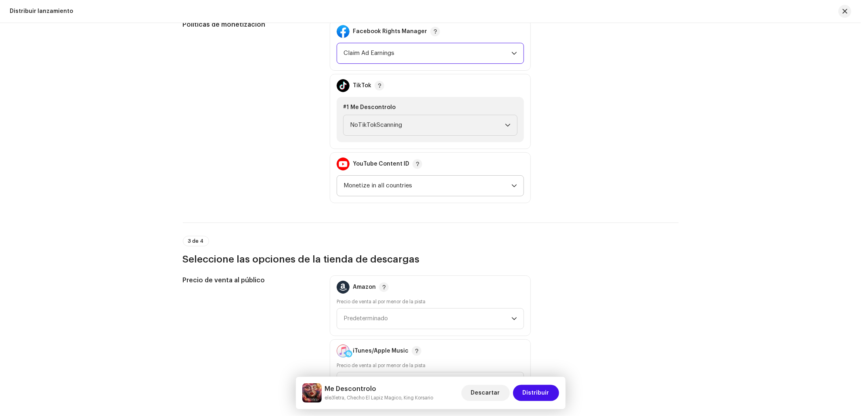
click at [380, 188] on span "Monetize in all countries" at bounding box center [428, 186] width 168 height 20
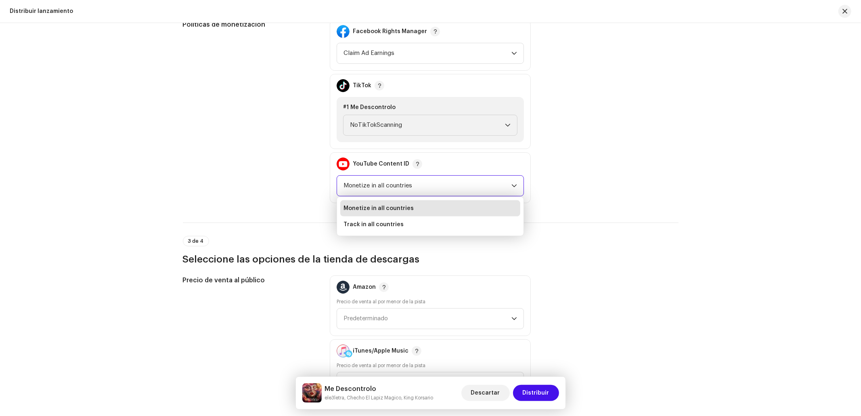
click at [388, 209] on span "Monetize in all countries" at bounding box center [379, 208] width 70 height 8
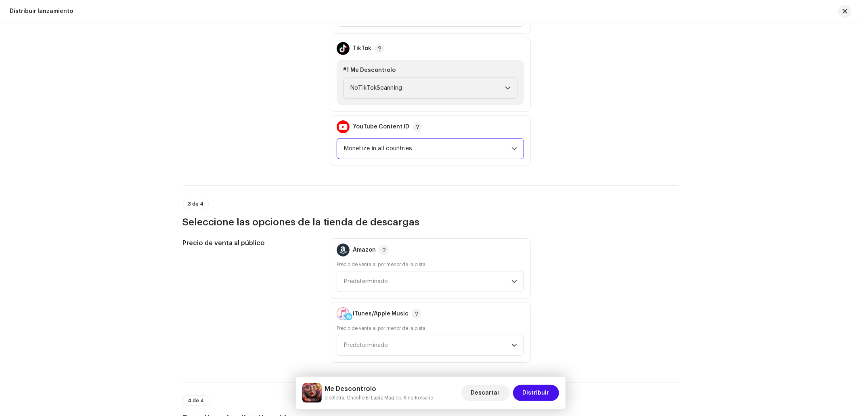
scroll to position [969, 0]
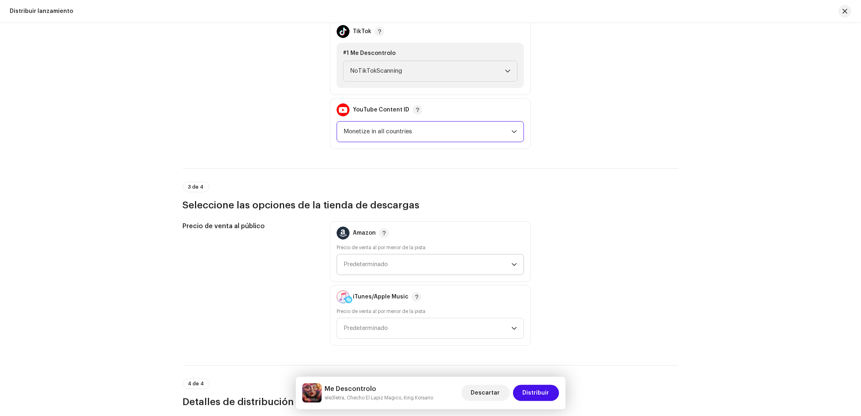
click at [366, 272] on span "Predeterminado" at bounding box center [428, 264] width 168 height 20
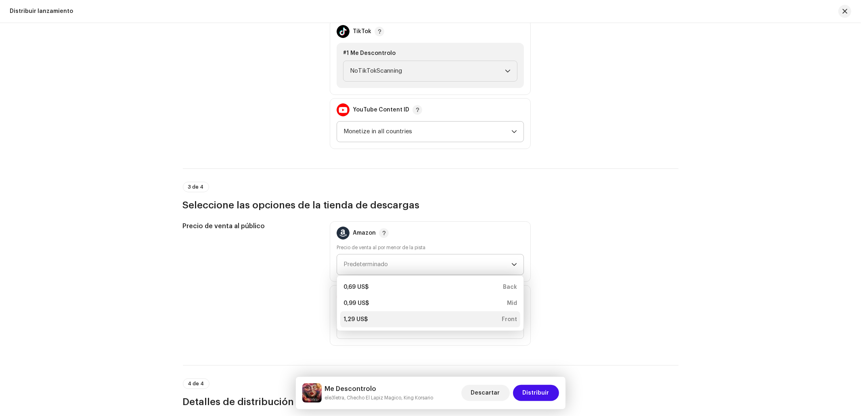
click at [355, 323] on div "1,29 US$" at bounding box center [356, 319] width 24 height 8
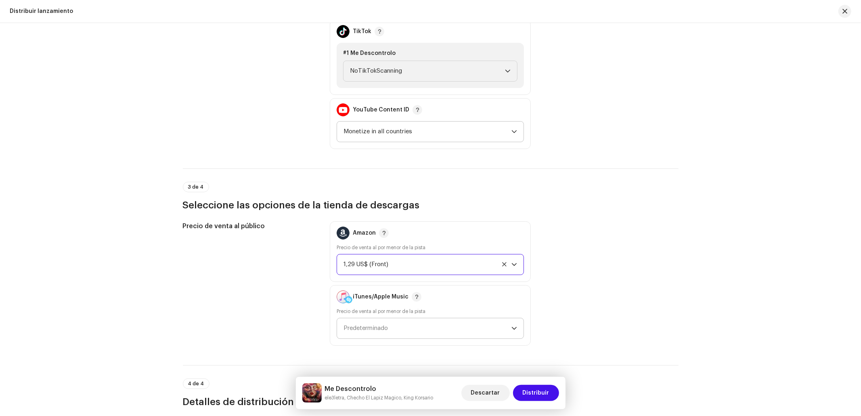
click at [357, 325] on span "Predeterminado" at bounding box center [428, 328] width 168 height 20
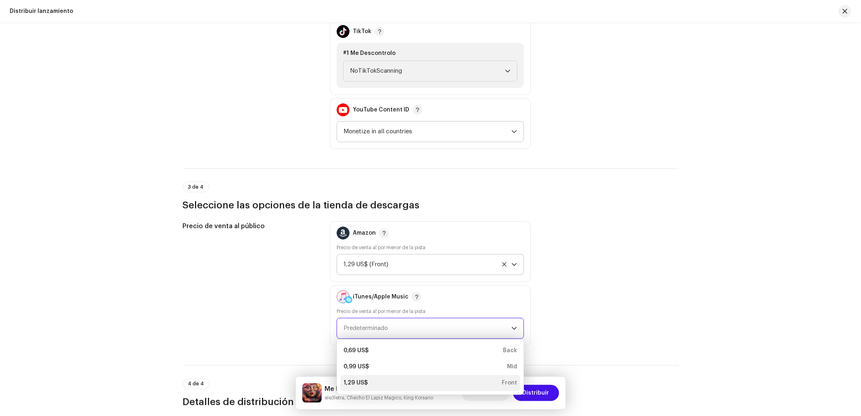
click at [352, 387] on div "1,29 US$" at bounding box center [356, 383] width 24 height 8
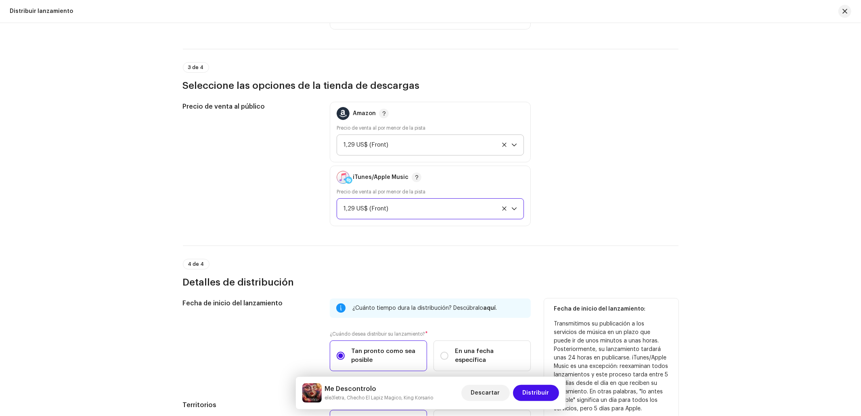
scroll to position [1196, 0]
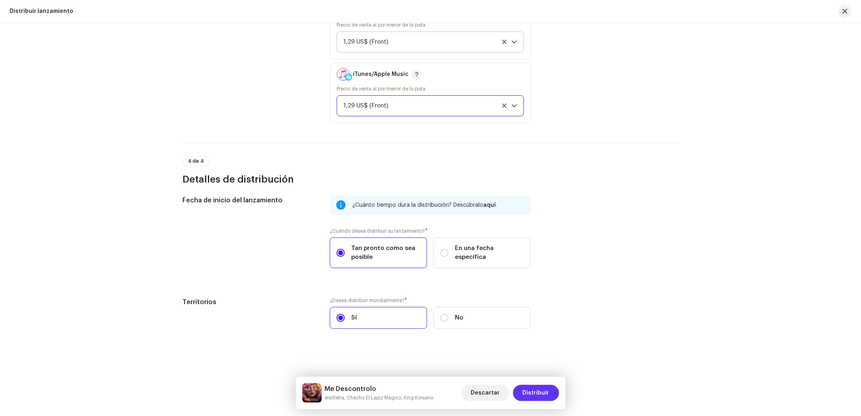
click at [533, 395] on span "Distribuir" at bounding box center [536, 393] width 27 height 16
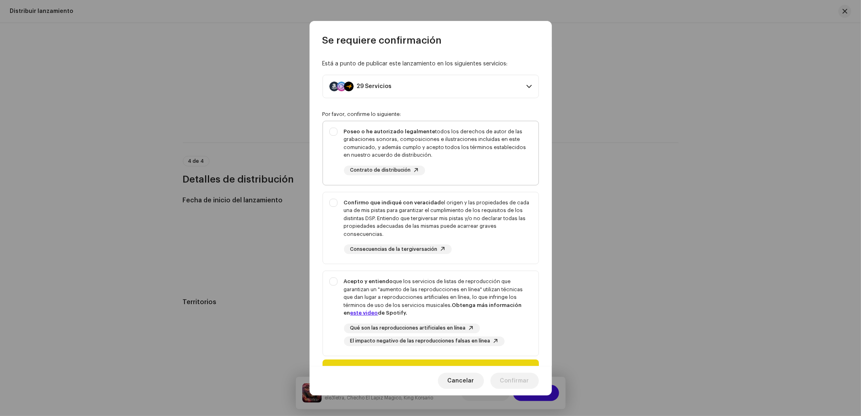
click at [383, 123] on div "Poseo o he autorizado legalmente todos los derechos de autor de las grabaciones…" at bounding box center [431, 151] width 216 height 61
checkbox input "true"
click at [416, 212] on div "Confirmo que indiqué con veracidad el origen y las propiedades de cada una de m…" at bounding box center [438, 219] width 188 height 40
checkbox input "true"
click at [411, 289] on div "Acepto y entiendo que los servicios de listas de reproducción que garantizan un…" at bounding box center [438, 297] width 188 height 40
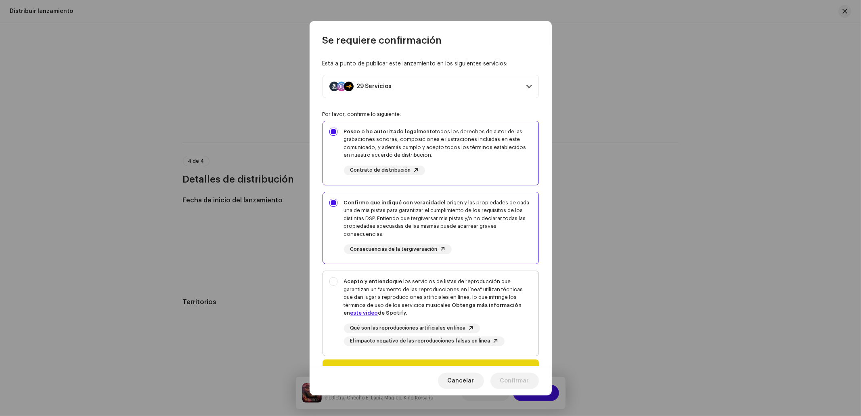
checkbox input "true"
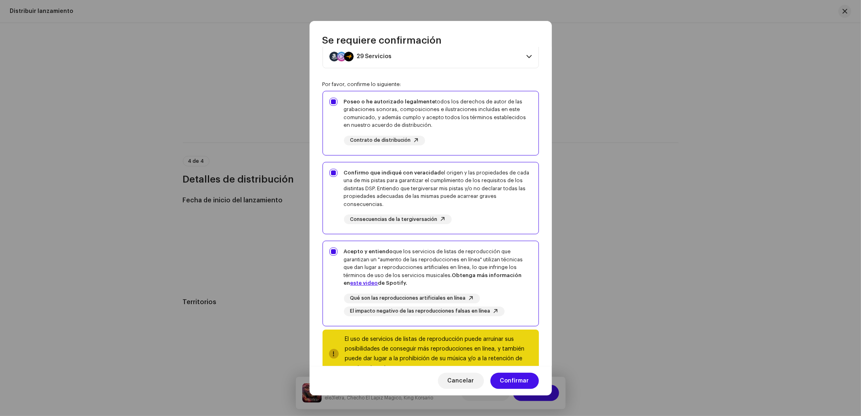
scroll to position [56, 0]
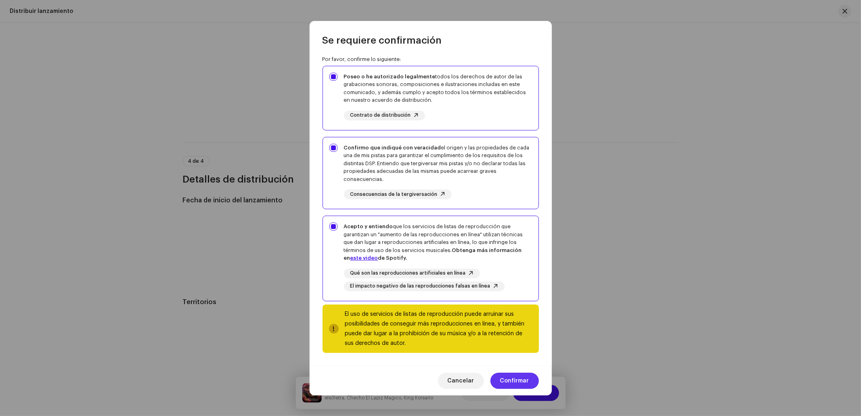
click at [527, 383] on span "Confirmar" at bounding box center [514, 381] width 29 height 16
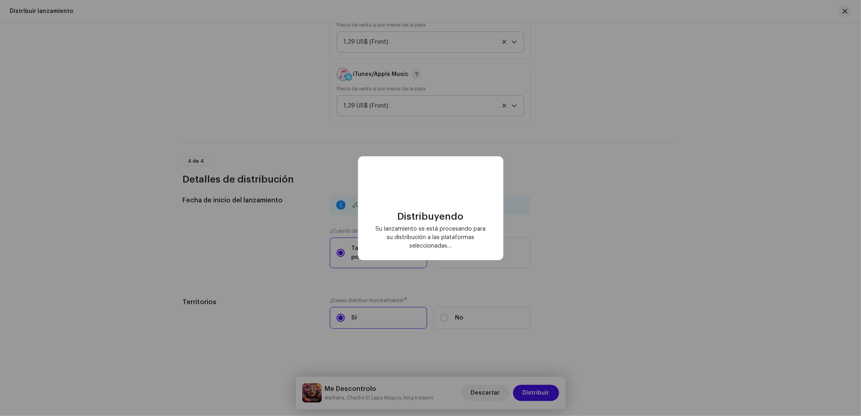
checkbox input "false"
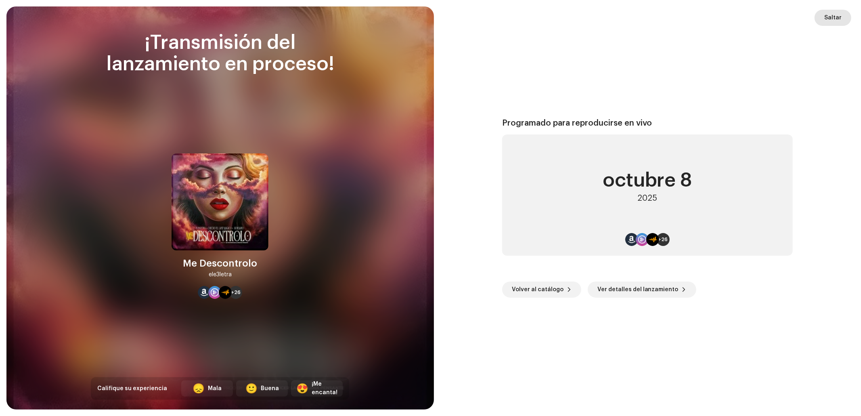
click at [836, 19] on span "Saltar" at bounding box center [832, 18] width 17 height 16
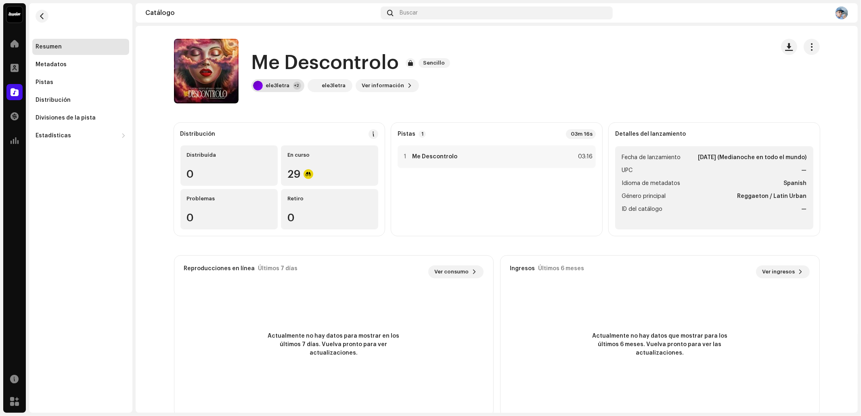
click at [285, 82] on div "ele3letra" at bounding box center [278, 85] width 24 height 6
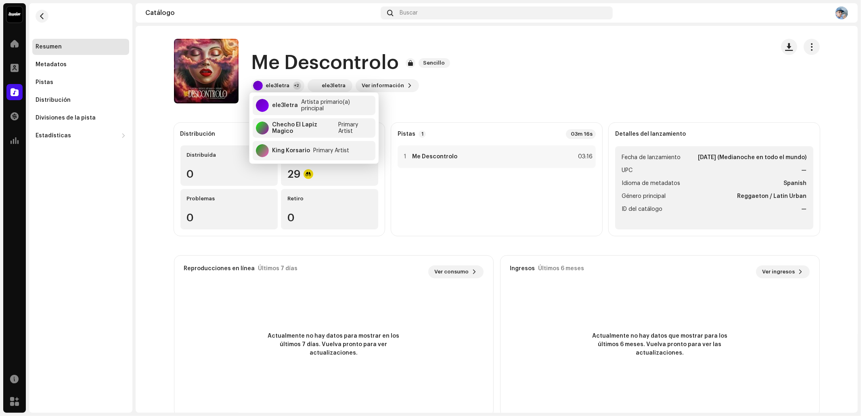
click at [11, 35] on div "Inicio" at bounding box center [14, 43] width 23 height 23
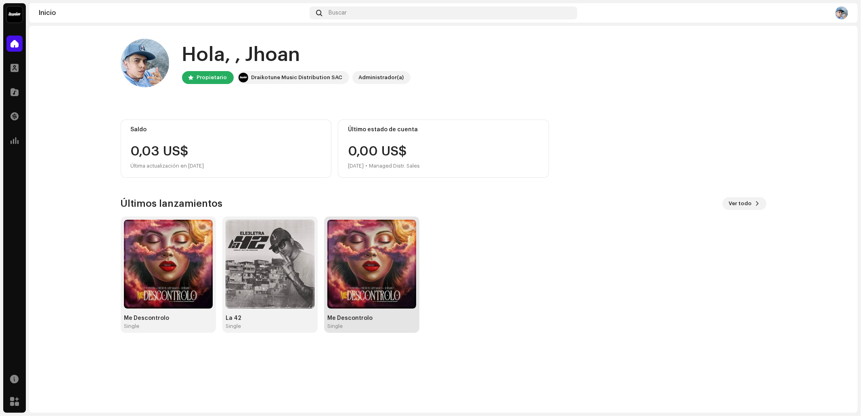
drag, startPoint x: 417, startPoint y: 315, endPoint x: 383, endPoint y: 320, distance: 34.3
click at [383, 320] on div "Me Descontrolo" at bounding box center [371, 318] width 89 height 6
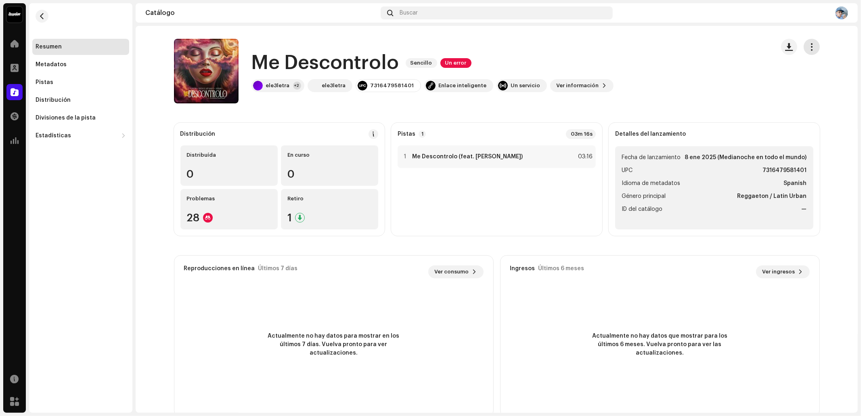
click at [816, 48] on button "button" at bounding box center [812, 47] width 16 height 16
click at [634, 76] on div "Me Descontrolo Sencillo Un error ele3letra +2 ele3letra 7316479581401 Enlace in…" at bounding box center [471, 71] width 594 height 65
click at [10, 37] on div at bounding box center [14, 44] width 16 height 16
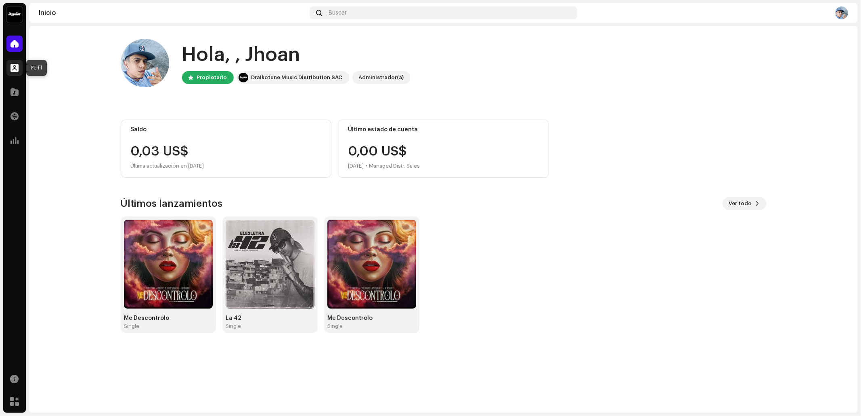
click at [17, 65] on span at bounding box center [14, 68] width 8 height 6
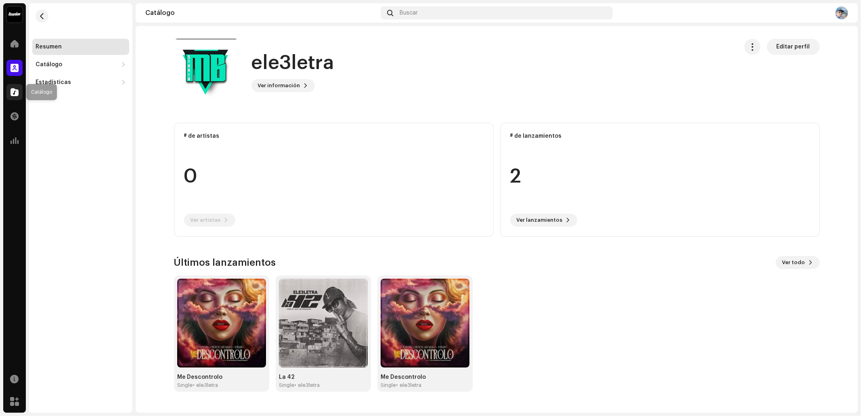
click at [21, 89] on div at bounding box center [14, 92] width 16 height 16
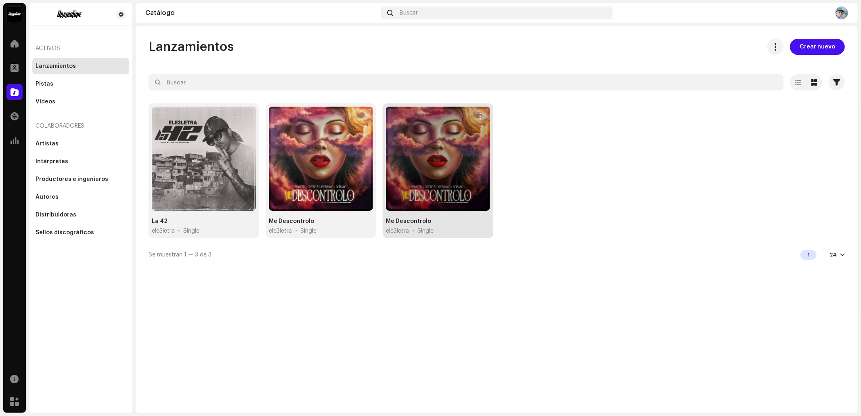
click at [485, 218] on div "Me Descontrolo ele3letra • Single" at bounding box center [438, 226] width 104 height 18
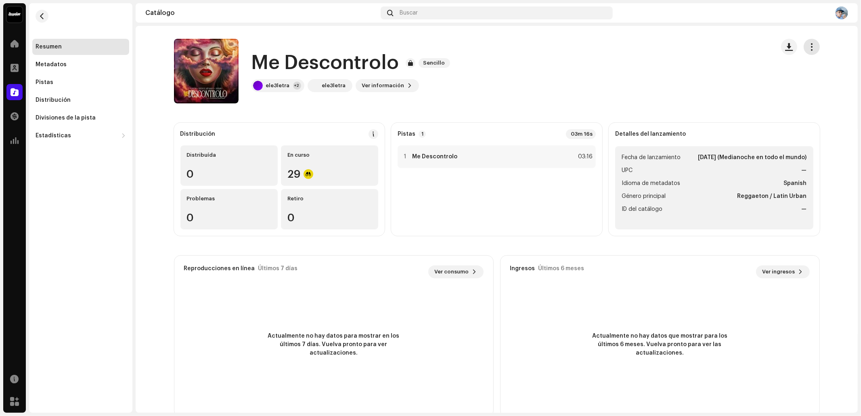
click at [811, 45] on span "button" at bounding box center [812, 47] width 8 height 6
click at [39, 11] on button "button" at bounding box center [42, 16] width 13 height 13
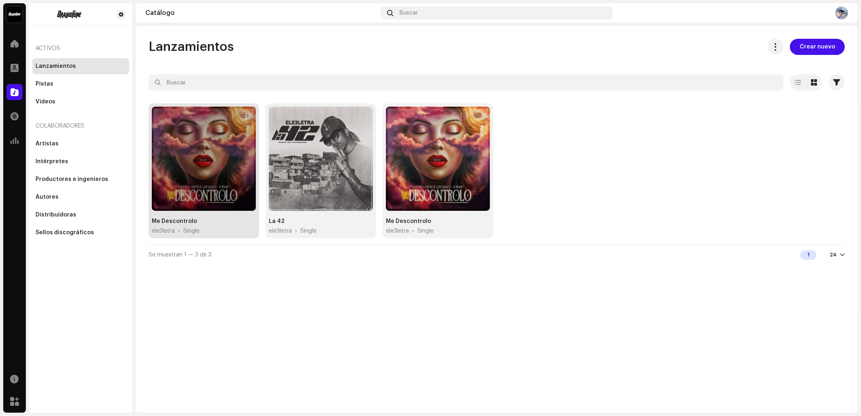
click at [207, 225] on div "Me Descontrolo ele3letra • Single" at bounding box center [204, 226] width 104 height 18
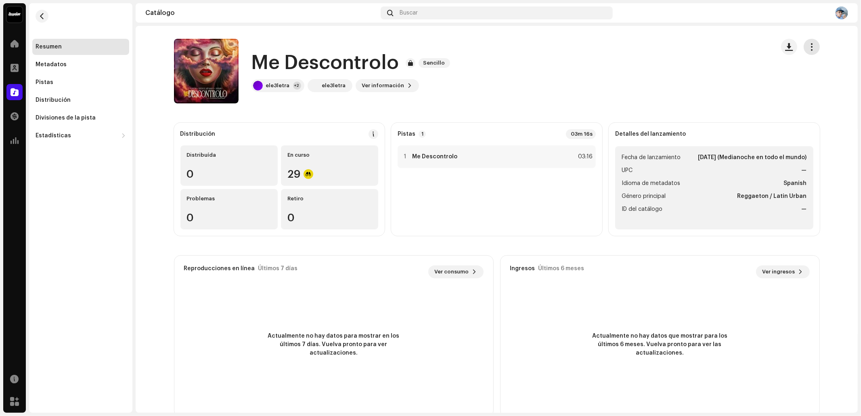
click at [811, 45] on span "button" at bounding box center [812, 47] width 8 height 6
click at [510, 91] on div "Me Descontrolo Sencillo ele3letra +2 ele3letra Ver información" at bounding box center [471, 71] width 594 height 65
click at [37, 13] on button "button" at bounding box center [42, 16] width 13 height 13
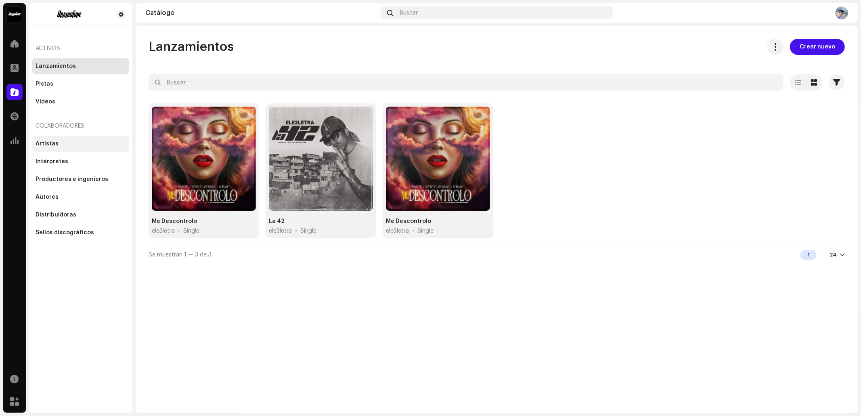
click at [46, 146] on div "Artistas" at bounding box center [47, 143] width 23 height 6
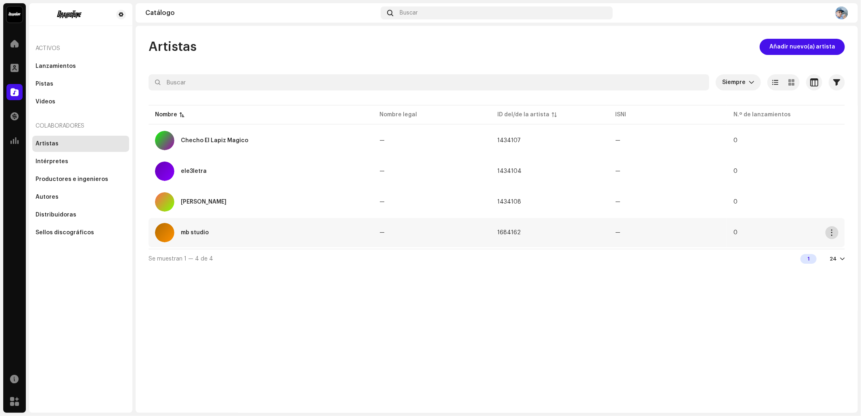
click at [830, 234] on span "button" at bounding box center [832, 232] width 6 height 6
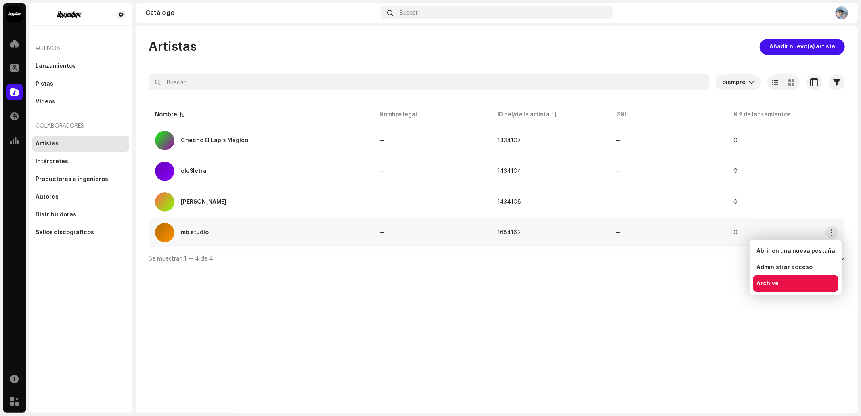
click at [794, 282] on div "Archive" at bounding box center [795, 283] width 79 height 6
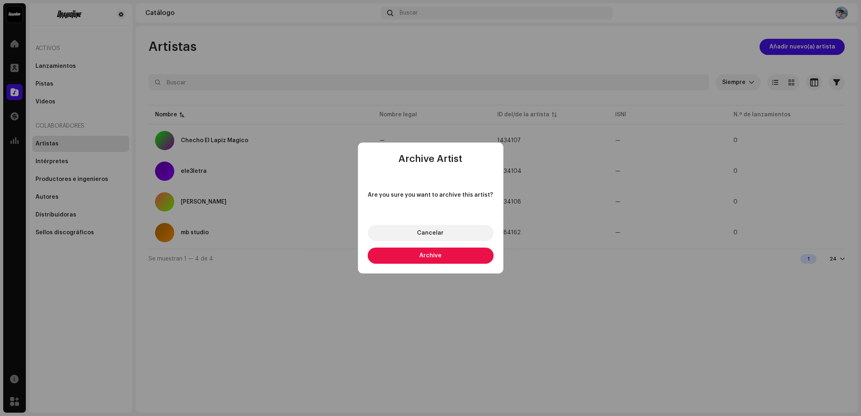
click at [451, 250] on button "Archive" at bounding box center [431, 255] width 126 height 16
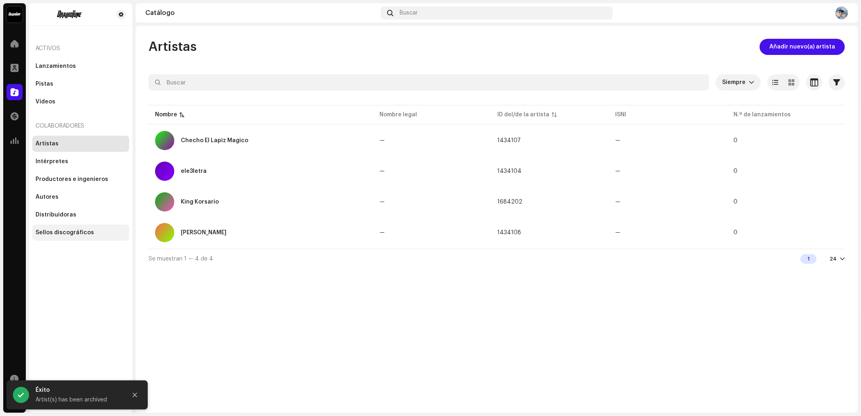
click at [69, 228] on div "Sellos discográficos" at bounding box center [80, 232] width 97 height 16
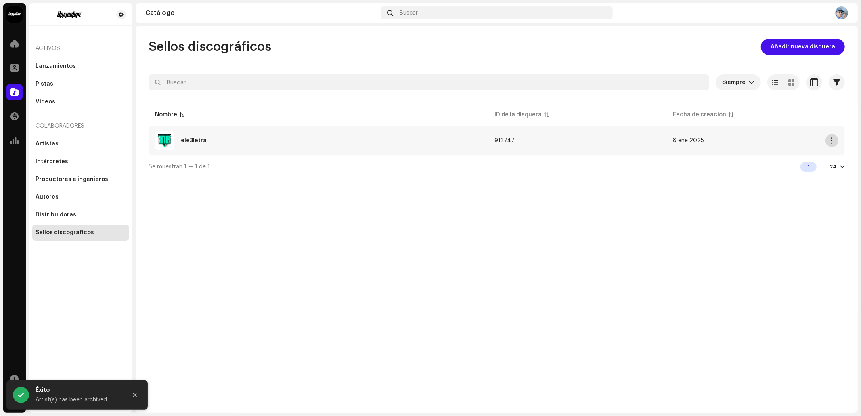
click at [838, 140] on tr "ele3letra 913747 8 ene 2025" at bounding box center [497, 140] width 696 height 29
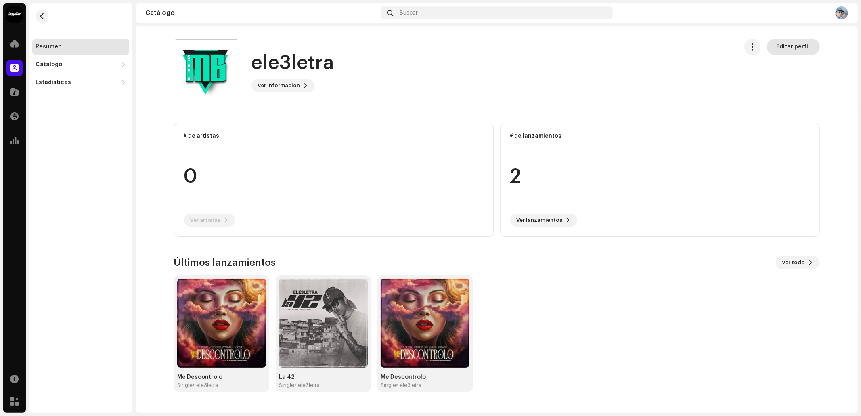
click at [802, 44] on span "Editar perfil" at bounding box center [794, 47] width 34 height 16
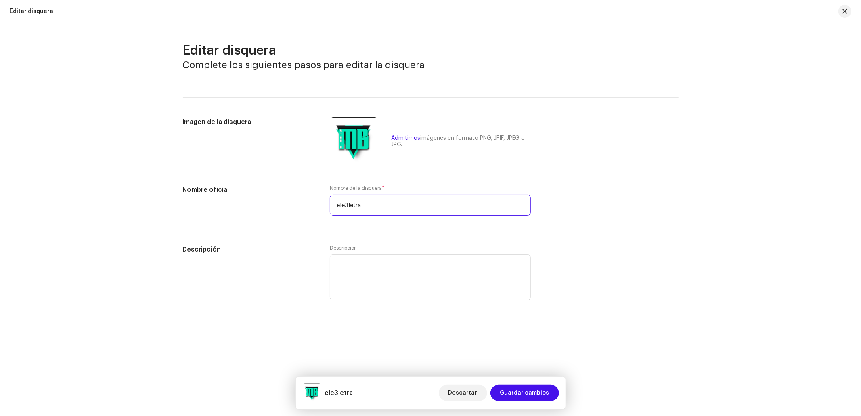
click at [377, 207] on input "ele3letra" at bounding box center [430, 205] width 201 height 21
type input "MB Studio"
click at [521, 400] on span "Guardar cambios" at bounding box center [524, 393] width 49 height 16
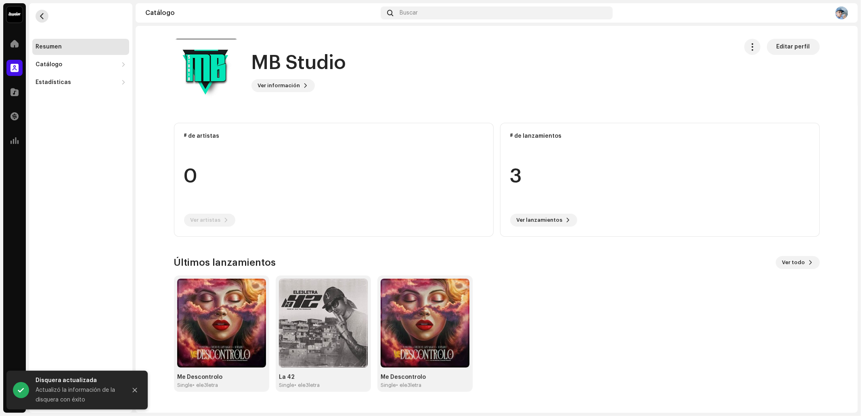
click at [37, 15] on button "button" at bounding box center [42, 16] width 13 height 13
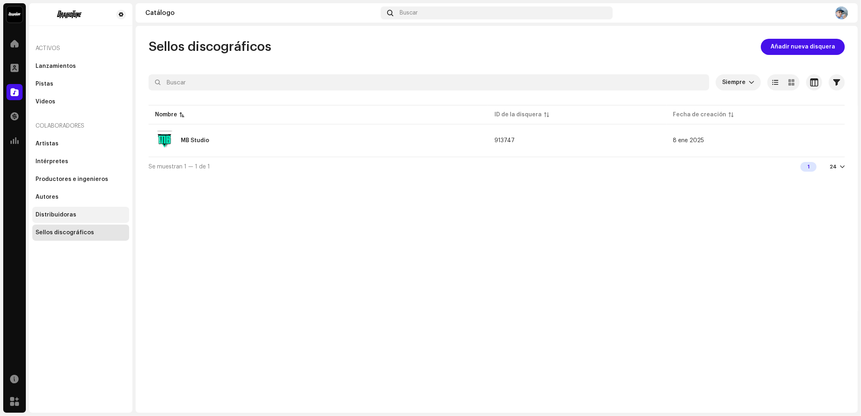
click at [68, 214] on div "Distribuidoras" at bounding box center [56, 215] width 41 height 6
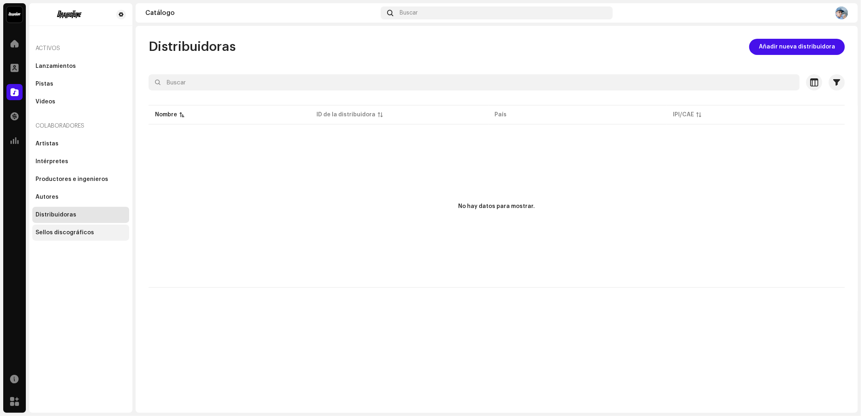
click at [73, 237] on div "Sellos discográficos" at bounding box center [80, 232] width 97 height 16
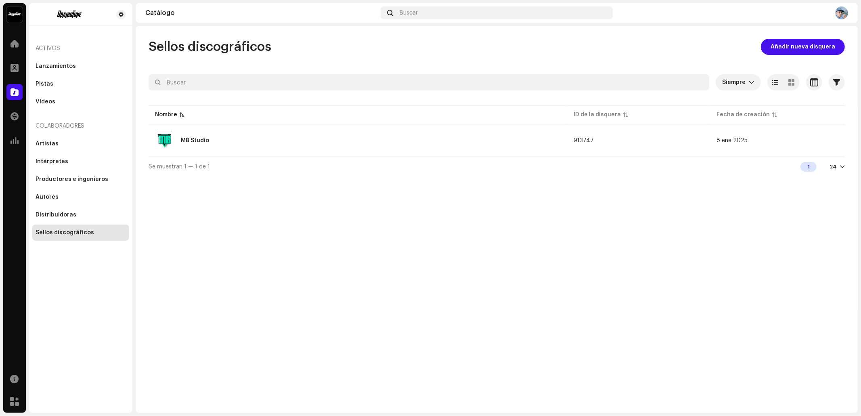
click at [29, 212] on navigation-secondary "Activos Lanzamientos Pistas Videos Colaboradores Artistas Intérpretes Productor…" at bounding box center [79, 207] width 107 height 409
click at [36, 212] on div "Distribuidoras" at bounding box center [80, 215] width 97 height 16
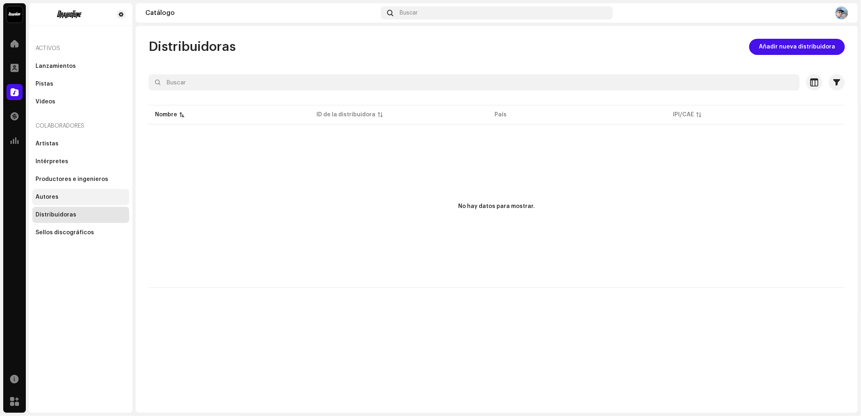
click at [61, 199] on div "Autores" at bounding box center [81, 197] width 90 height 6
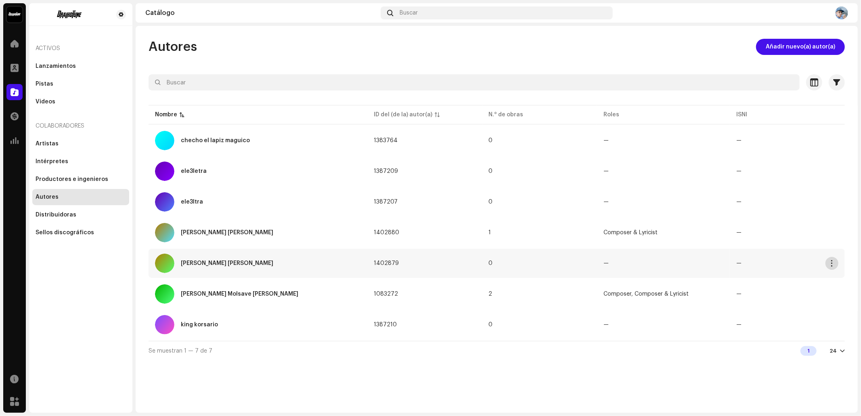
click at [834, 260] on span "button" at bounding box center [832, 263] width 6 height 6
click at [780, 293] on div "Archive" at bounding box center [794, 298] width 82 height 16
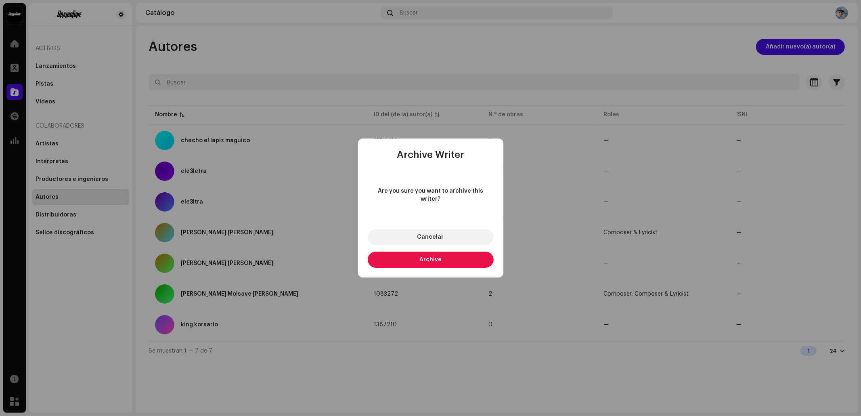
click at [440, 251] on button "Archive" at bounding box center [431, 259] width 126 height 16
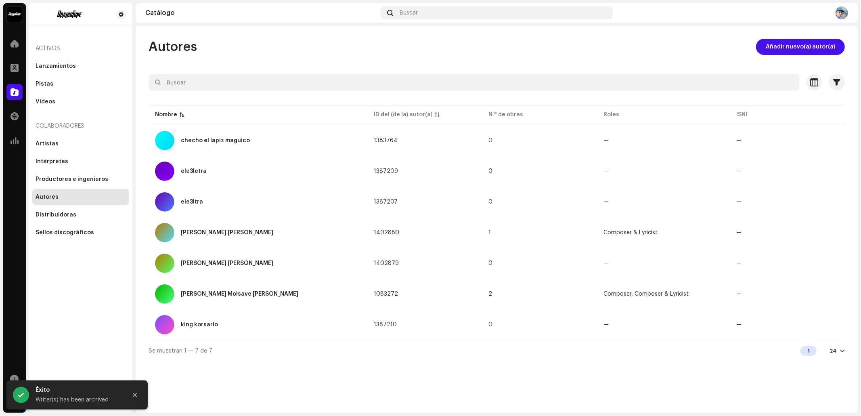
click at [832, 346] on div "1 24" at bounding box center [822, 351] width 44 height 10
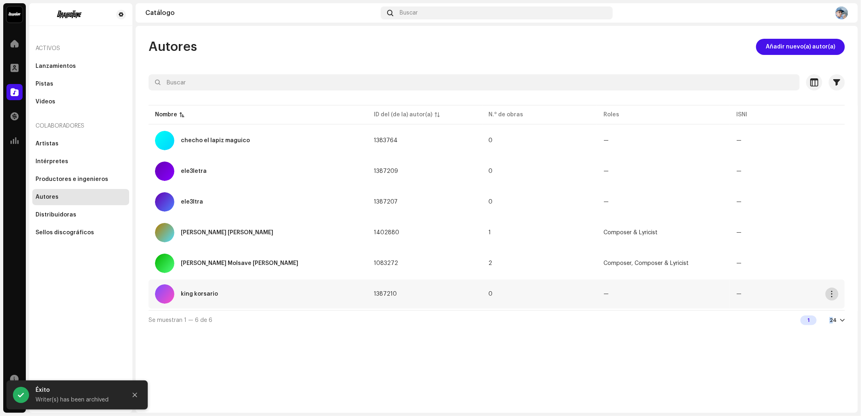
click at [837, 294] on button "button" at bounding box center [832, 293] width 13 height 13
click at [784, 330] on div "Archive" at bounding box center [793, 328] width 75 height 6
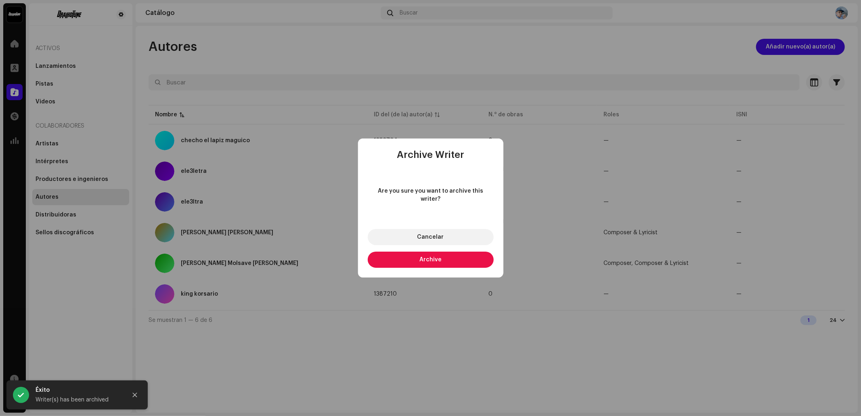
click at [468, 251] on button "Archive" at bounding box center [431, 259] width 126 height 16
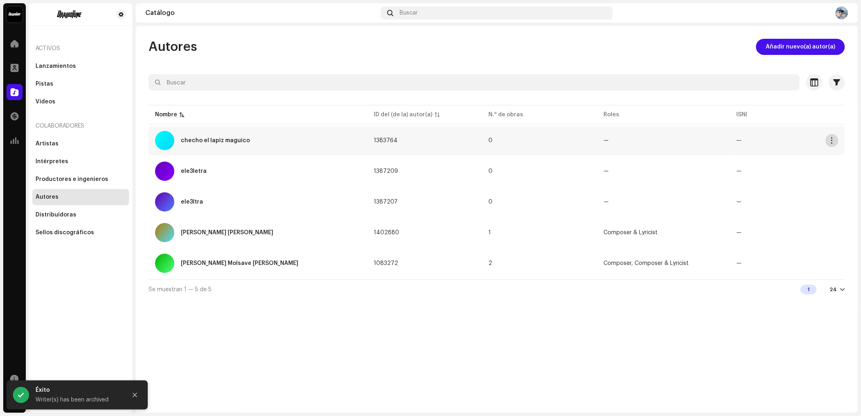
click at [829, 142] on button "button" at bounding box center [832, 140] width 13 height 13
click at [795, 174] on div "Archive" at bounding box center [793, 175] width 75 height 6
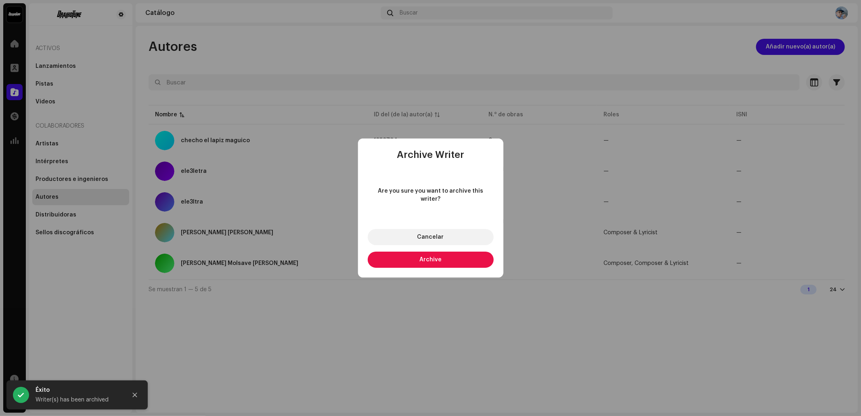
click at [457, 258] on button "Archive" at bounding box center [431, 259] width 126 height 16
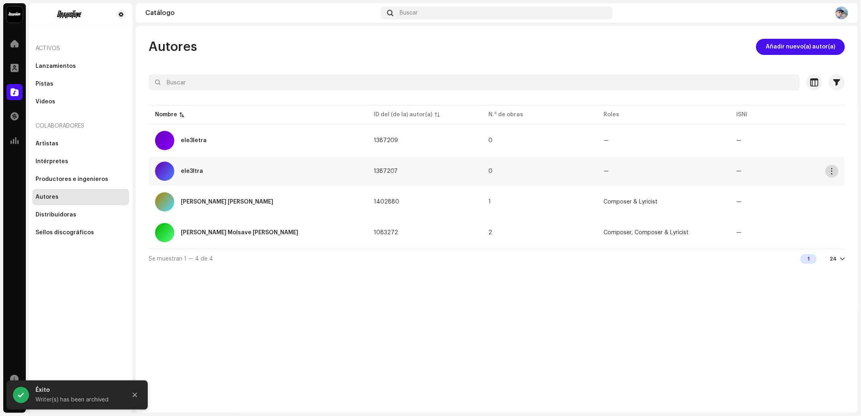
click at [835, 170] on span "button" at bounding box center [832, 171] width 6 height 6
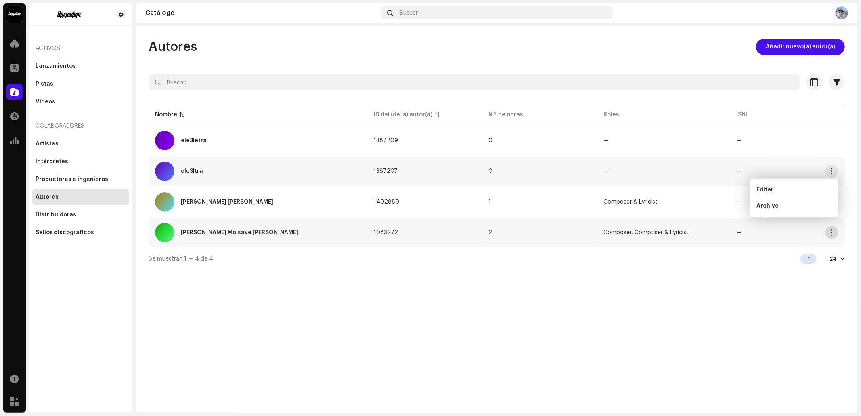
click at [832, 233] on span "button" at bounding box center [832, 232] width 6 height 6
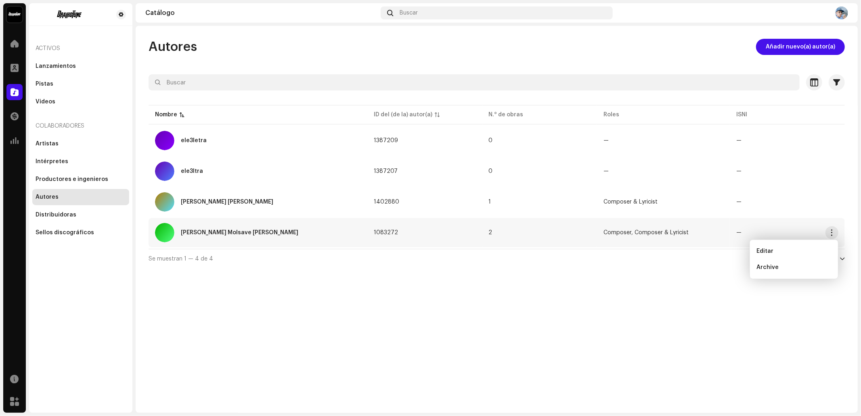
click at [463, 270] on div "Autores Añadir nuevo(a) autor(a) Seleccionado 0 Seleccionar todo Opciones Filtr…" at bounding box center [497, 219] width 722 height 387
click at [389, 226] on td "1083272" at bounding box center [424, 232] width 115 height 29
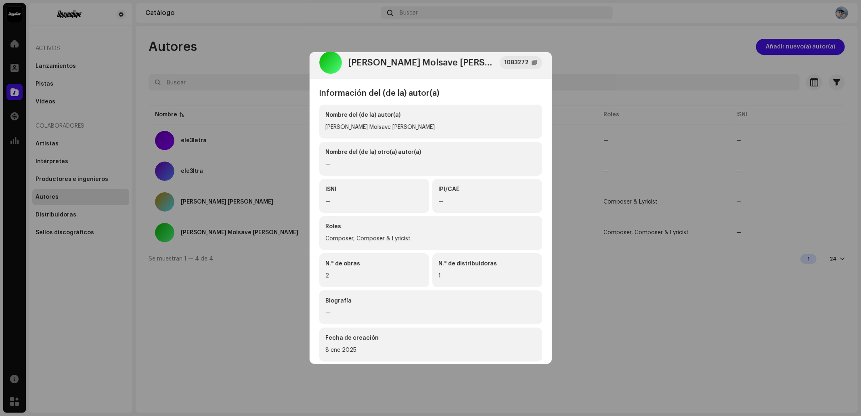
scroll to position [25, 0]
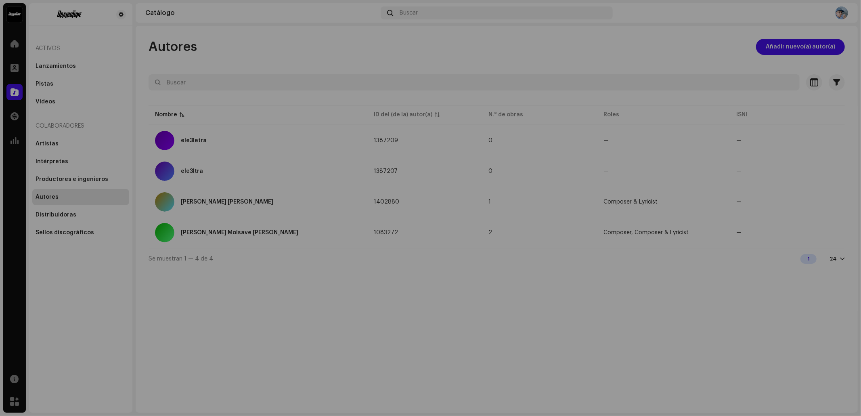
click at [691, 204] on div "Jhoan Andres Molsave Bayona 1083272 Información del (de la) autor(a) Nombre del…" at bounding box center [430, 208] width 861 height 416
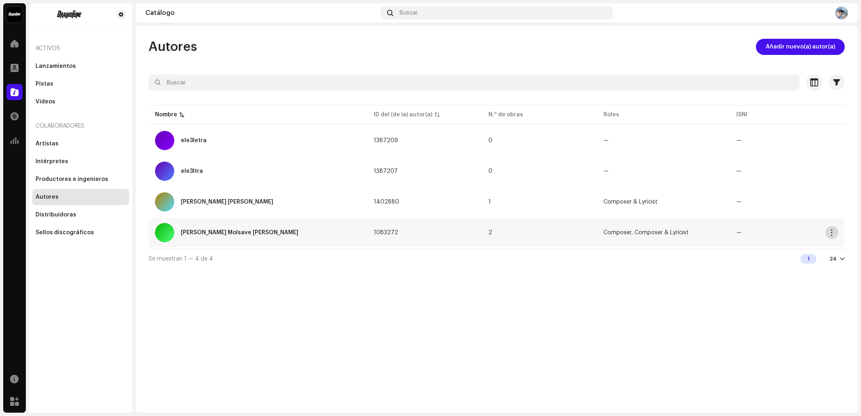
click at [832, 235] on span "button" at bounding box center [832, 232] width 6 height 6
drag, startPoint x: 781, startPoint y: 246, endPoint x: 776, endPoint y: 247, distance: 5.1
click at [781, 246] on div "Editar" at bounding box center [794, 251] width 82 height 16
click at [830, 170] on span "button" at bounding box center [832, 171] width 6 height 6
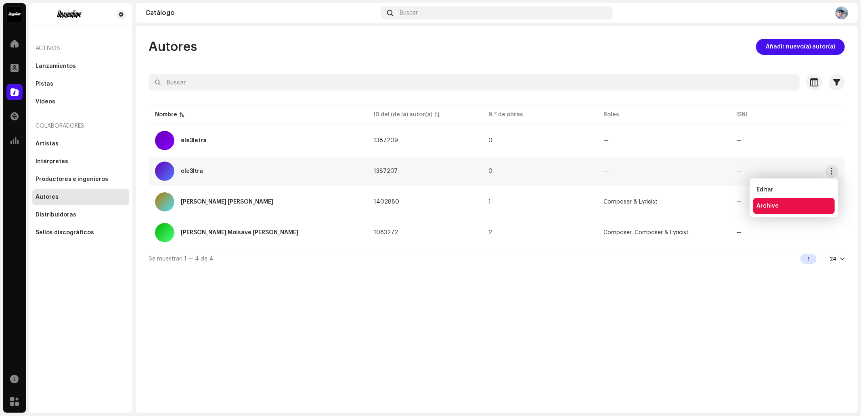
click at [787, 204] on div "Archive" at bounding box center [793, 206] width 75 height 6
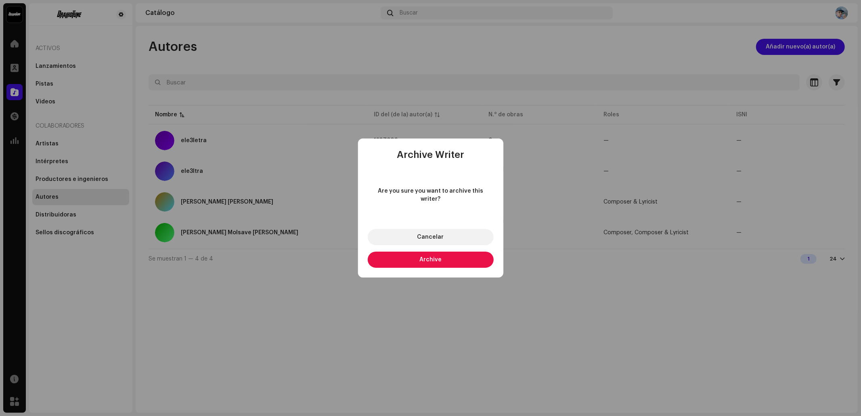
click at [446, 254] on button "Archive" at bounding box center [431, 259] width 126 height 16
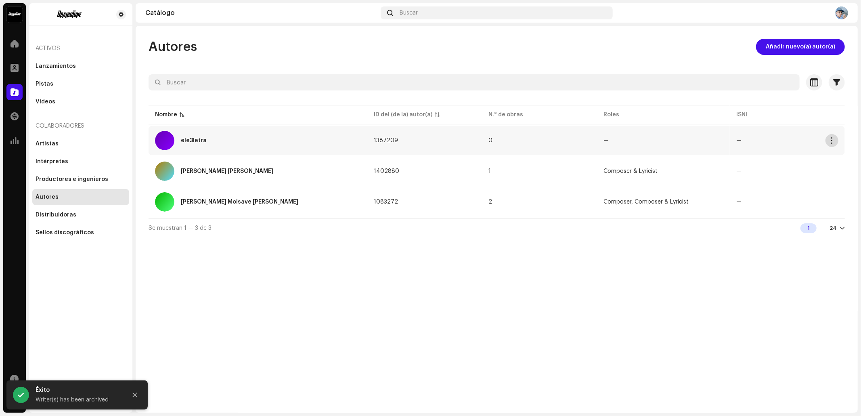
click at [830, 140] on span "button" at bounding box center [832, 140] width 6 height 6
click at [796, 175] on div "Archive" at bounding box center [793, 175] width 75 height 6
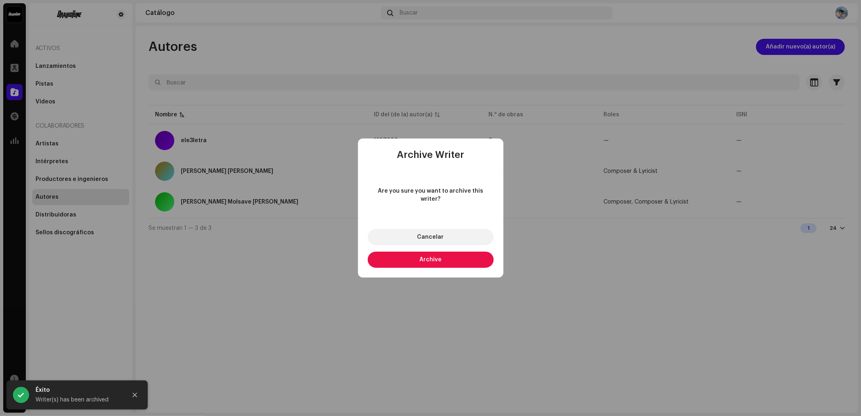
click at [415, 259] on button "Archive" at bounding box center [431, 259] width 126 height 16
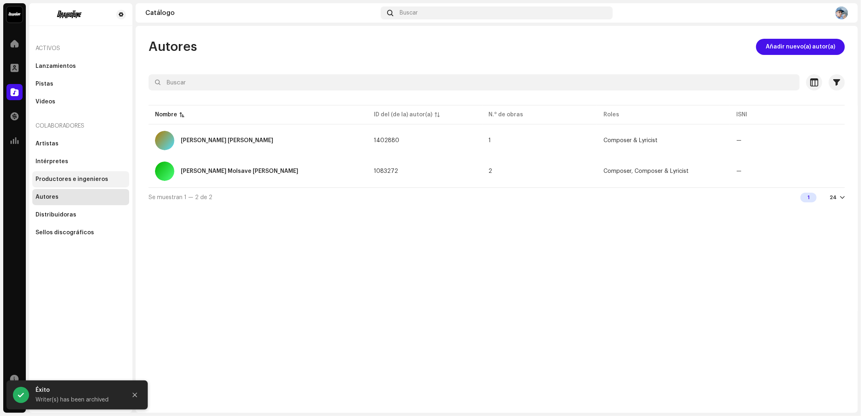
click at [61, 178] on div "Productores e ingenieros" at bounding box center [72, 179] width 73 height 6
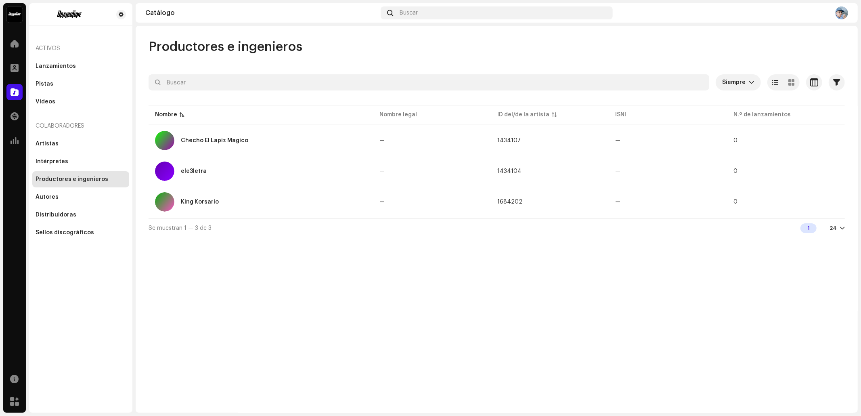
click at [63, 152] on div "Artistas Intérpretes Productores e ingenieros Autores Distribuidoras Sellos dis…" at bounding box center [80, 188] width 97 height 105
click at [62, 160] on div "Intérpretes" at bounding box center [52, 161] width 33 height 6
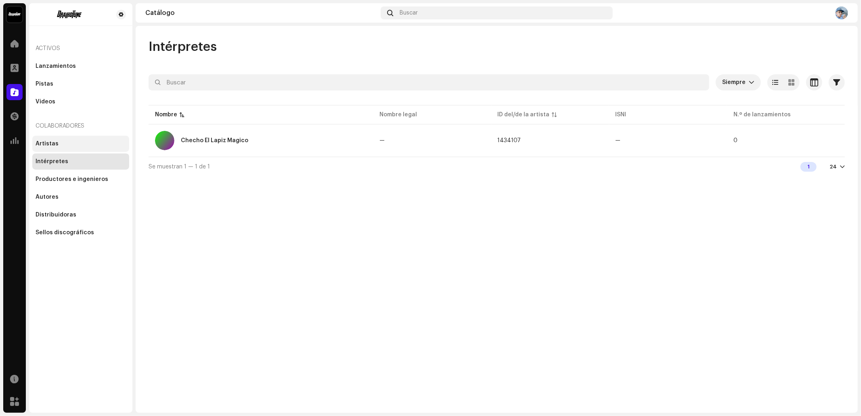
click at [62, 146] on div "Artistas" at bounding box center [81, 143] width 90 height 6
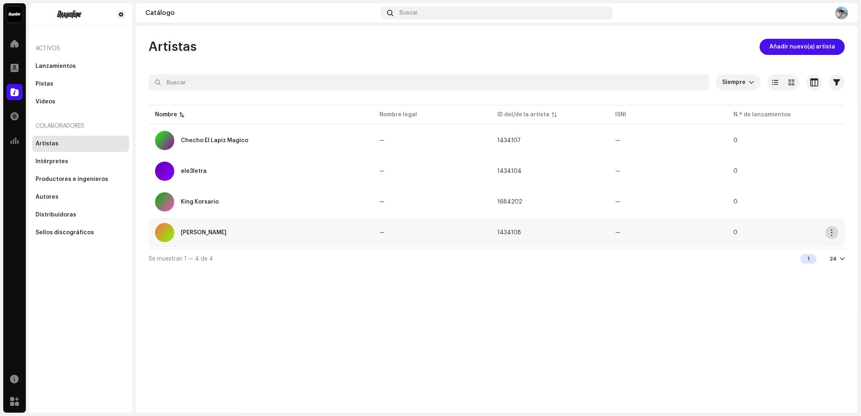
click at [830, 234] on span "button" at bounding box center [832, 232] width 6 height 6
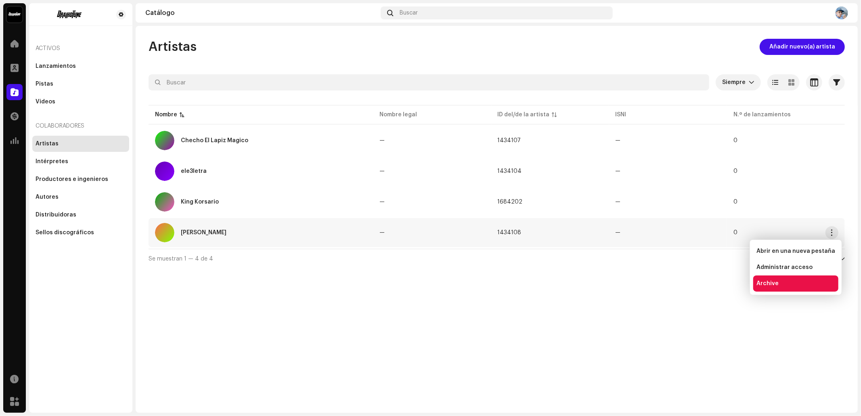
click at [782, 282] on div "Archive" at bounding box center [795, 283] width 79 height 6
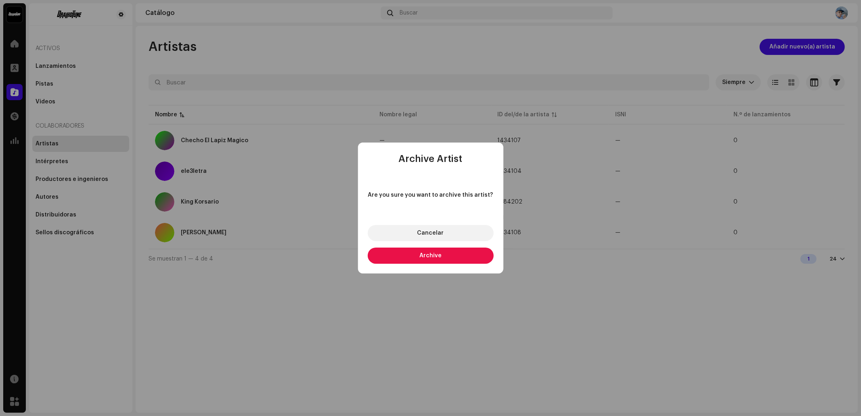
click at [440, 256] on span "Archive" at bounding box center [430, 256] width 22 height 6
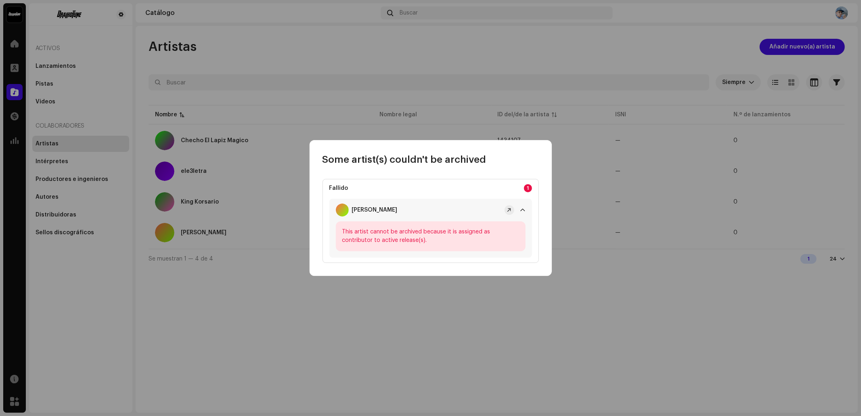
click at [393, 237] on div "This artist cannot be archived because it is assigned as contributor to active …" at bounding box center [431, 236] width 190 height 30
click at [393, 235] on div "This artist cannot be archived because it is assigned as contributor to active …" at bounding box center [431, 236] width 190 height 30
click at [393, 234] on div "This artist cannot be archived because it is assigned as contributor to active …" at bounding box center [431, 236] width 190 height 30
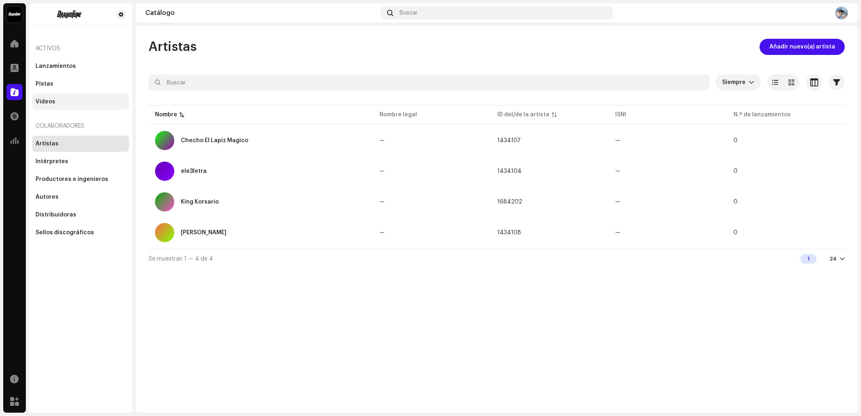
click at [41, 98] on div "Videos" at bounding box center [46, 101] width 20 height 6
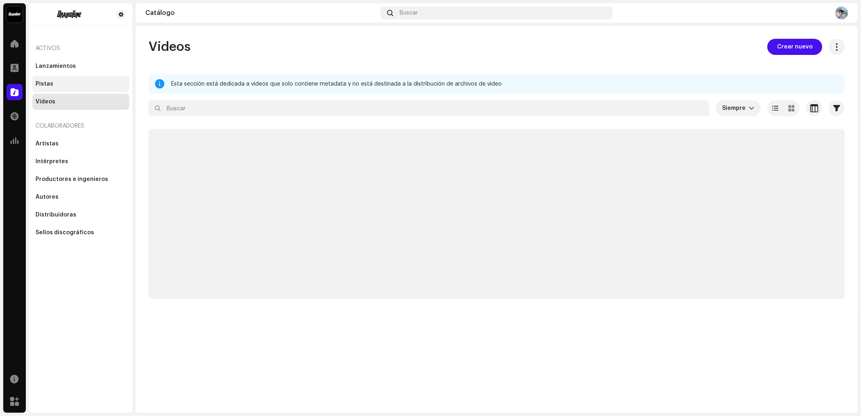
click at [43, 87] on div "Pistas" at bounding box center [80, 84] width 97 height 16
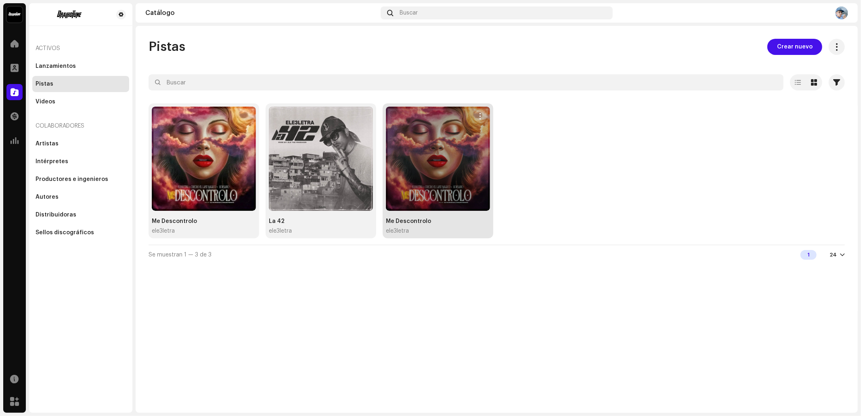
click at [480, 119] on button "button" at bounding box center [480, 116] width 13 height 13
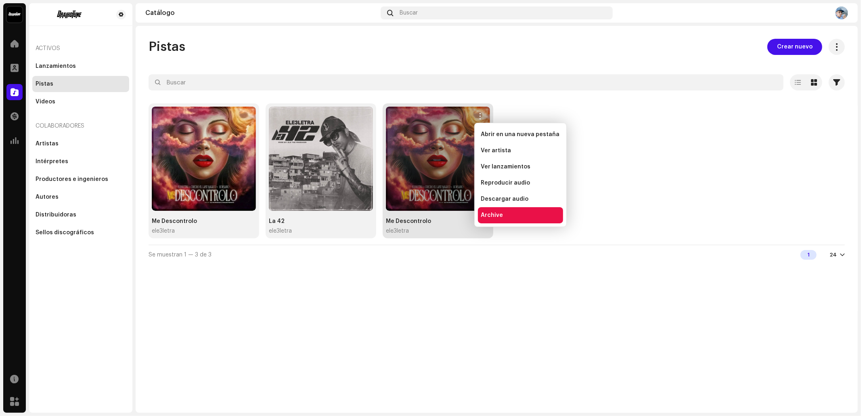
click at [501, 208] on div "Archive" at bounding box center [520, 215] width 85 height 16
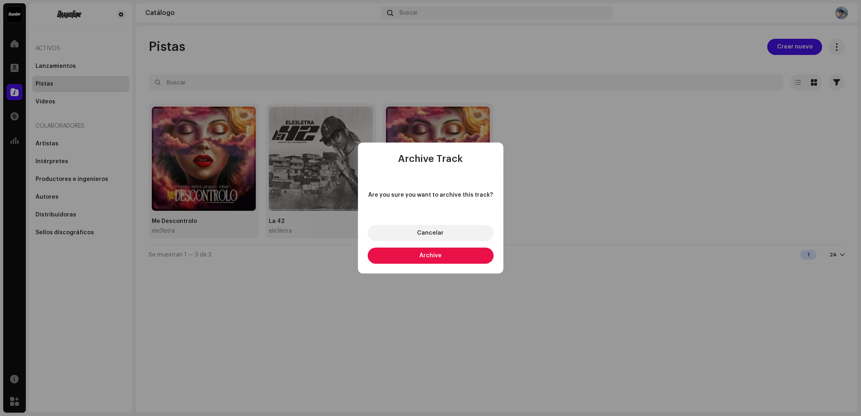
drag, startPoint x: 456, startPoint y: 249, endPoint x: 451, endPoint y: 251, distance: 5.1
click at [456, 250] on button "Archive" at bounding box center [431, 255] width 126 height 16
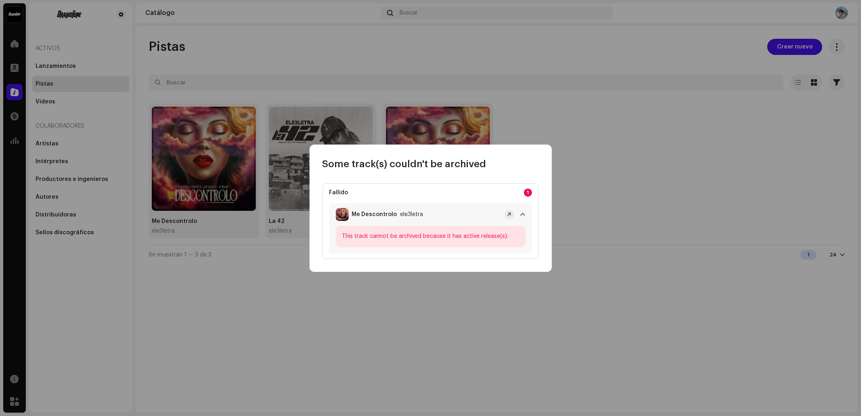
click at [391, 234] on div "This track cannot be archived because it has active release(s)." at bounding box center [431, 236] width 190 height 21
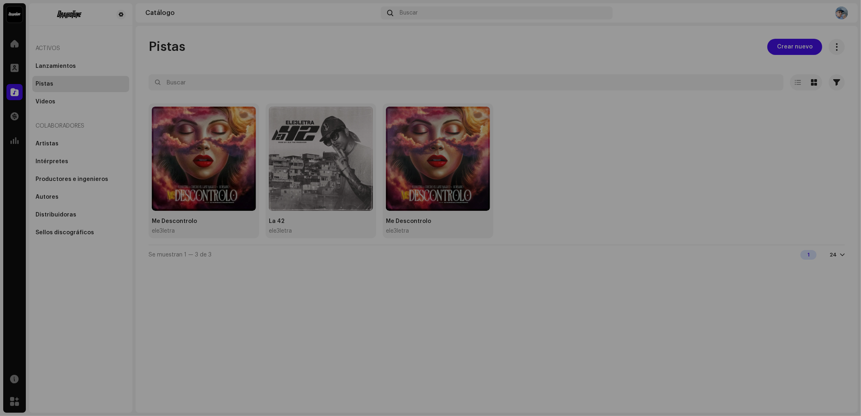
click at [221, 256] on div "Some track(s) couldn't be archived Fallido 1 Me Descontrolo ele3letra This trac…" at bounding box center [430, 208] width 861 height 416
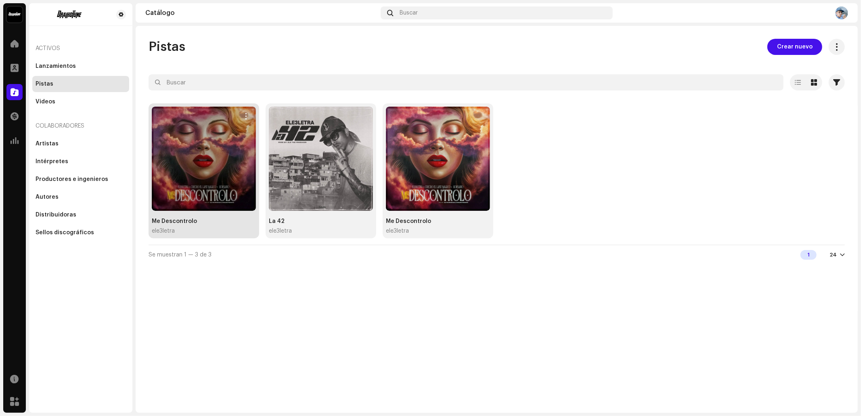
click at [205, 226] on div "Me Descontrolo ele3letra" at bounding box center [204, 226] width 104 height 18
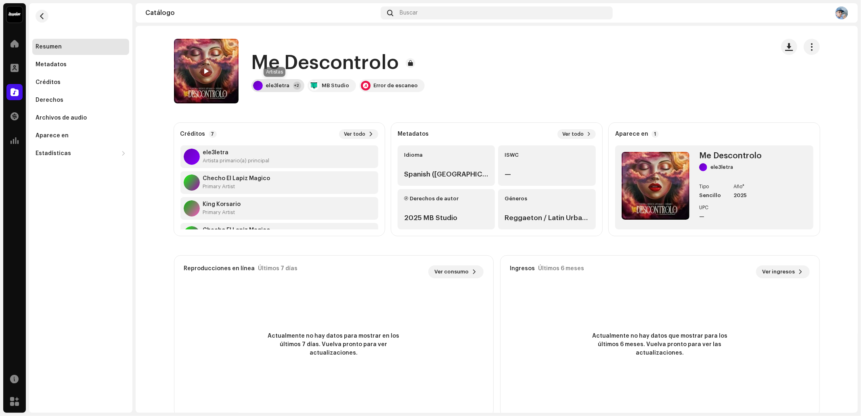
click at [278, 87] on div "ele3letra" at bounding box center [278, 85] width 24 height 6
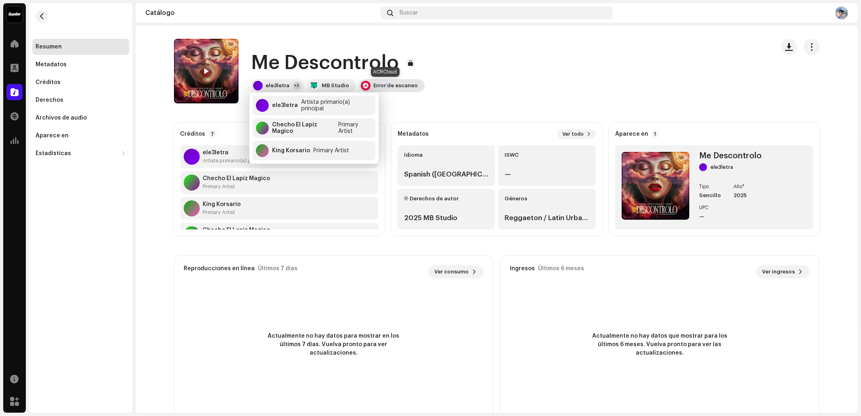
click at [381, 84] on div "Error de escaneo" at bounding box center [396, 85] width 44 height 6
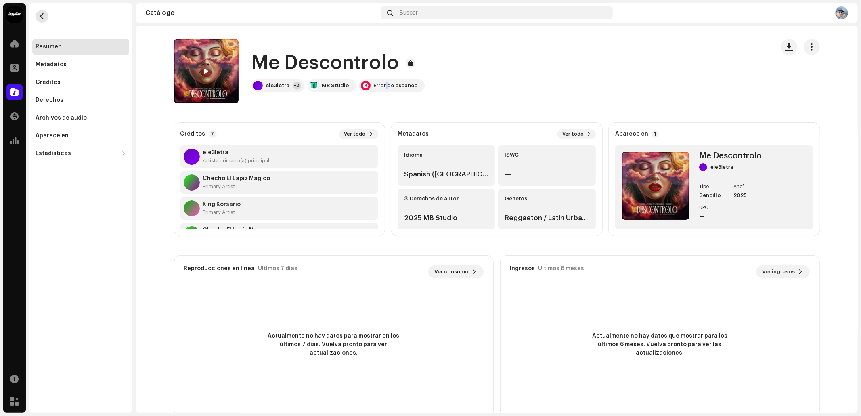
click at [40, 19] on span "button" at bounding box center [42, 16] width 6 height 6
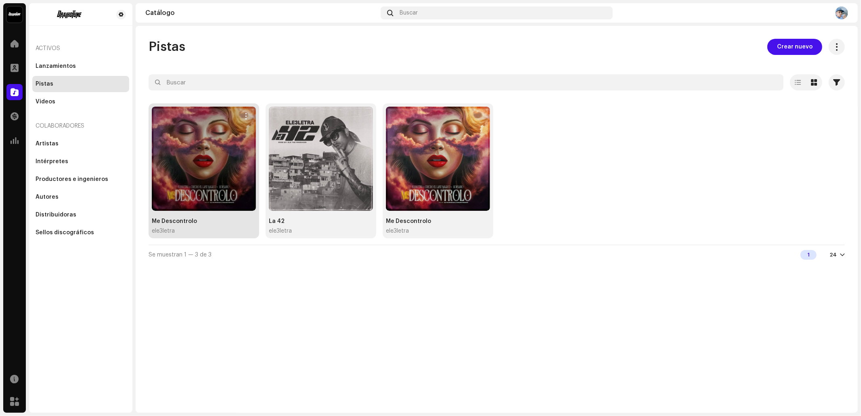
click at [244, 113] on span "button" at bounding box center [246, 116] width 6 height 6
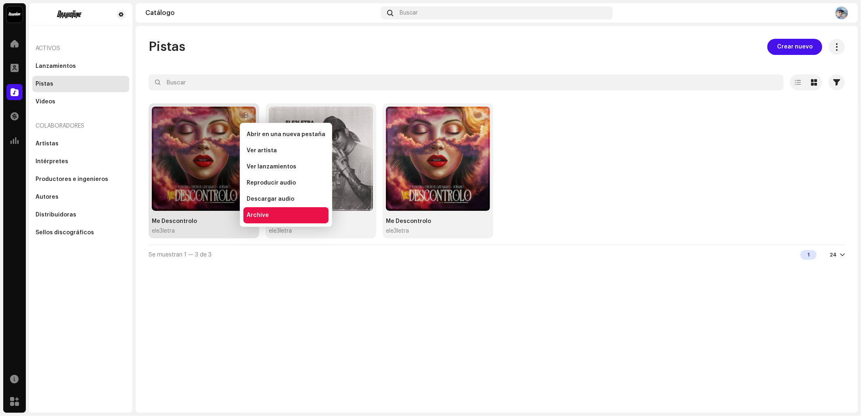
click at [267, 215] on span "Archive" at bounding box center [258, 215] width 22 height 6
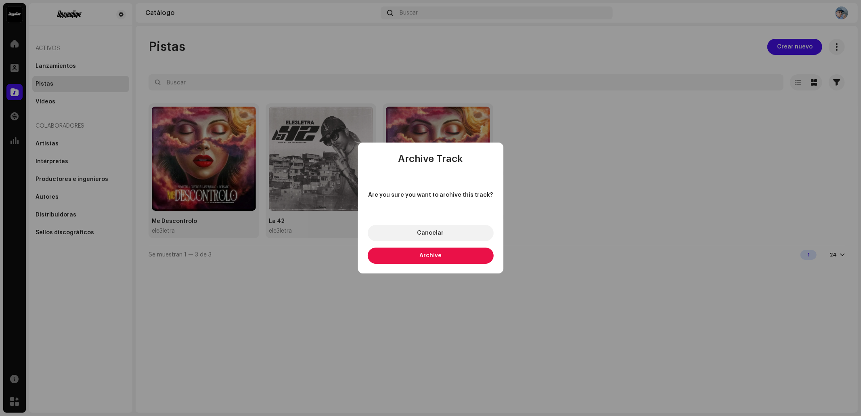
drag, startPoint x: 447, startPoint y: 260, endPoint x: 438, endPoint y: 262, distance: 10.0
click at [446, 260] on button "Archive" at bounding box center [431, 255] width 126 height 16
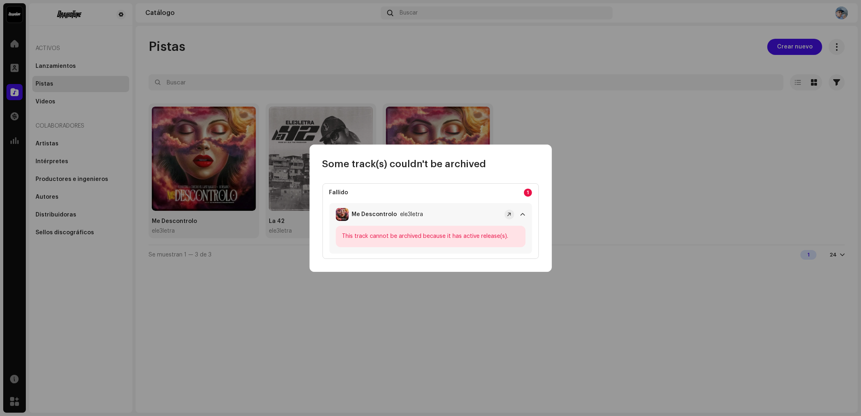
click at [442, 235] on div "This track cannot be archived because it has active release(s)." at bounding box center [431, 236] width 190 height 21
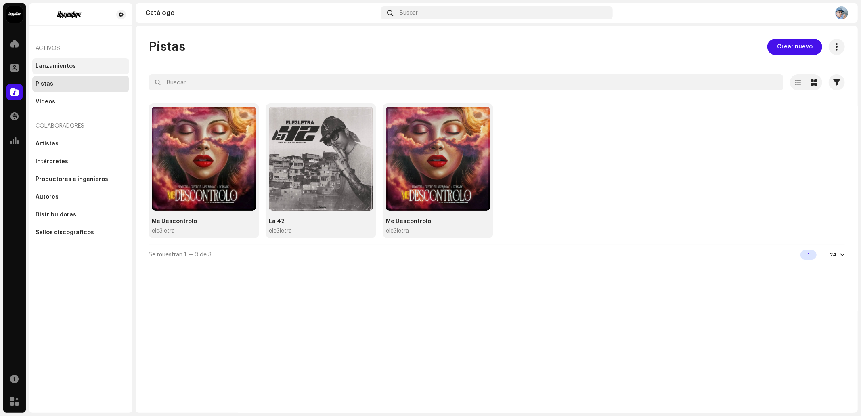
click at [59, 70] on div "Lanzamientos" at bounding box center [80, 66] width 97 height 16
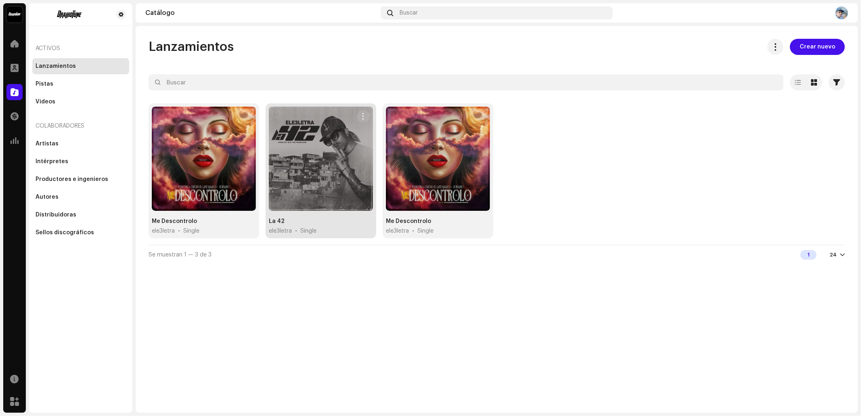
click at [300, 224] on div "La 42 ele3letra • Single" at bounding box center [321, 226] width 104 height 18
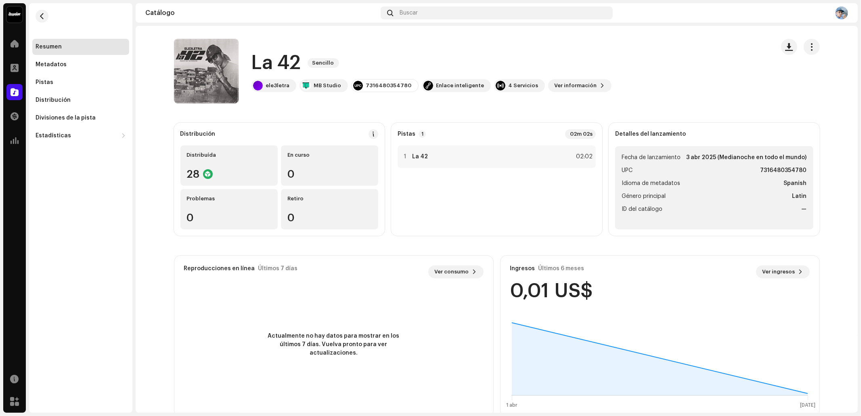
scroll to position [17, 0]
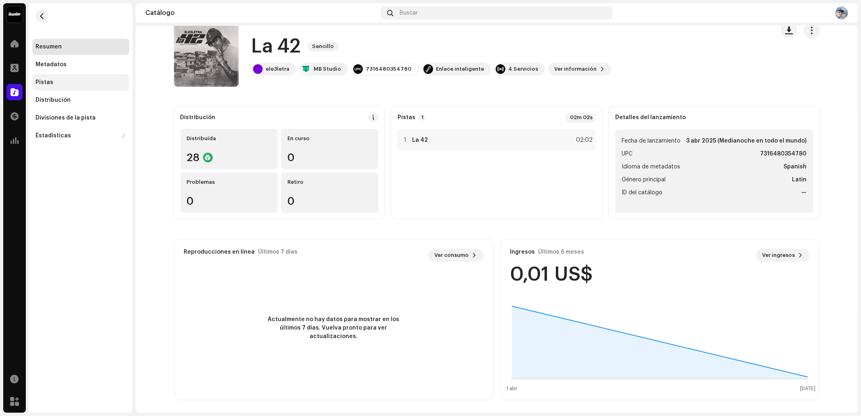
click at [52, 80] on div "Pistas" at bounding box center [81, 82] width 90 height 6
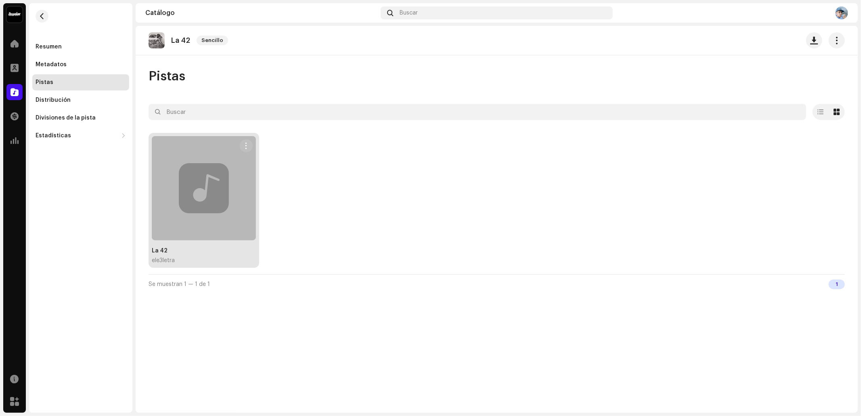
click at [173, 263] on span "ele3letra" at bounding box center [163, 260] width 23 height 8
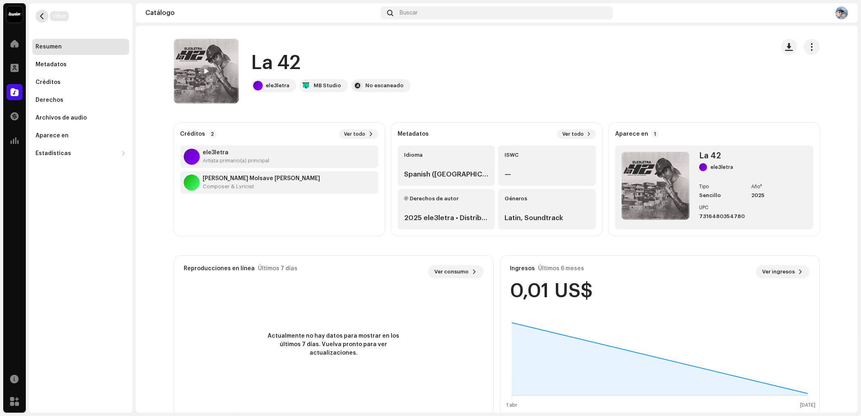
click at [44, 18] on span "button" at bounding box center [42, 16] width 6 height 6
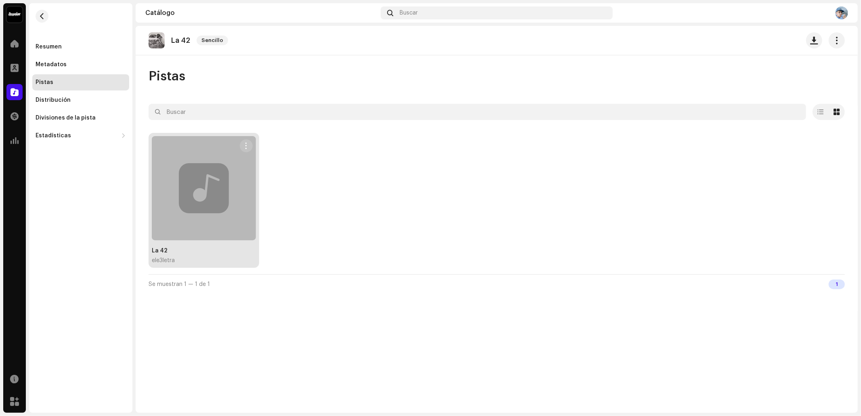
click at [249, 147] on span "button" at bounding box center [246, 145] width 6 height 6
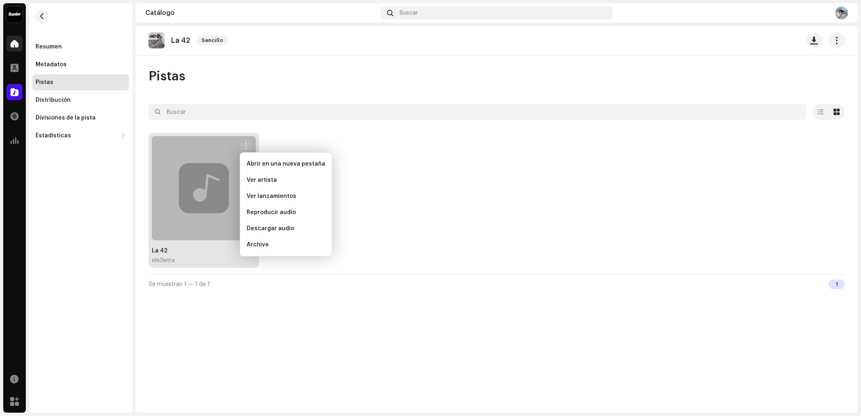
click at [18, 48] on div at bounding box center [14, 44] width 16 height 16
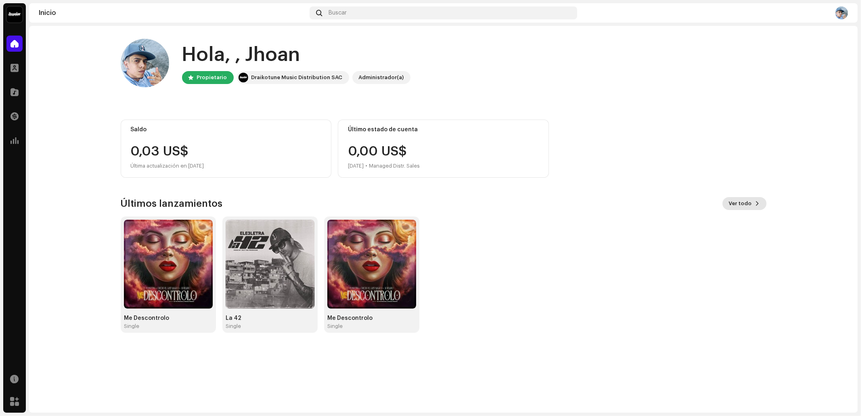
click at [751, 198] on span "Ver todo" at bounding box center [740, 203] width 23 height 16
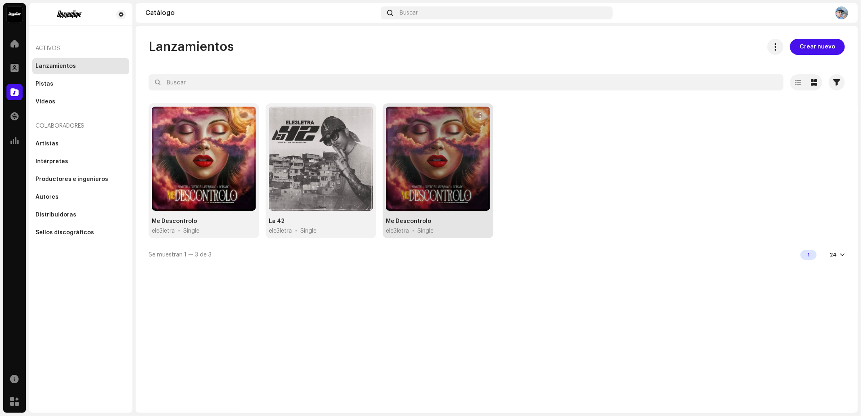
click at [485, 111] on re-m-actions-button at bounding box center [480, 116] width 13 height 13
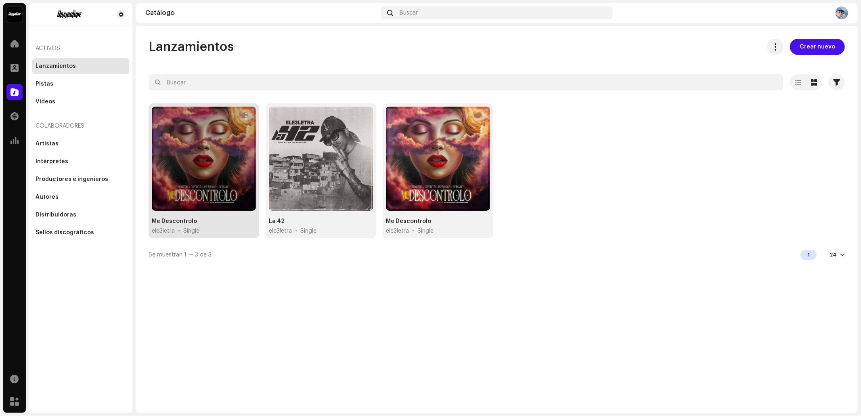
click at [246, 117] on span "button" at bounding box center [246, 116] width 6 height 6
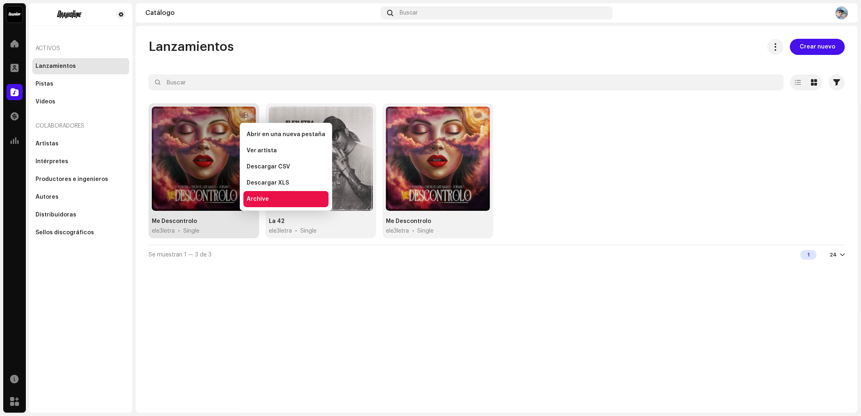
click at [277, 203] on div "Archive" at bounding box center [285, 199] width 85 height 16
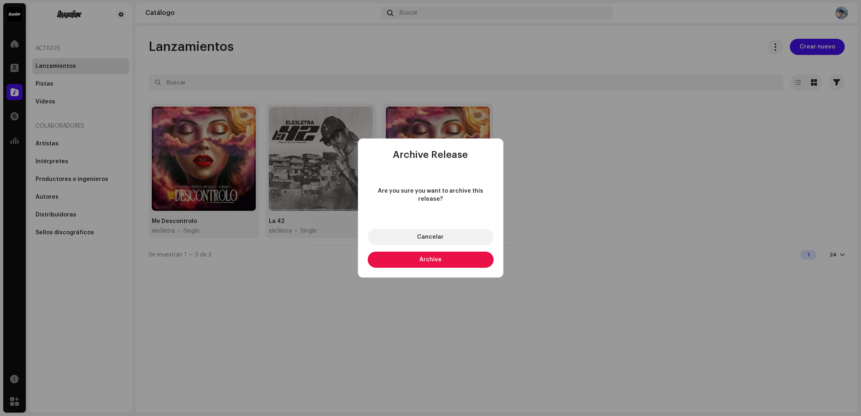
click at [444, 255] on button "Archive" at bounding box center [431, 259] width 126 height 16
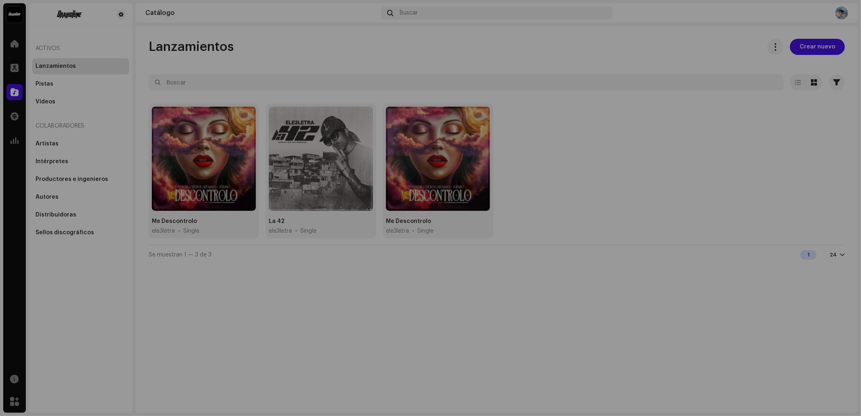
click at [553, 88] on div "Some release(s) couldn't be archived Fallido 1 Me Descontrolo ele3letra" at bounding box center [430, 208] width 861 height 416
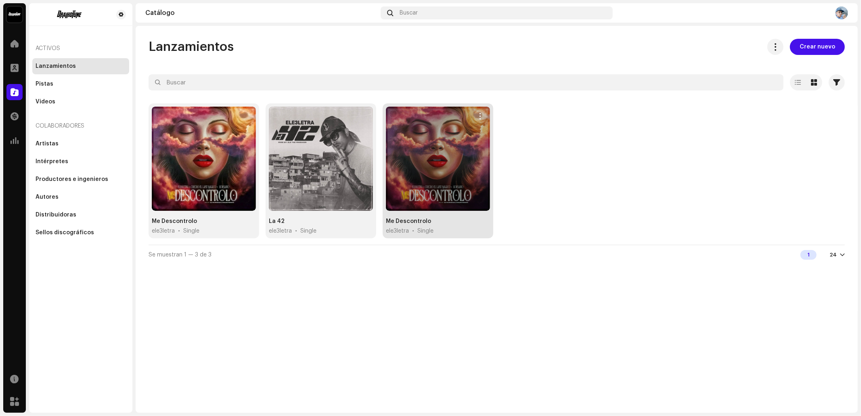
click at [483, 117] on span "button" at bounding box center [481, 116] width 6 height 6
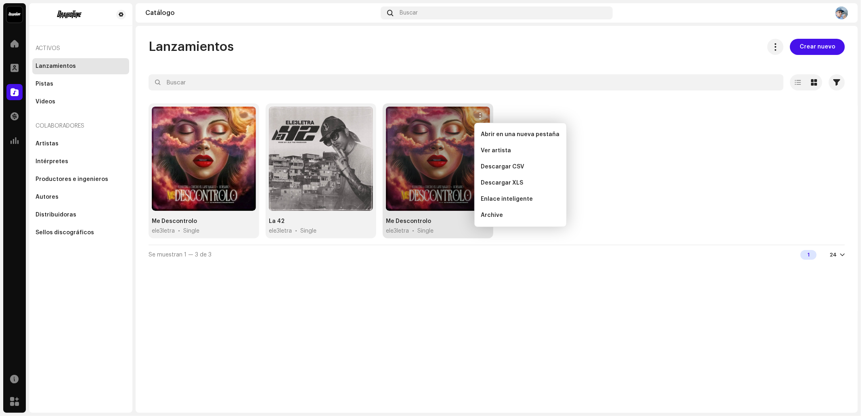
click at [492, 225] on div "Abrir en una nueva pestaña Ver artista Descargar CSV Descargar XLS Enlace intel…" at bounding box center [520, 175] width 92 height 104
click at [493, 221] on div "Archive" at bounding box center [520, 215] width 85 height 16
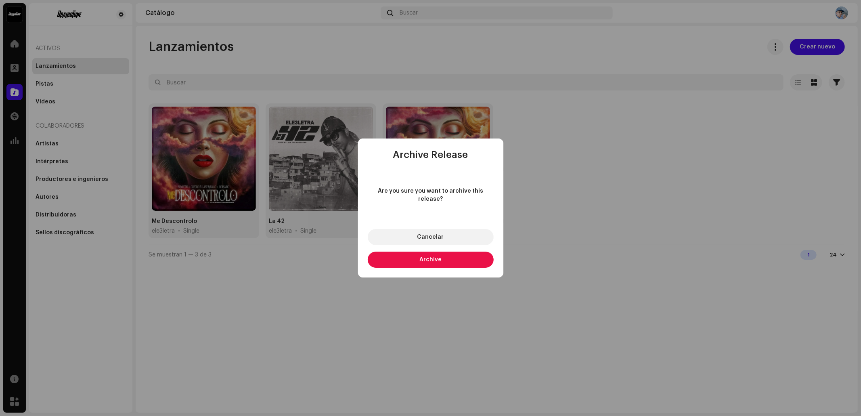
click at [463, 254] on button "Archive" at bounding box center [431, 259] width 126 height 16
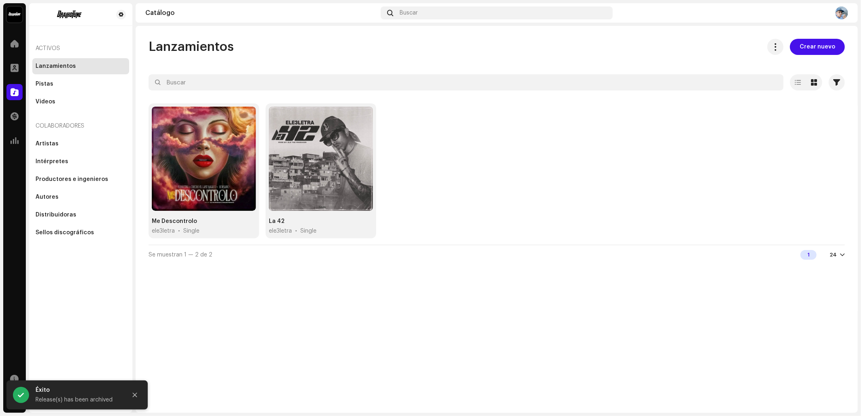
click at [430, 159] on div "Me Descontrolo ele3letra • Single La 42 ele3letra • Single" at bounding box center [497, 173] width 696 height 141
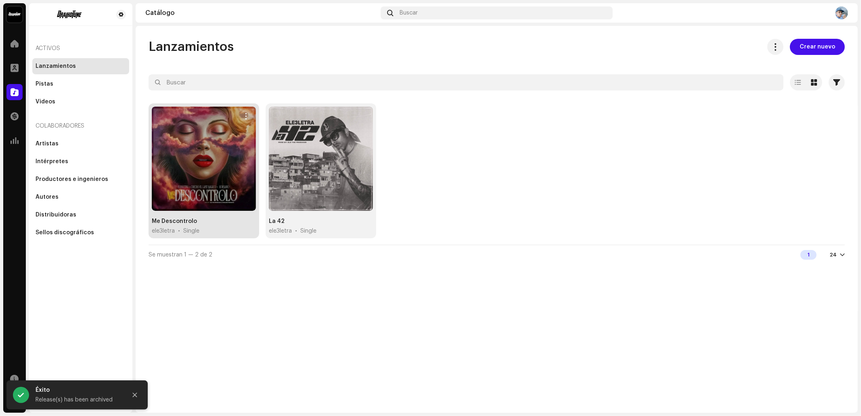
click at [191, 219] on div "Me Descontrolo" at bounding box center [174, 221] width 45 height 8
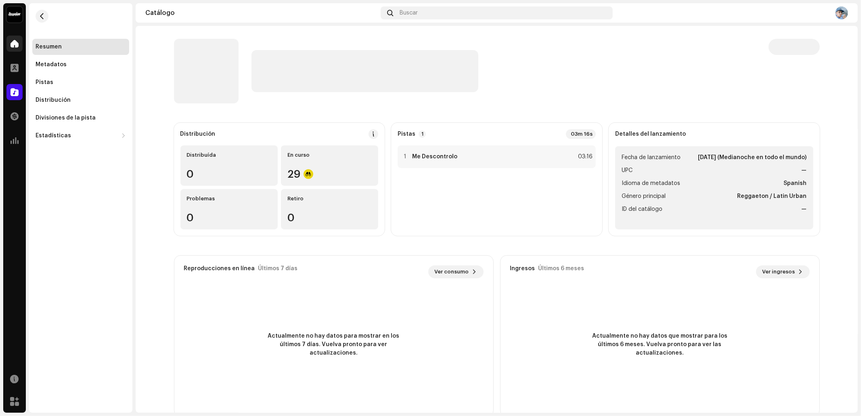
click at [17, 43] on span at bounding box center [14, 43] width 8 height 6
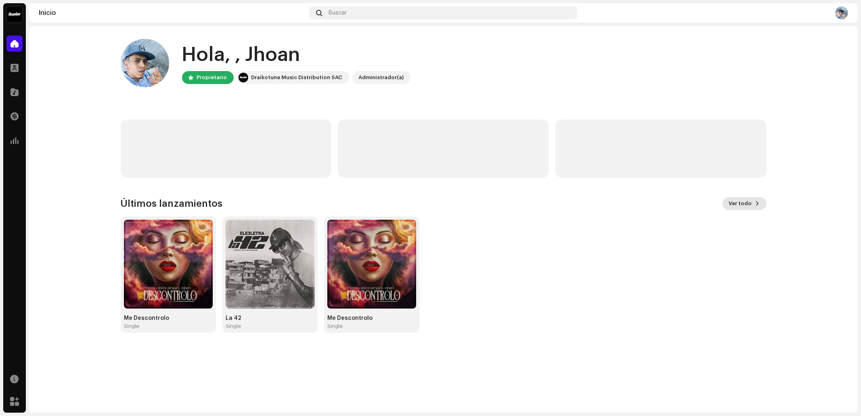
click at [734, 204] on span "Ver todo" at bounding box center [740, 203] width 23 height 16
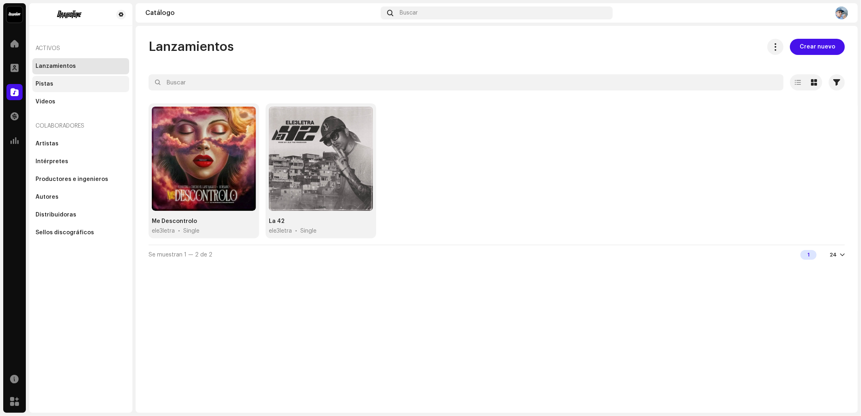
click at [69, 81] on div "Pistas" at bounding box center [81, 84] width 90 height 6
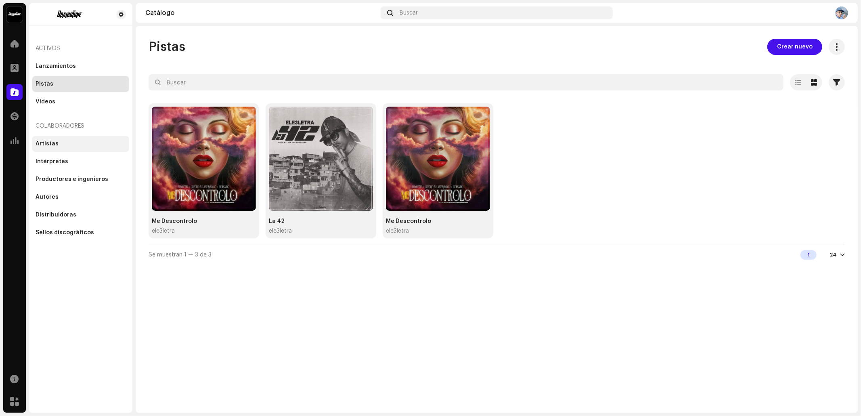
click at [84, 151] on div "Artistas Intérpretes Productores e ingenieros Autores Distribuidoras Sellos dis…" at bounding box center [80, 188] width 97 height 105
click at [82, 149] on div "Artistas" at bounding box center [80, 144] width 97 height 16
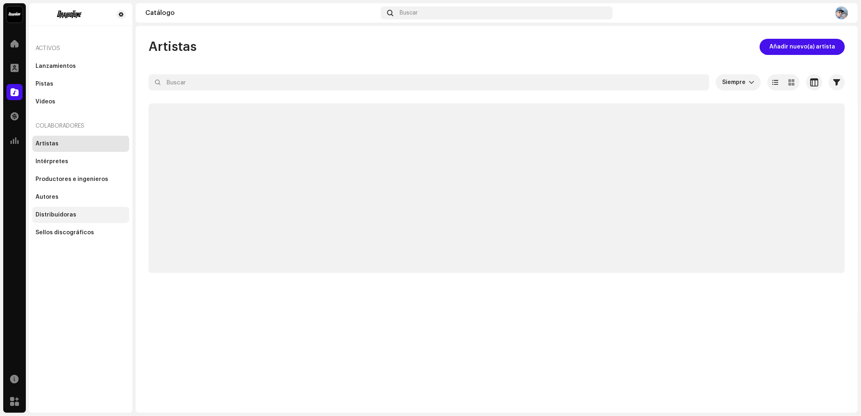
click at [73, 207] on div "Distribuidoras" at bounding box center [80, 215] width 97 height 16
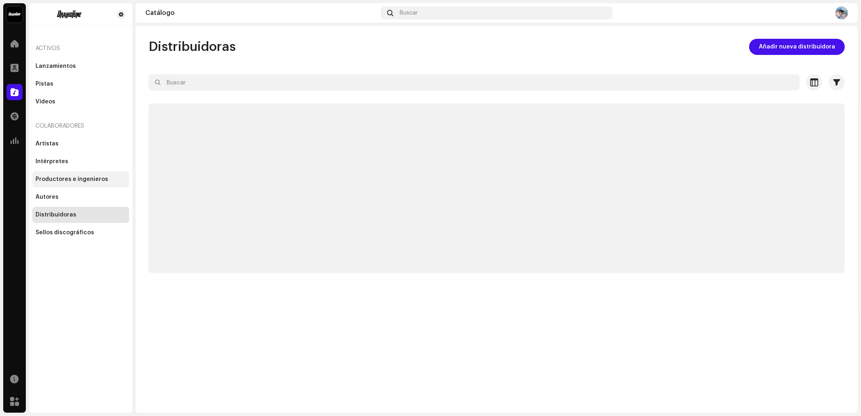
click at [60, 181] on div "Productores e ingenieros" at bounding box center [72, 179] width 73 height 6
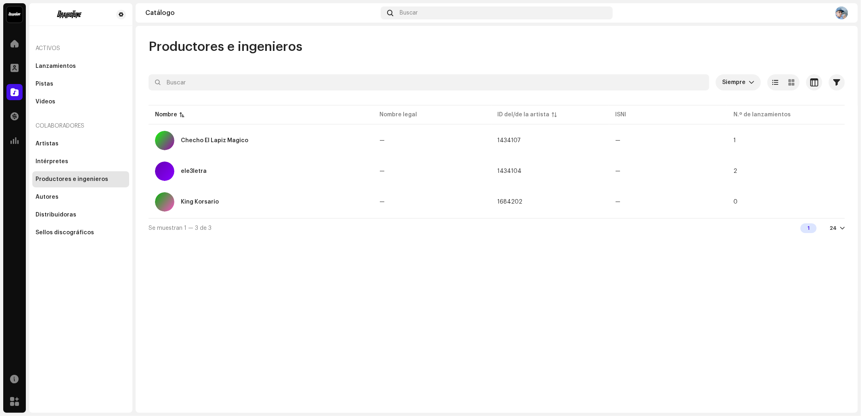
click at [62, 224] on div "Artistas Intérpretes Productores e ingenieros Autores Distribuidoras Sellos dis…" at bounding box center [80, 188] width 97 height 105
click at [65, 220] on div "Distribuidoras" at bounding box center [80, 215] width 97 height 16
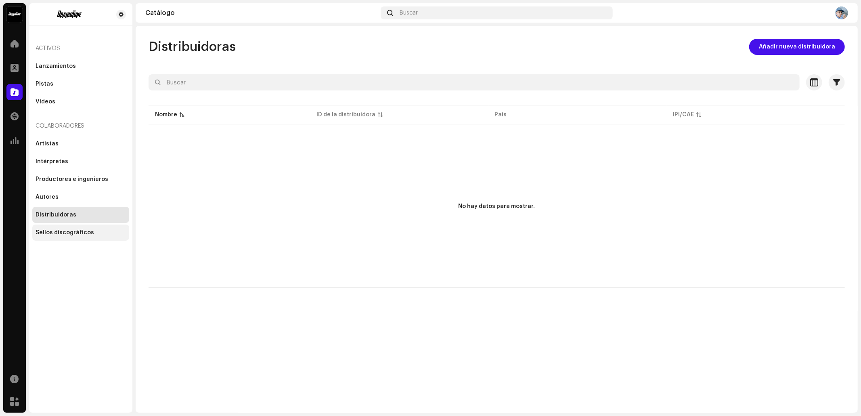
click at [69, 232] on div "Sellos discográficos" at bounding box center [65, 232] width 59 height 6
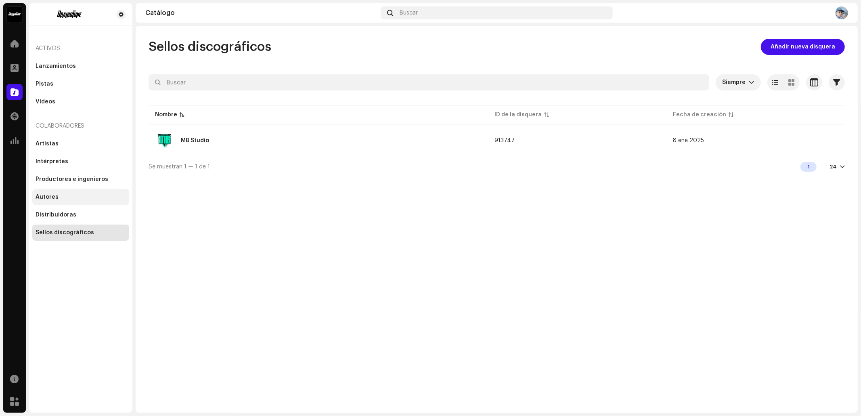
click at [70, 199] on div "Autores" at bounding box center [81, 197] width 90 height 6
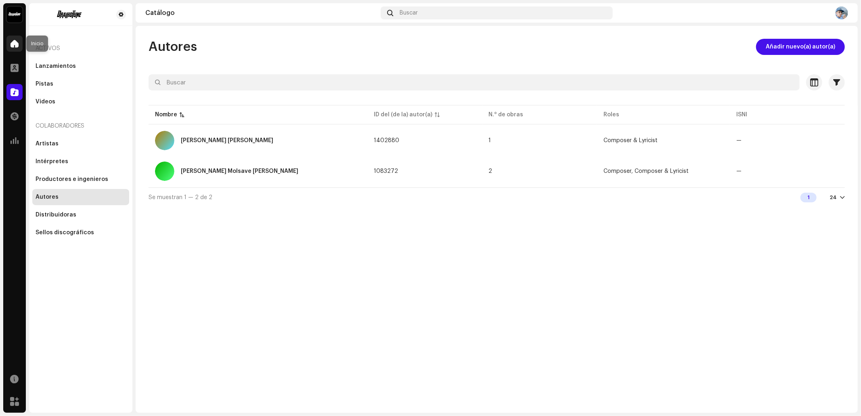
click at [13, 46] on span at bounding box center [14, 43] width 8 height 6
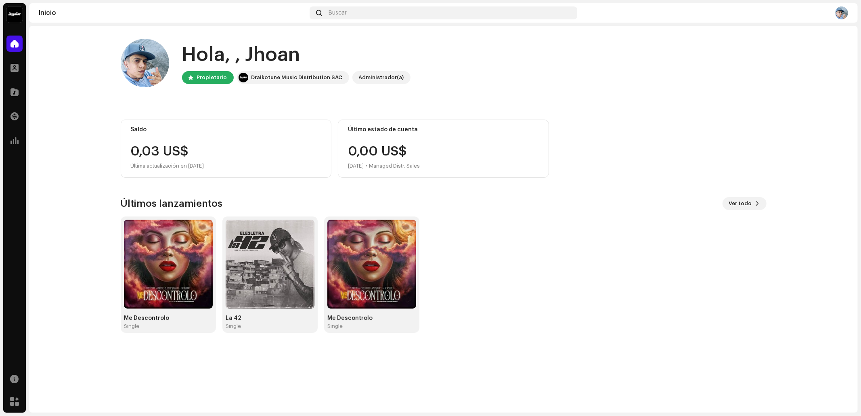
click at [839, 13] on img at bounding box center [841, 12] width 13 height 13
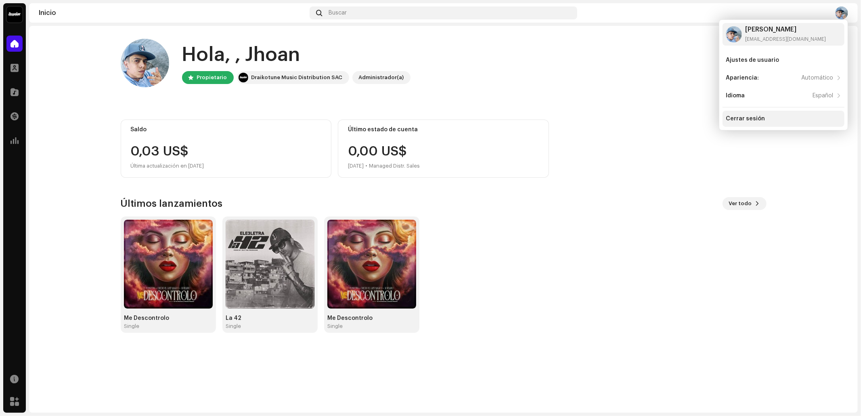
click at [753, 119] on div "Cerrar sesión" at bounding box center [745, 118] width 39 height 6
